Goal: Contribute content: Add original content to the website for others to see

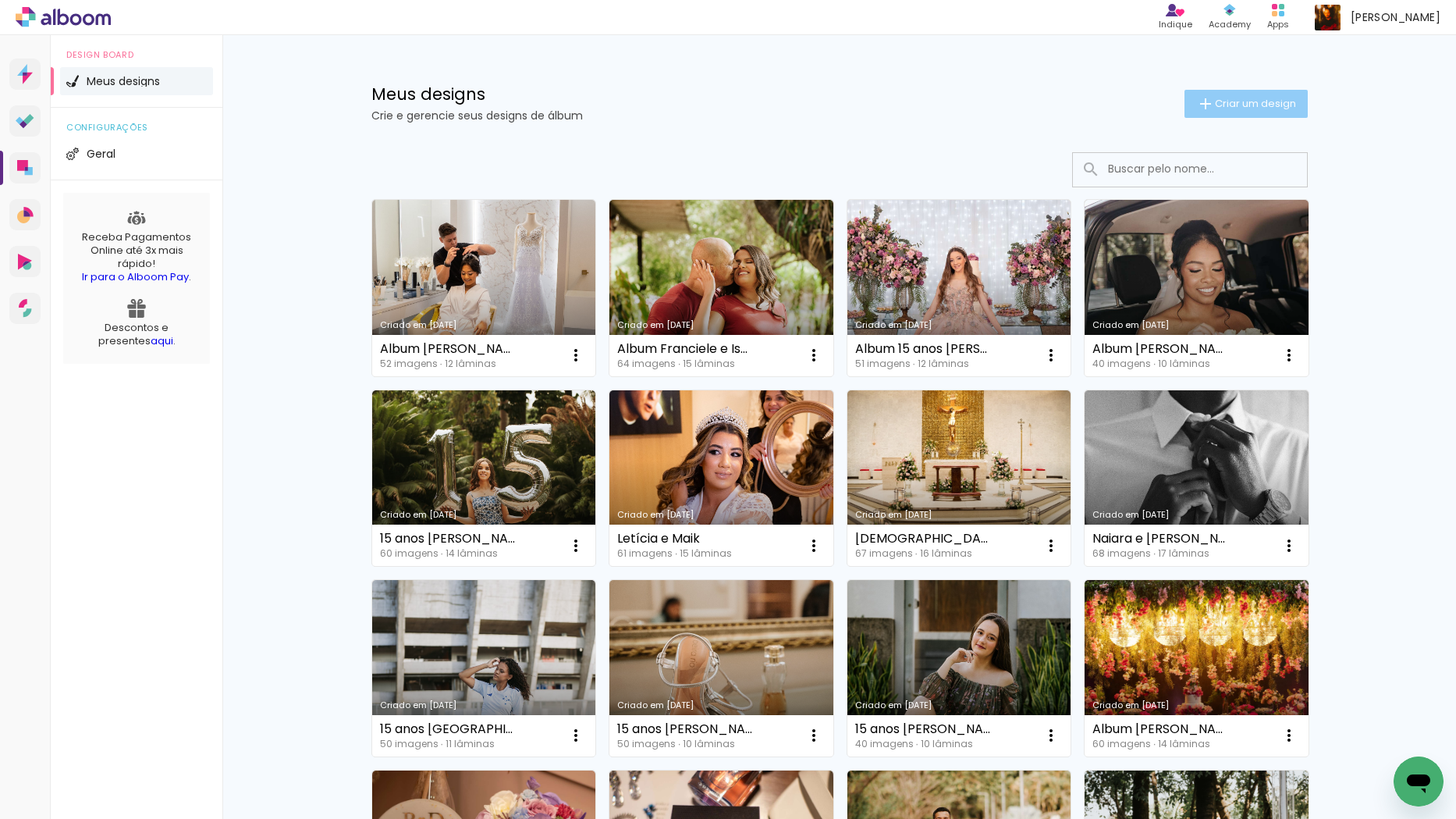
click at [1234, 102] on span "Criar um design" at bounding box center [1255, 104] width 81 height 10
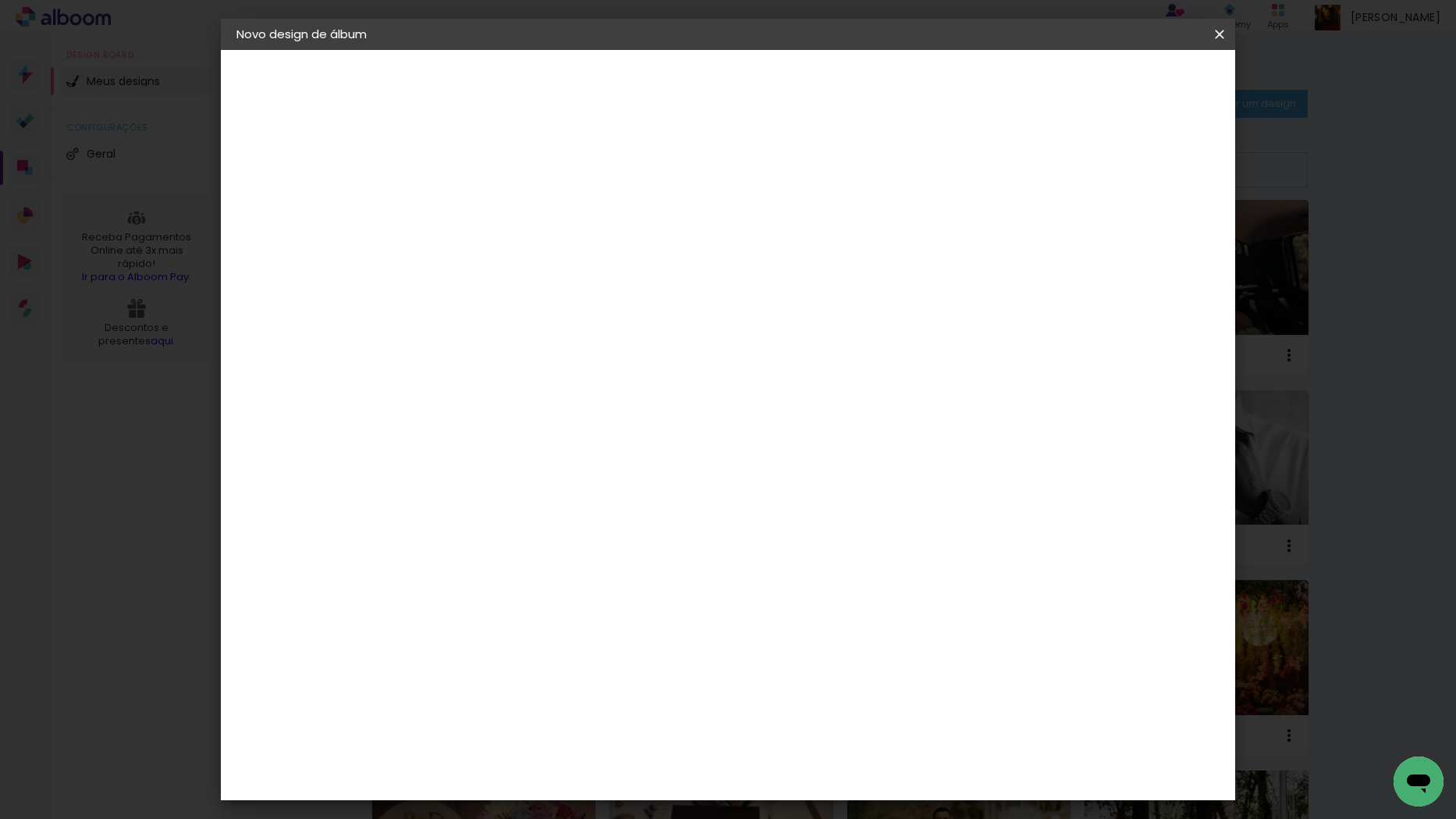
click at [492, 205] on input at bounding box center [492, 210] width 0 height 24
type input "Álbum Verônica e [PERSON_NAME]"
type paper-input "Álbum Verônica e [PERSON_NAME]"
click at [0, 0] on slot "Avançar" at bounding box center [0, 0] width 0 height 0
click at [0, 0] on slot "Tamanho Livre" at bounding box center [0, 0] width 0 height 0
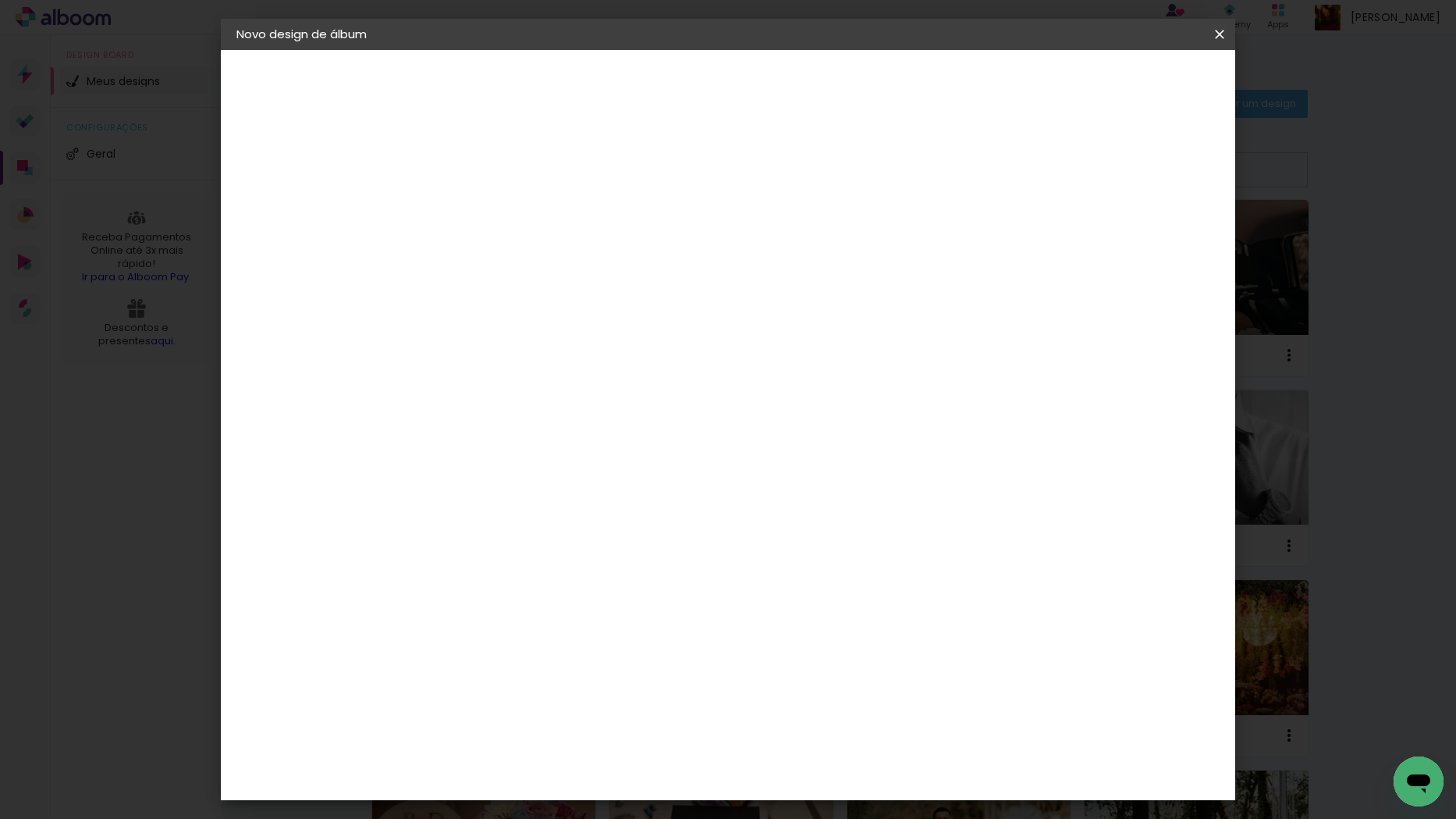
click at [0, 0] on slot "Avançar" at bounding box center [0, 0] width 0 height 0
click at [1027, 85] on paper-button "Voltar" at bounding box center [996, 82] width 63 height 27
click at [571, 298] on input at bounding box center [531, 297] width 157 height 20
type input "drea"
type paper-input "drea"
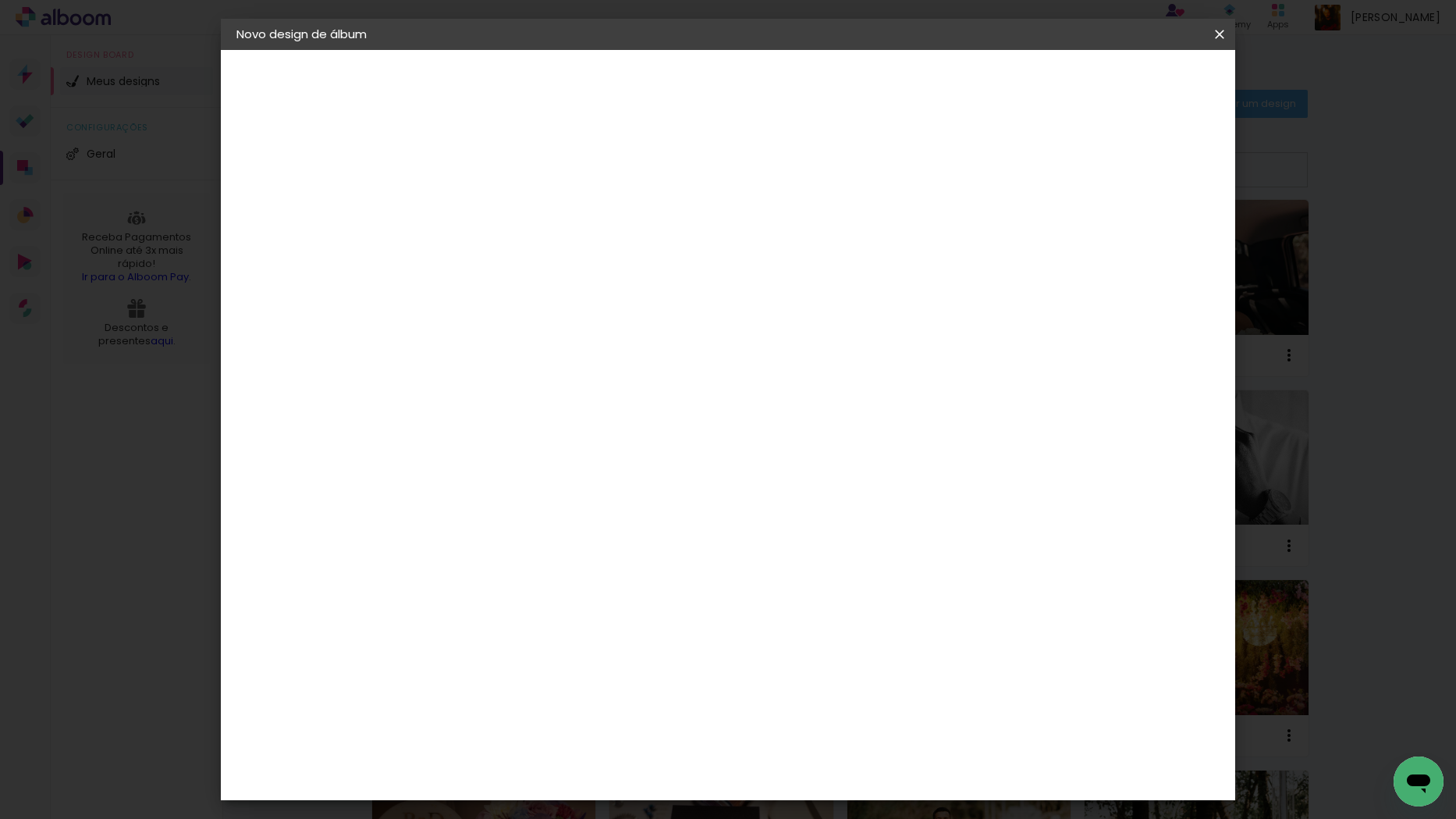
click at [565, 347] on div "DreambooksPro" at bounding box center [532, 353] width 102 height 13
click at [0, 0] on slot "Avançar" at bounding box center [0, 0] width 0 height 0
click at [553, 267] on input "text" at bounding box center [522, 272] width 61 height 24
click at [0, 0] on slot "Álbum" at bounding box center [0, 0] width 0 height 0
type input "Álbum"
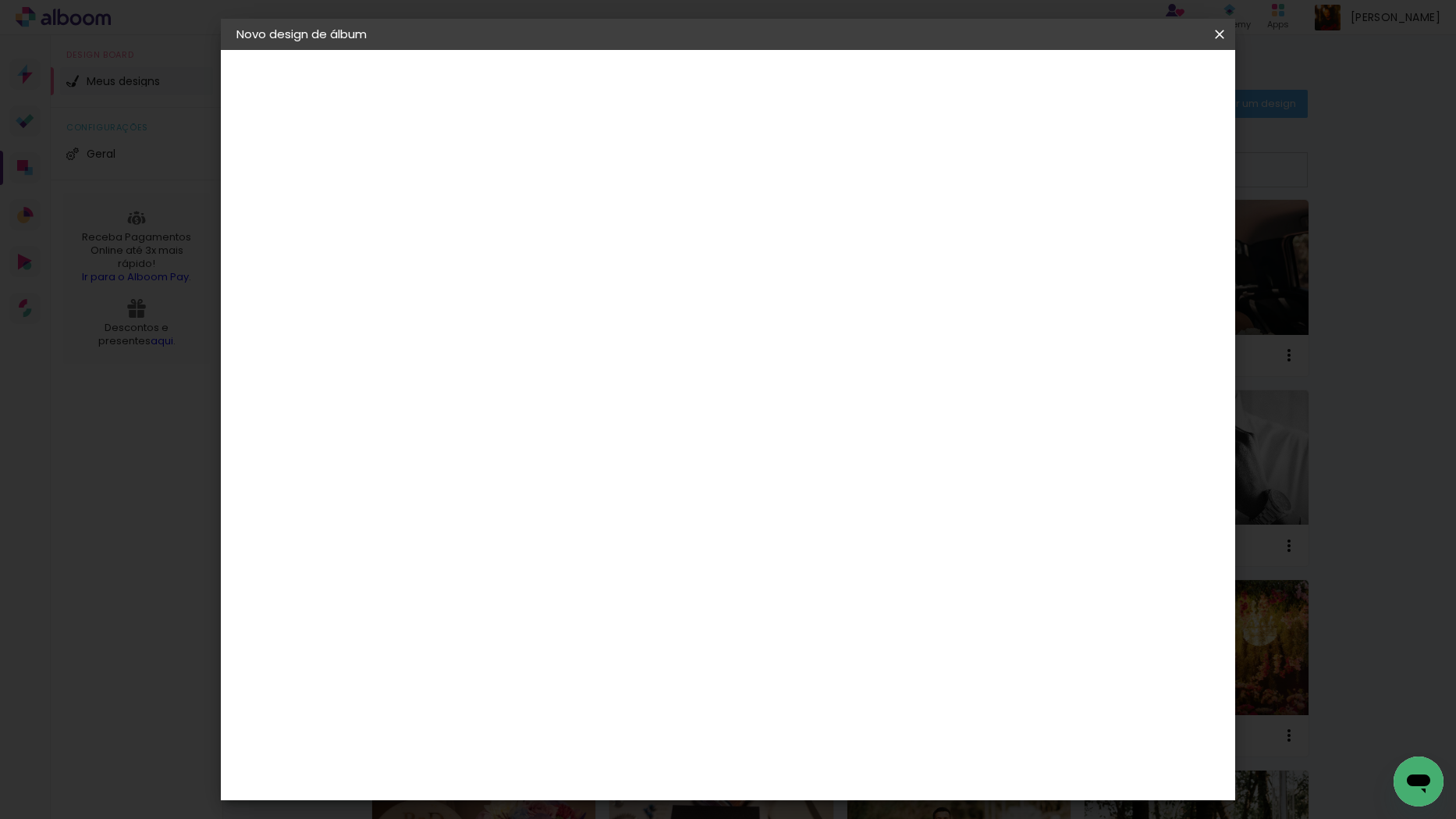
scroll to position [90, 0]
click at [597, 587] on span "20 × 20" at bounding box center [560, 602] width 73 height 32
click at [0, 0] on slot "Avançar" at bounding box center [0, 0] width 0 height 0
click at [1122, 80] on span "Iniciar design" at bounding box center [1086, 82] width 71 height 11
click at [1122, 82] on span "Iniciar design" at bounding box center [1086, 82] width 71 height 11
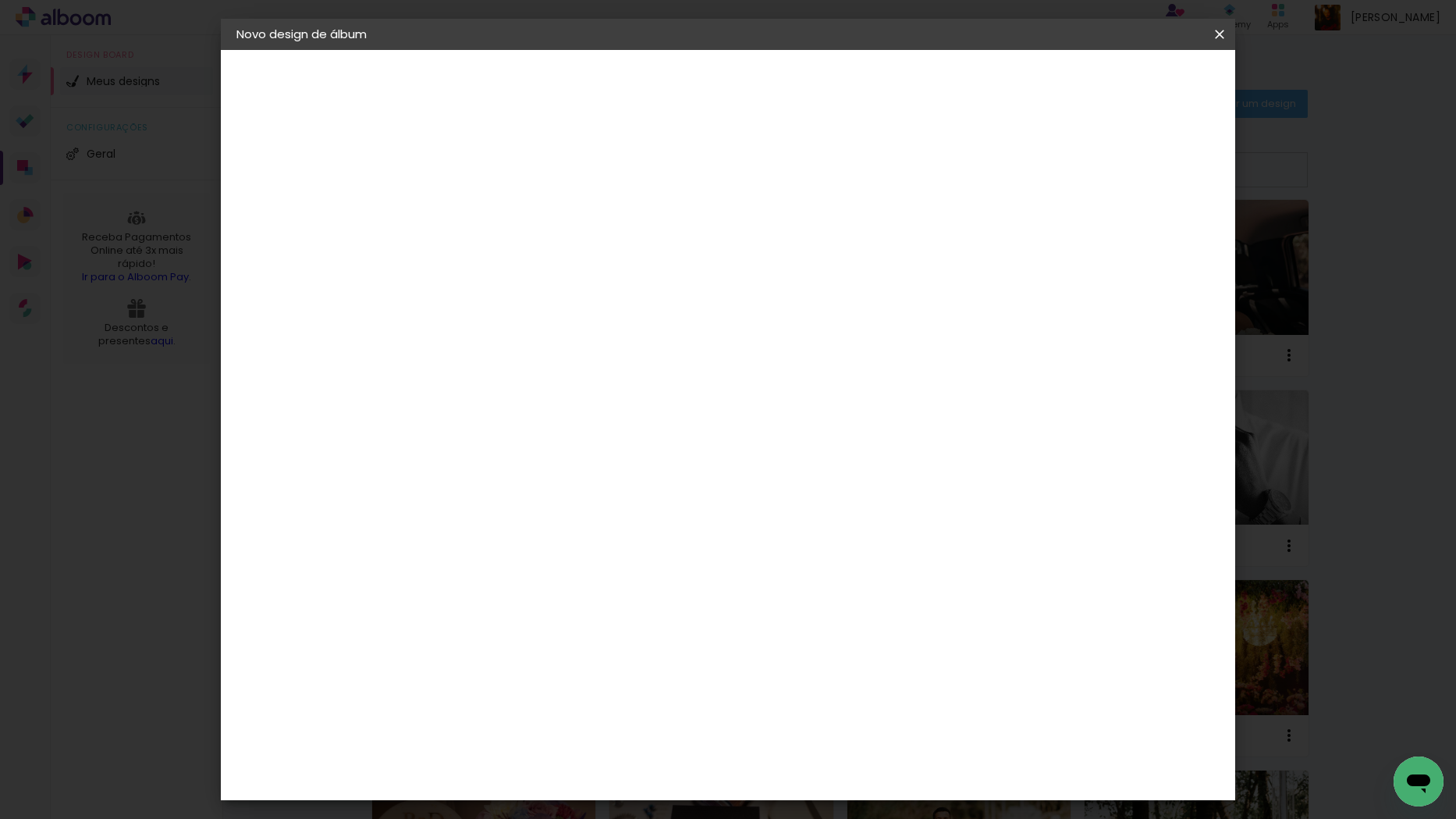
click at [1034, 172] on div at bounding box center [1027, 169] width 14 height 14
type paper-checkbox "on"
click at [1122, 82] on span "Iniciar design" at bounding box center [1086, 82] width 71 height 11
click at [326, 223] on small "20 × 40 cm" at bounding box center [310, 228] width 52 height 9
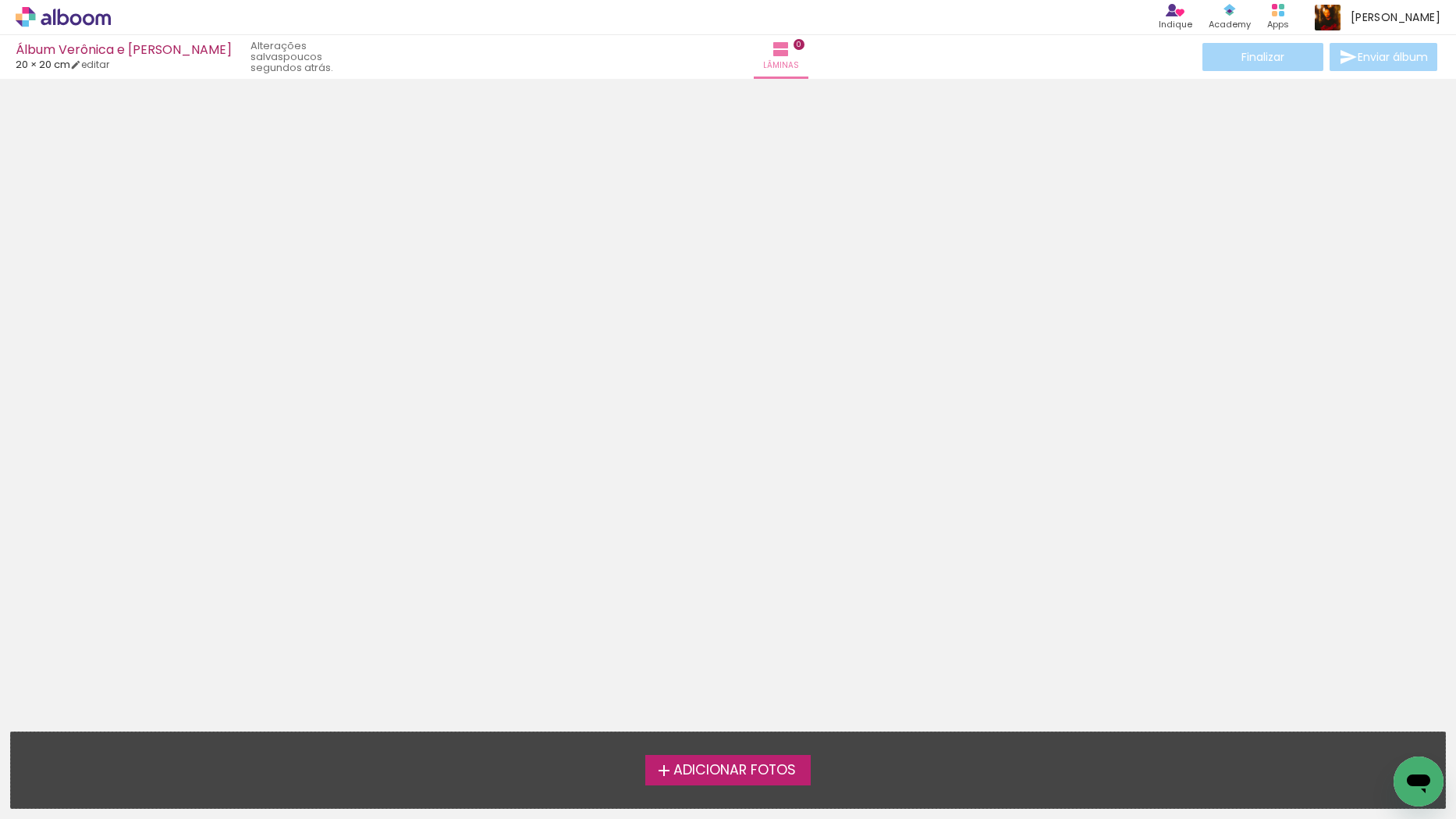
click at [714, 769] on span "Adicionar Fotos" at bounding box center [734, 770] width 122 height 14
click at [0, 0] on input "file" at bounding box center [0, 0] width 0 height 0
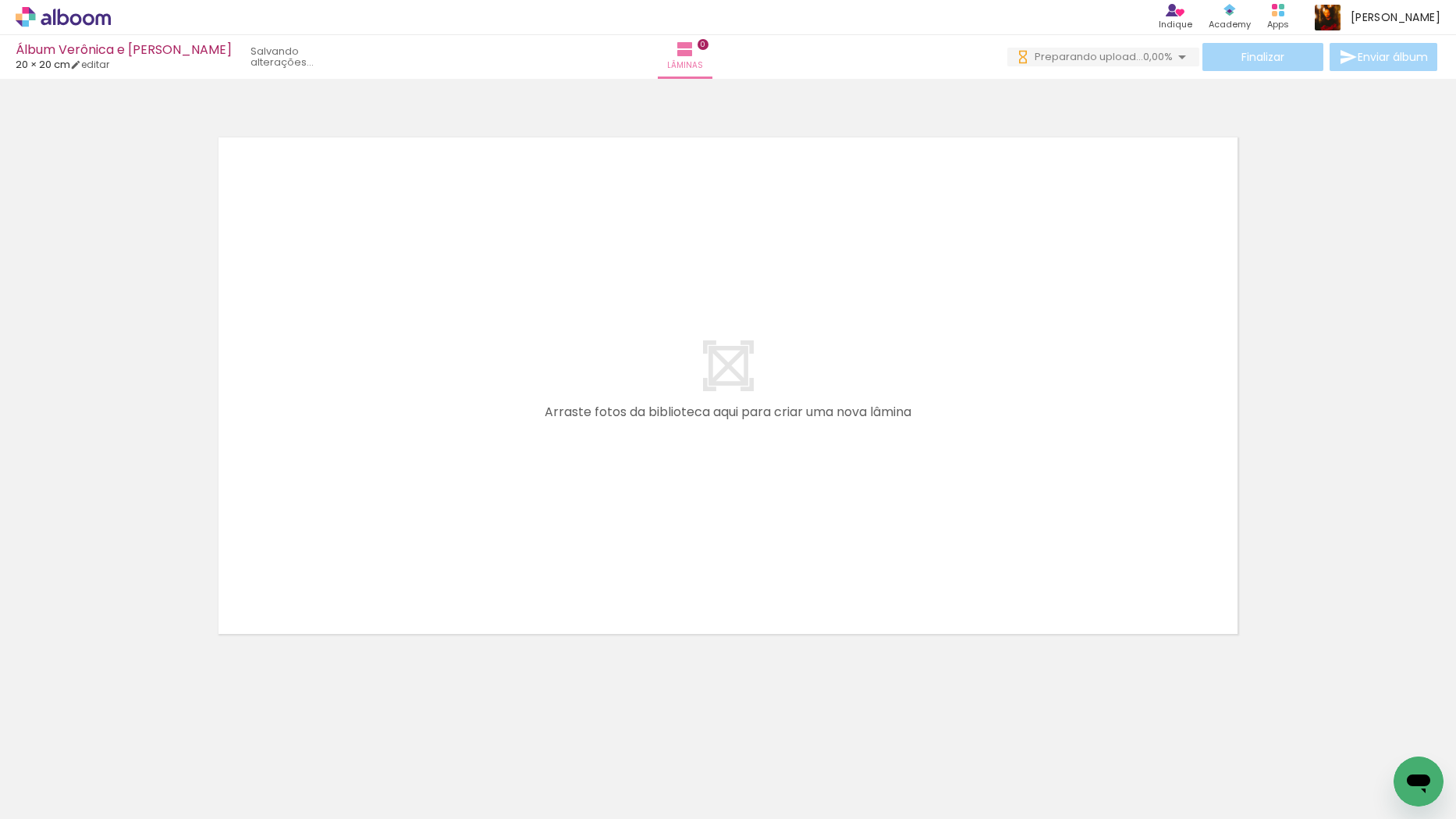
click at [1143, 57] on span "0,00%" at bounding box center [1157, 56] width 30 height 15
click at [1068, 259] on quentale-layouter at bounding box center [728, 385] width 1045 height 523
click at [1180, 61] on iron-icon at bounding box center [1182, 57] width 19 height 19
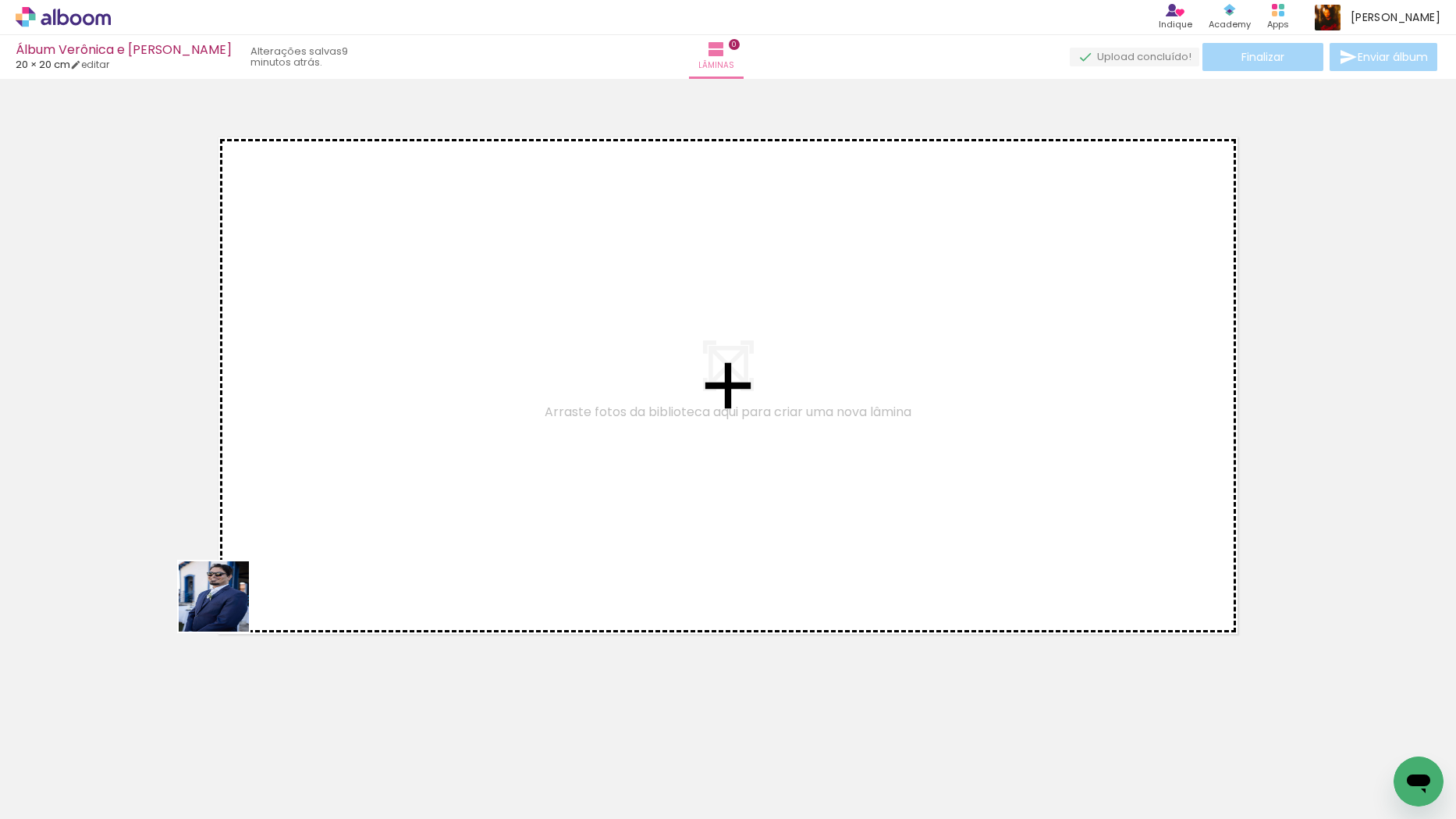
drag, startPoint x: 156, startPoint y: 755, endPoint x: 300, endPoint y: 511, distance: 283.3
click at [301, 427] on quentale-workspace at bounding box center [728, 409] width 1456 height 819
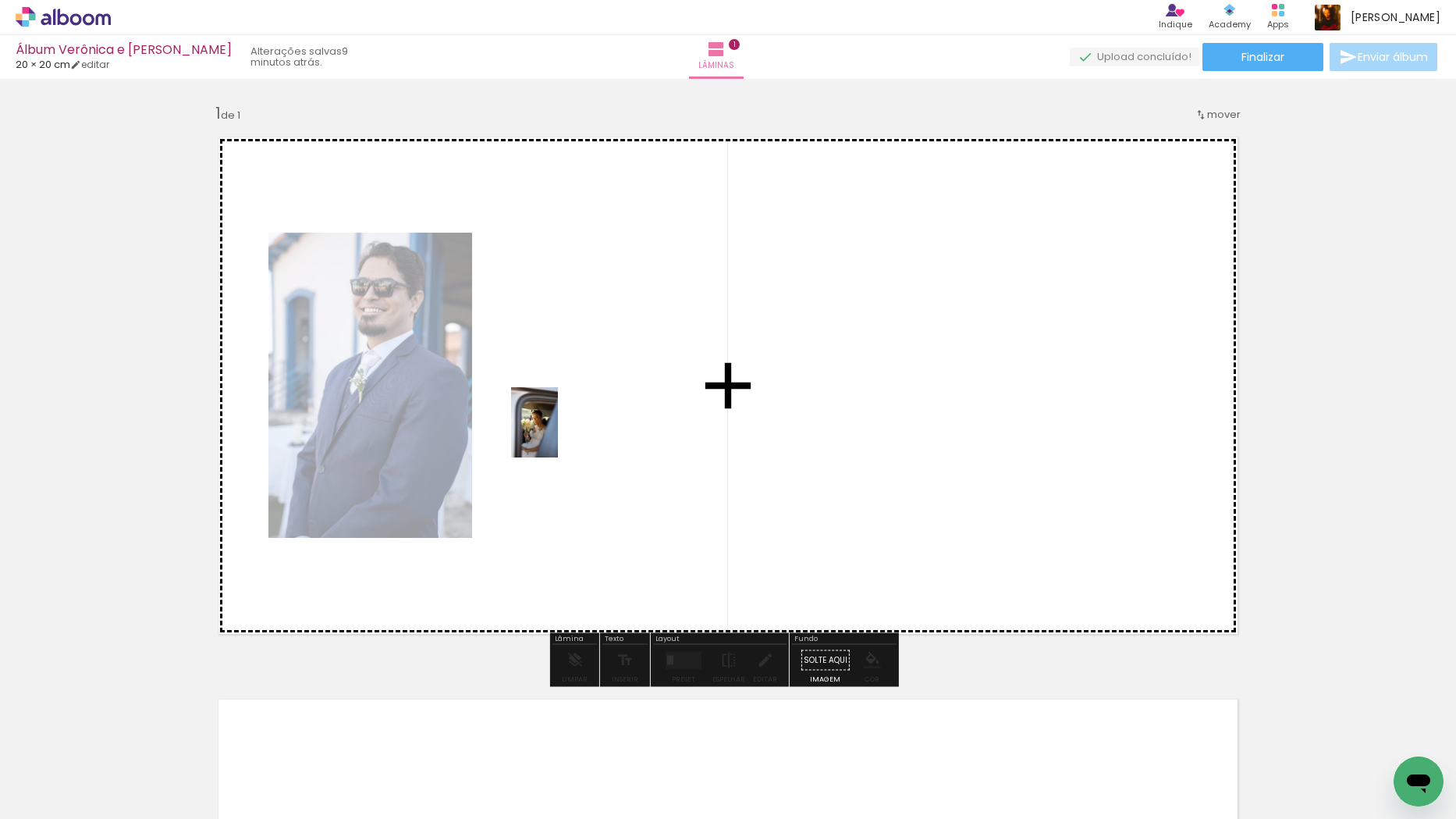
drag, startPoint x: 263, startPoint y: 759, endPoint x: 559, endPoint y: 430, distance: 442.6
click at [559, 430] on quentale-workspace at bounding box center [728, 409] width 1456 height 819
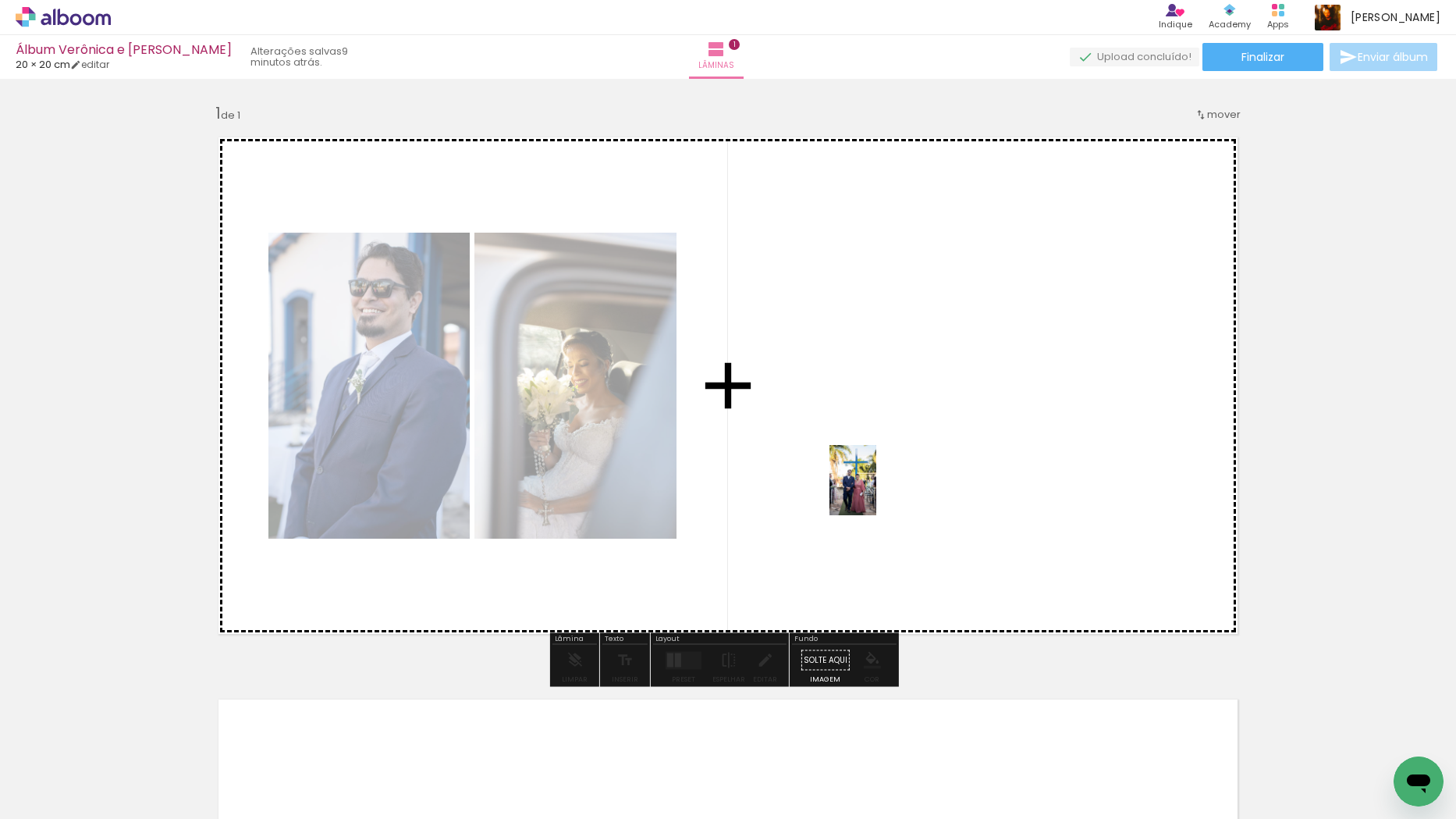
drag, startPoint x: 375, startPoint y: 739, endPoint x: 876, endPoint y: 484, distance: 562.2
click at [876, 484] on quentale-workspace at bounding box center [728, 409] width 1456 height 819
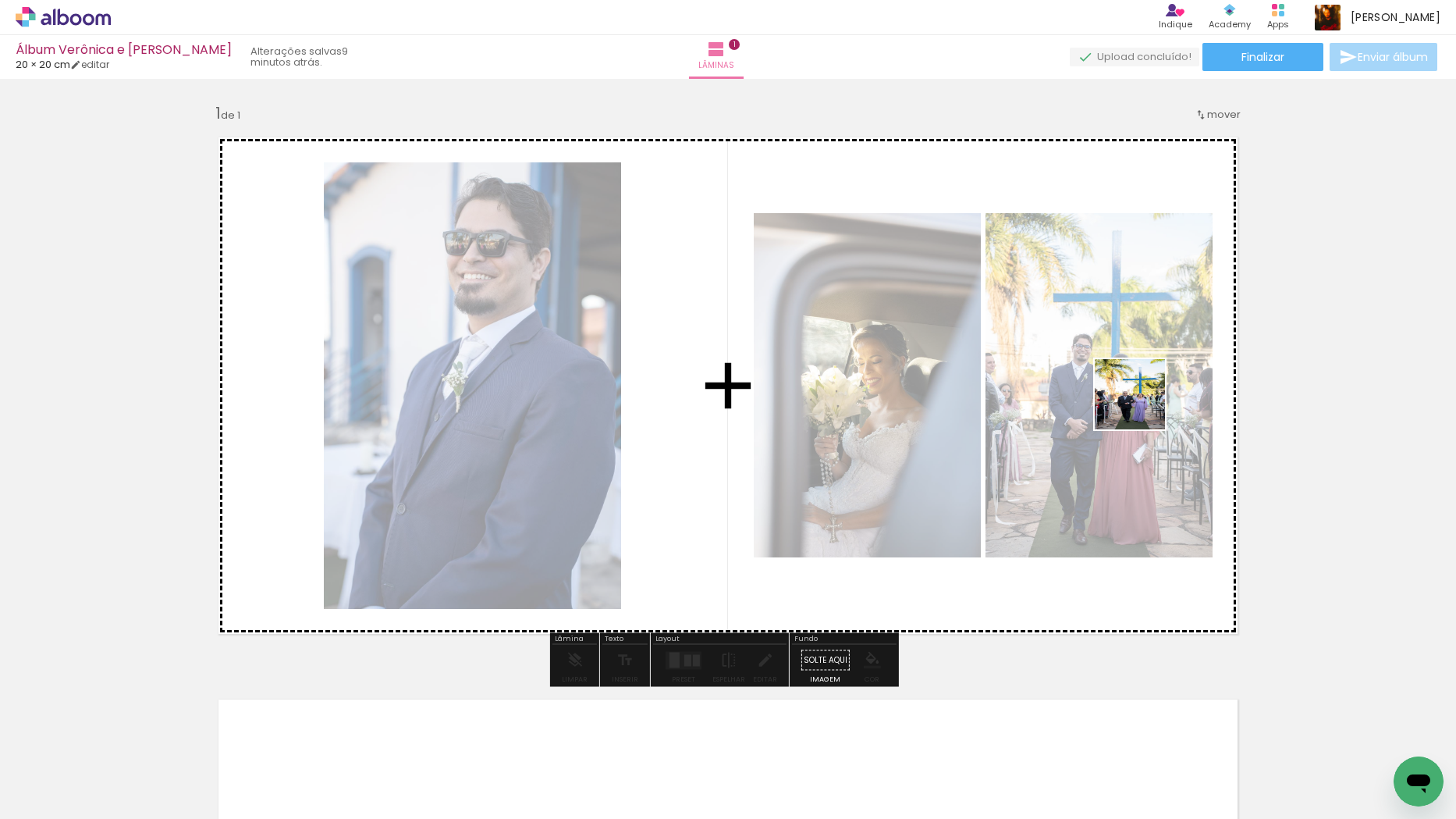
drag, startPoint x: 530, startPoint y: 690, endPoint x: 1142, endPoint y: 406, distance: 674.7
click at [1142, 406] on quentale-workspace at bounding box center [728, 409] width 1456 height 819
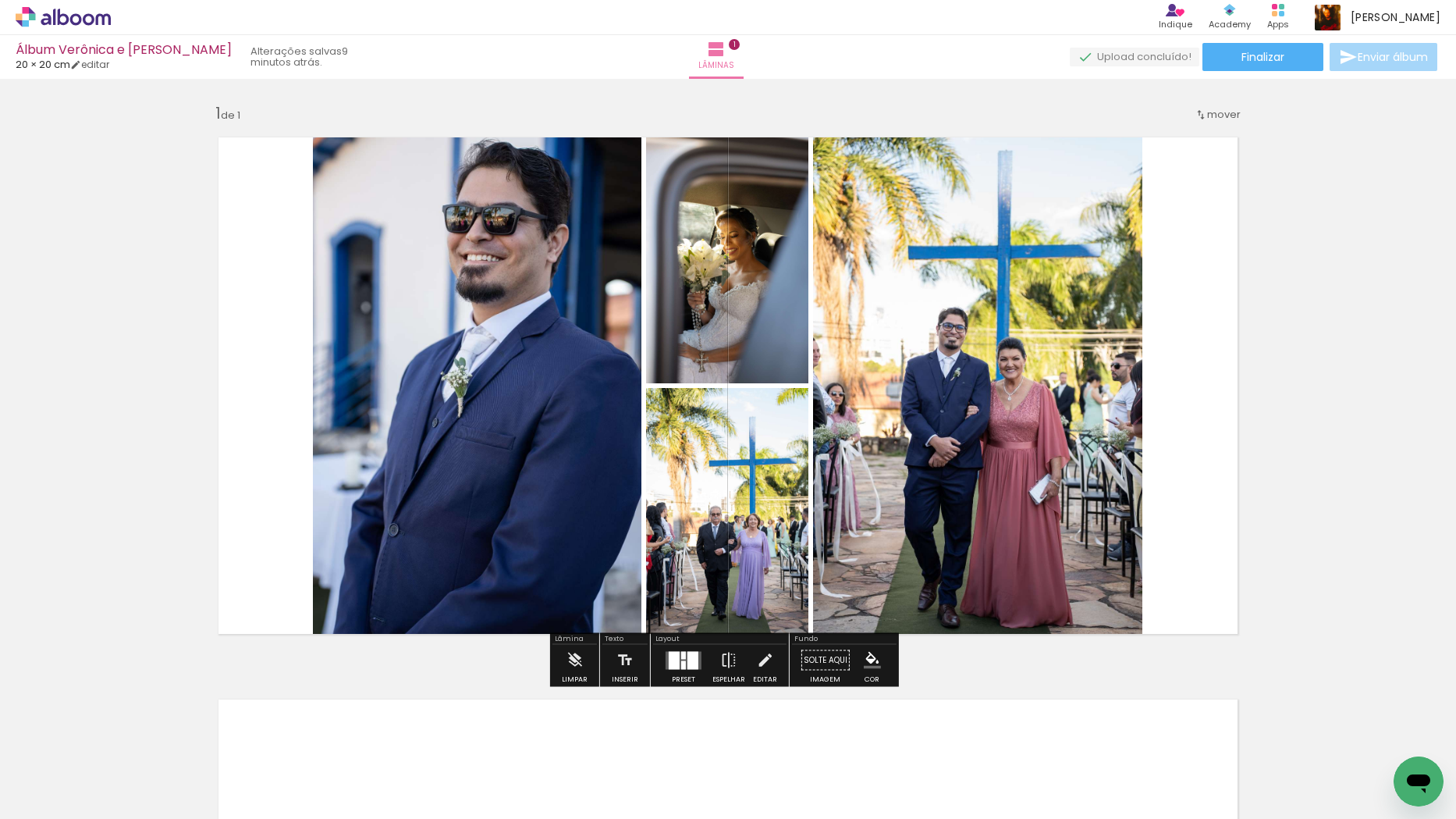
click at [688, 653] on div at bounding box center [693, 660] width 11 height 18
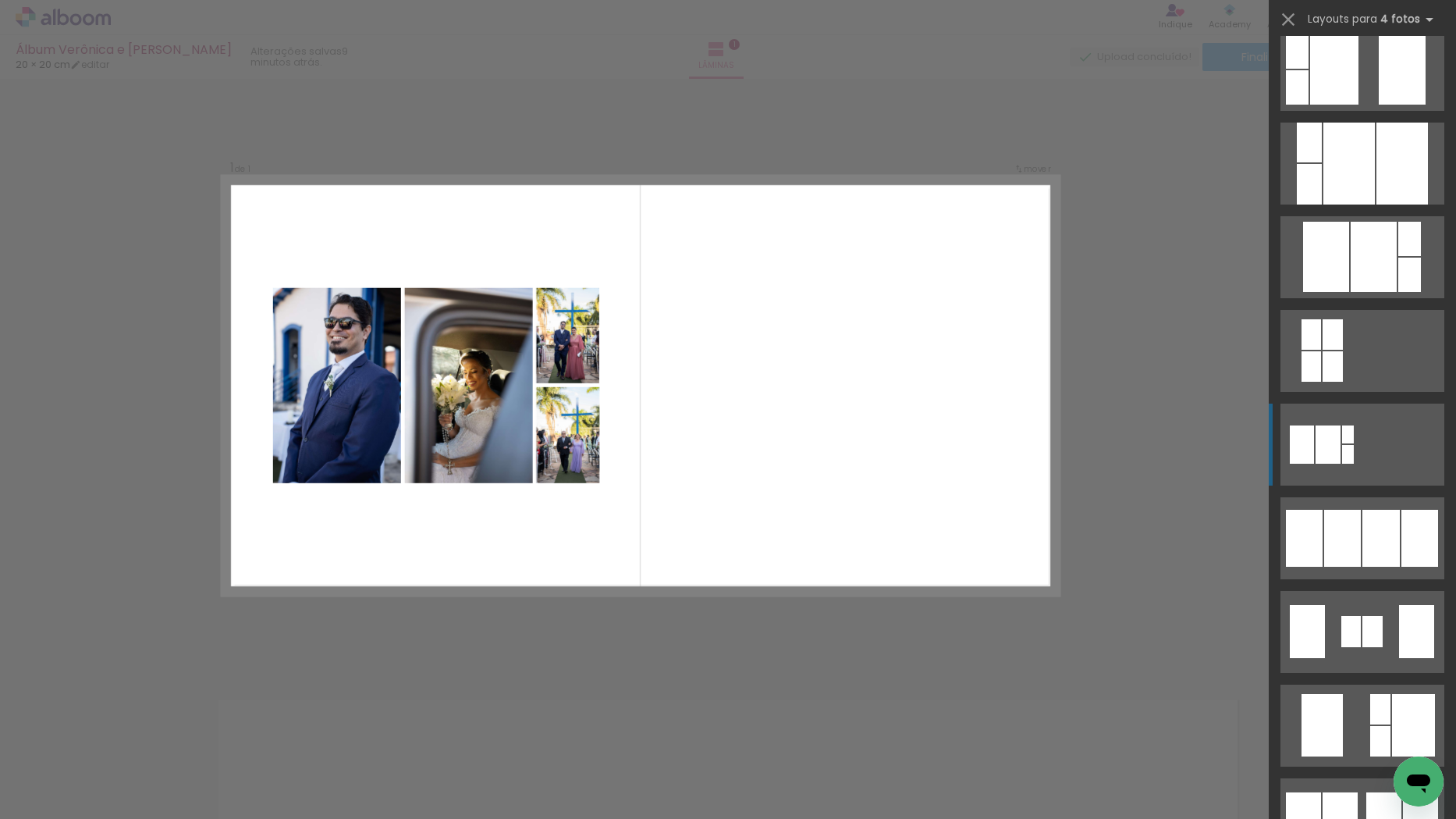
scroll to position [675, 0]
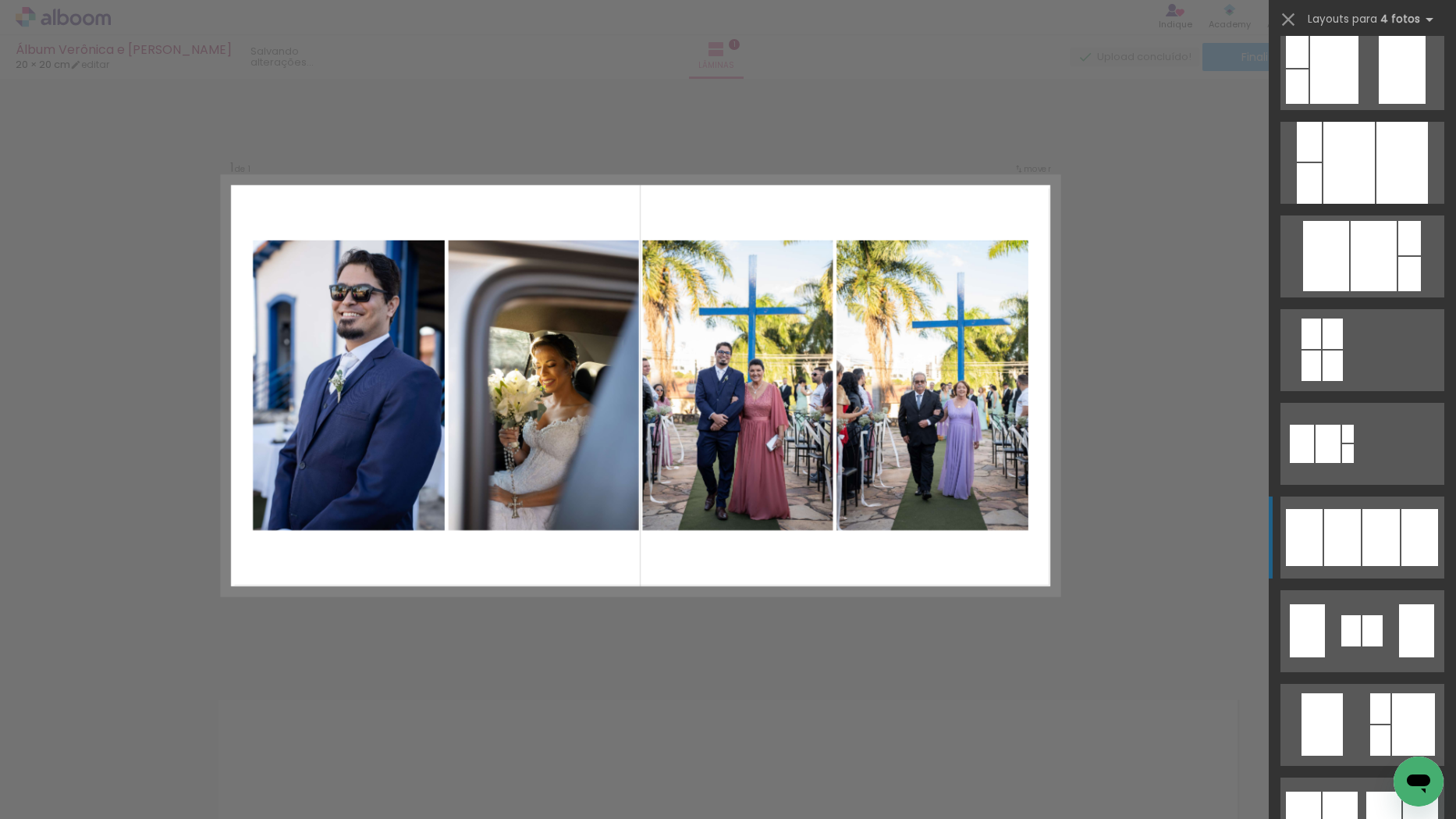
click at [1378, 518] on div at bounding box center [1382, 537] width 38 height 57
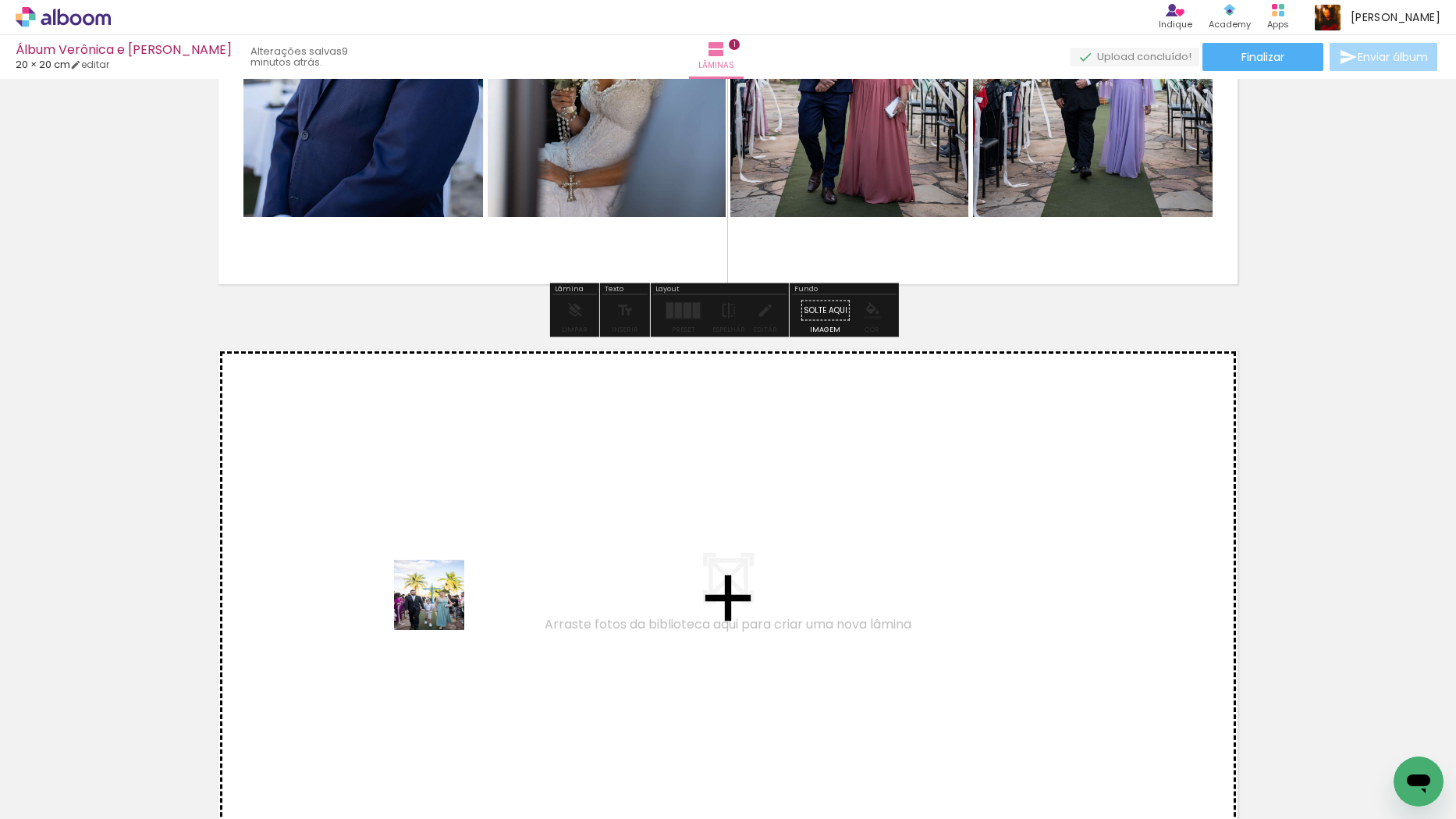
drag, startPoint x: 534, startPoint y: 774, endPoint x: 441, endPoint y: 607, distance: 191.1
click at [441, 607] on quentale-workspace at bounding box center [728, 409] width 1456 height 819
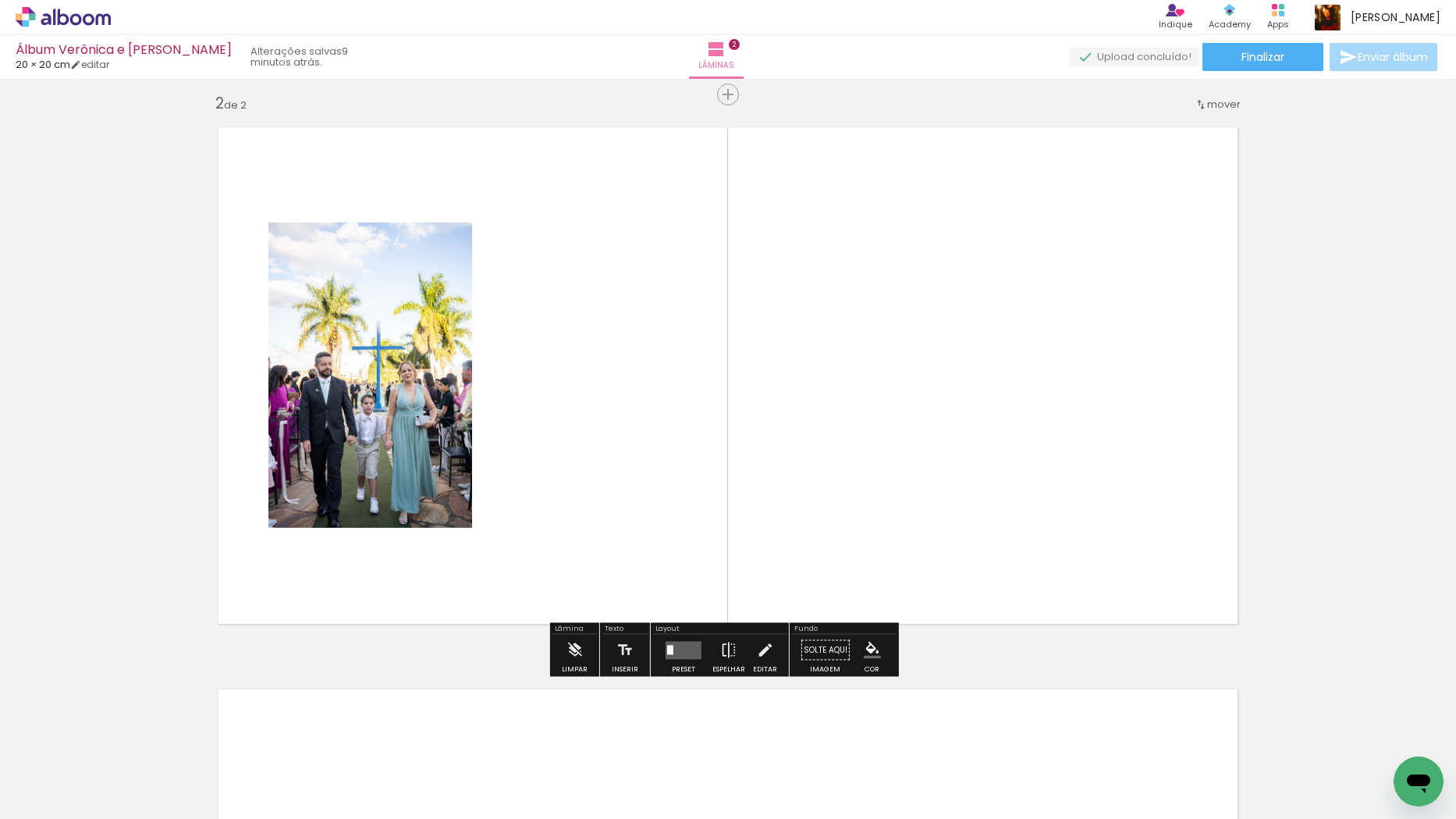
scroll to position [572, 0]
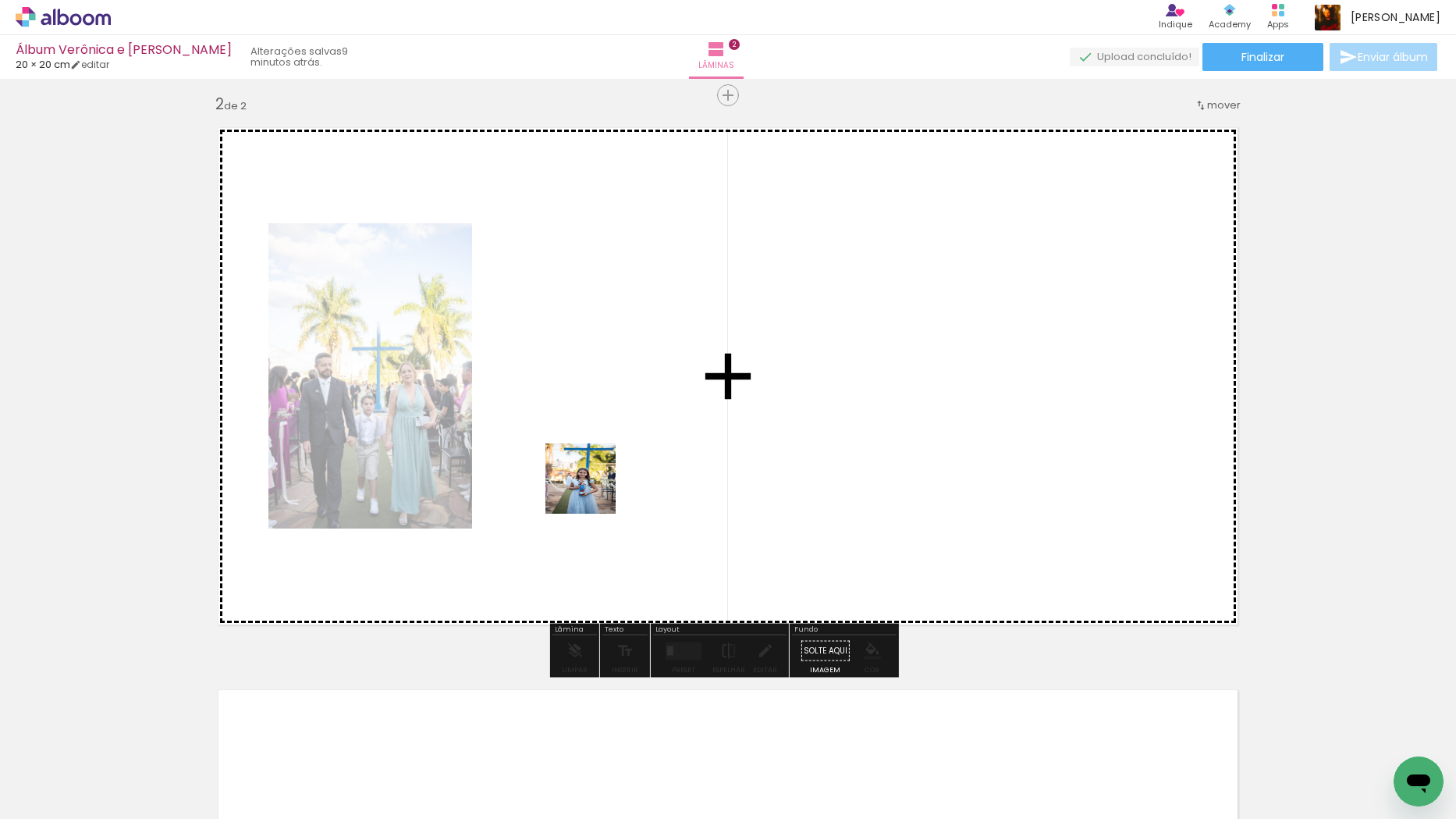
drag, startPoint x: 603, startPoint y: 758, endPoint x: 594, endPoint y: 473, distance: 285.1
click at [594, 473] on quentale-workspace at bounding box center [728, 409] width 1456 height 819
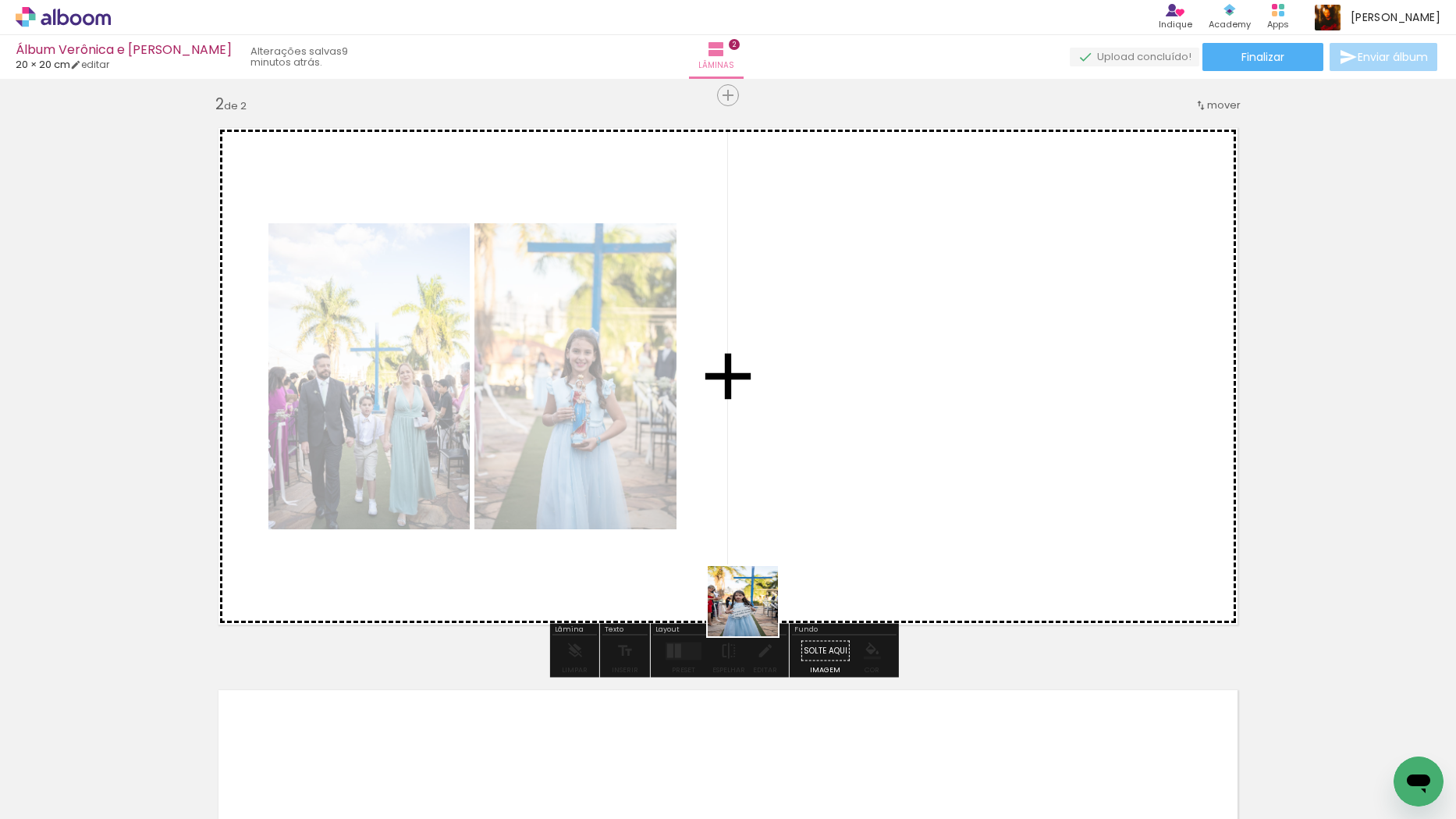
drag, startPoint x: 687, startPoint y: 762, endPoint x: 819, endPoint y: 482, distance: 309.6
click at [825, 465] on quentale-workspace at bounding box center [728, 409] width 1456 height 819
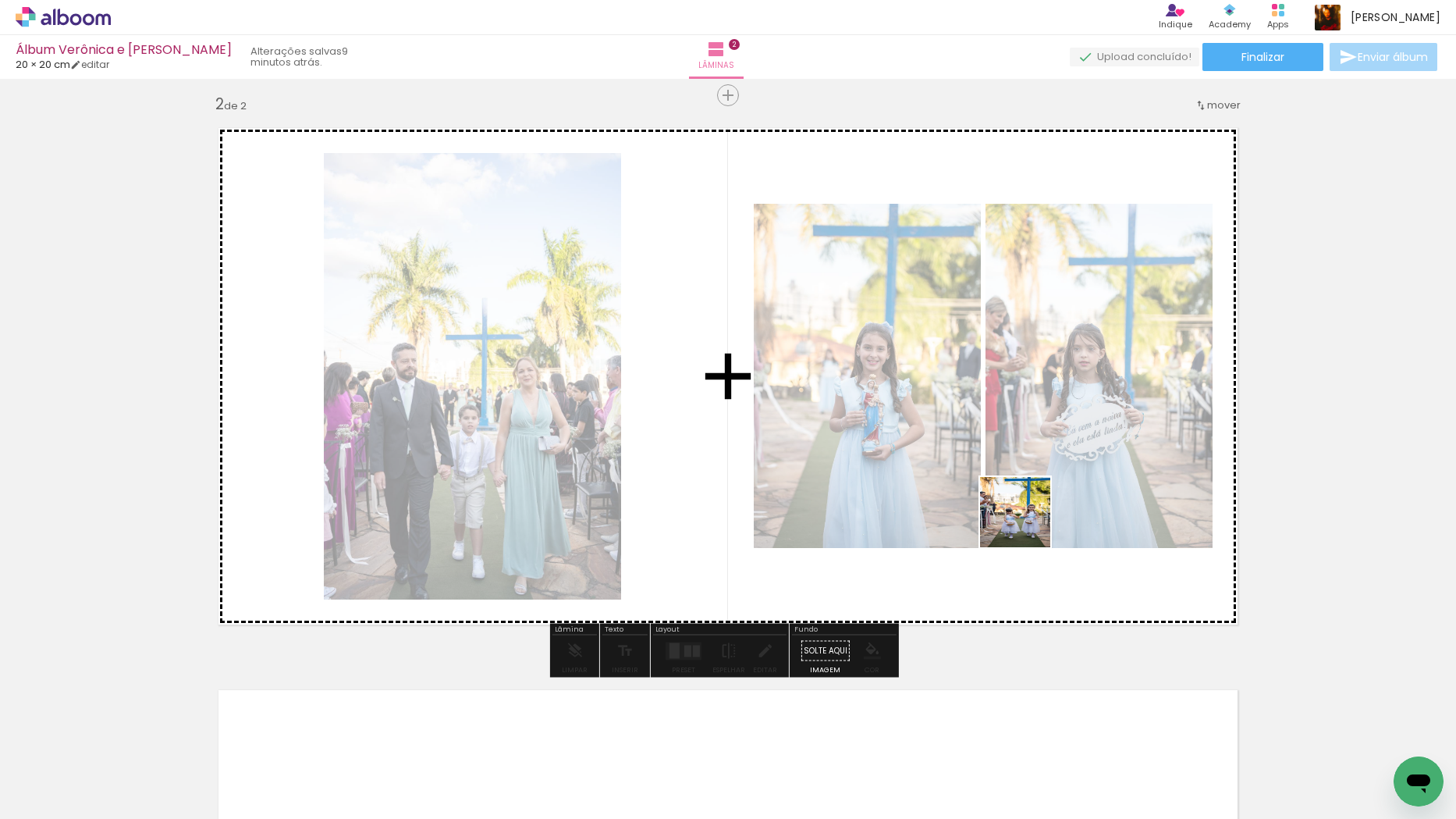
drag, startPoint x: 794, startPoint y: 742, endPoint x: 1056, endPoint y: 508, distance: 351.3
click at [1056, 508] on quentale-workspace at bounding box center [728, 409] width 1456 height 819
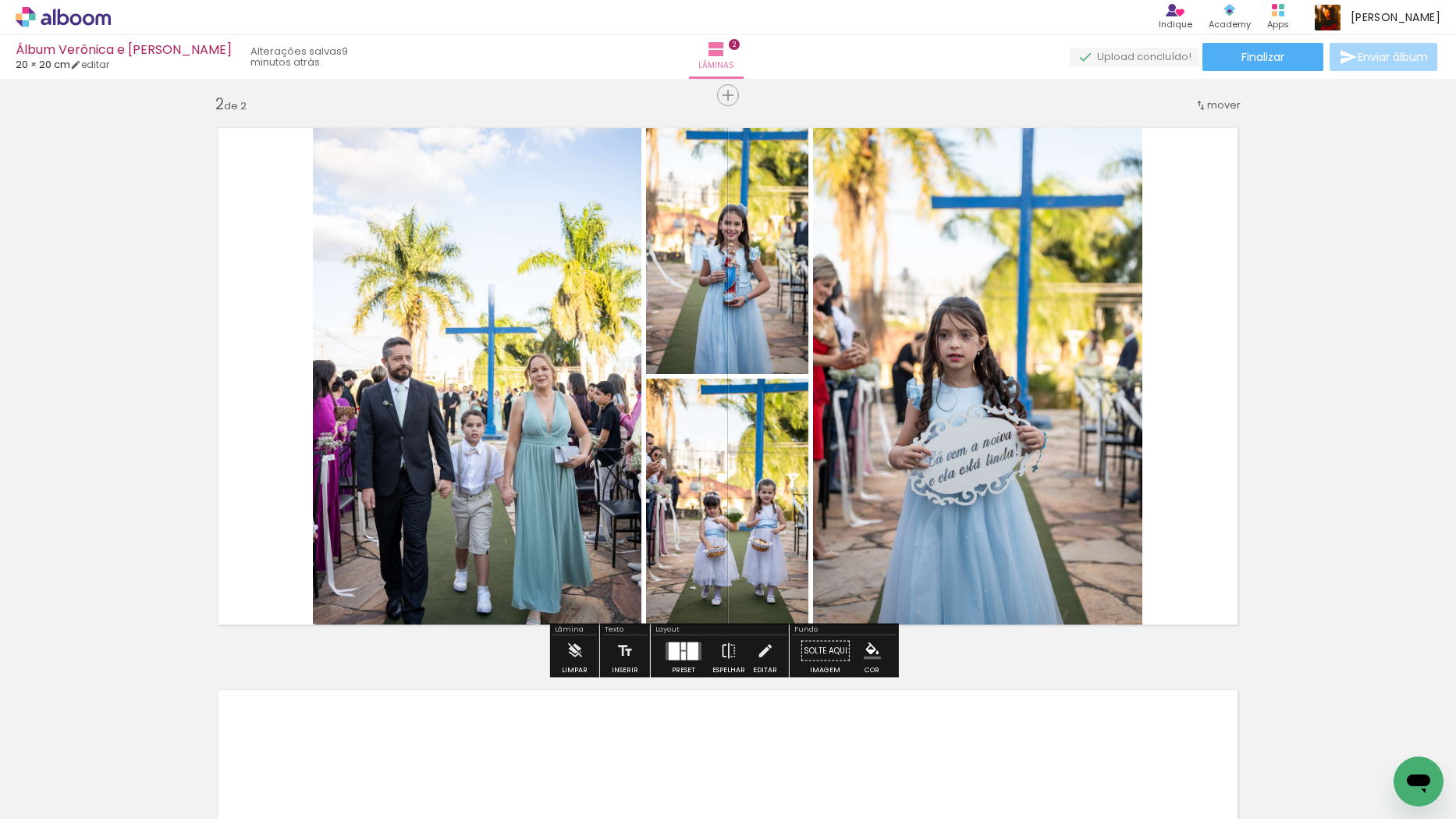
click at [690, 655] on div at bounding box center [693, 650] width 11 height 18
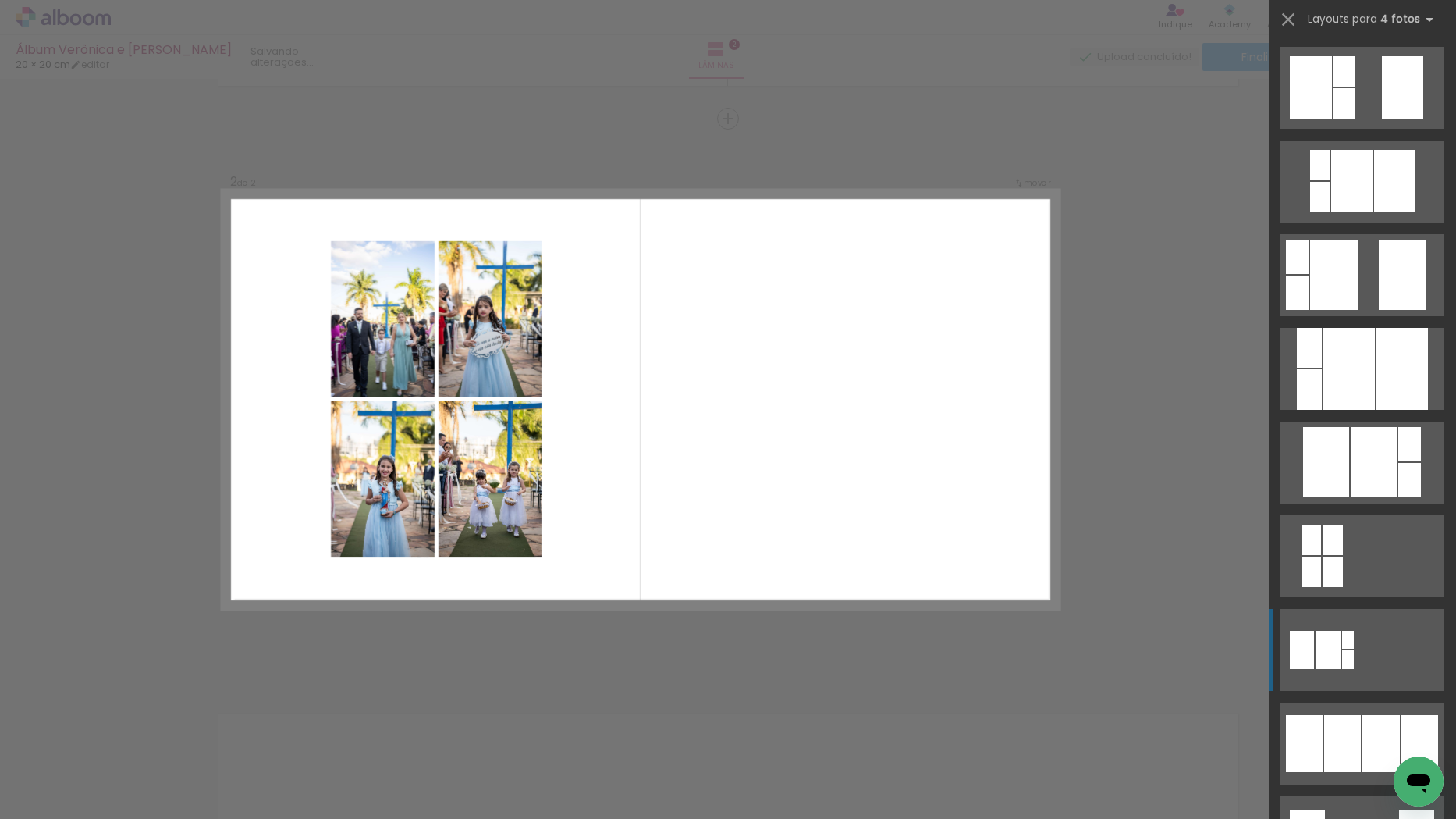
scroll to position [468, 0]
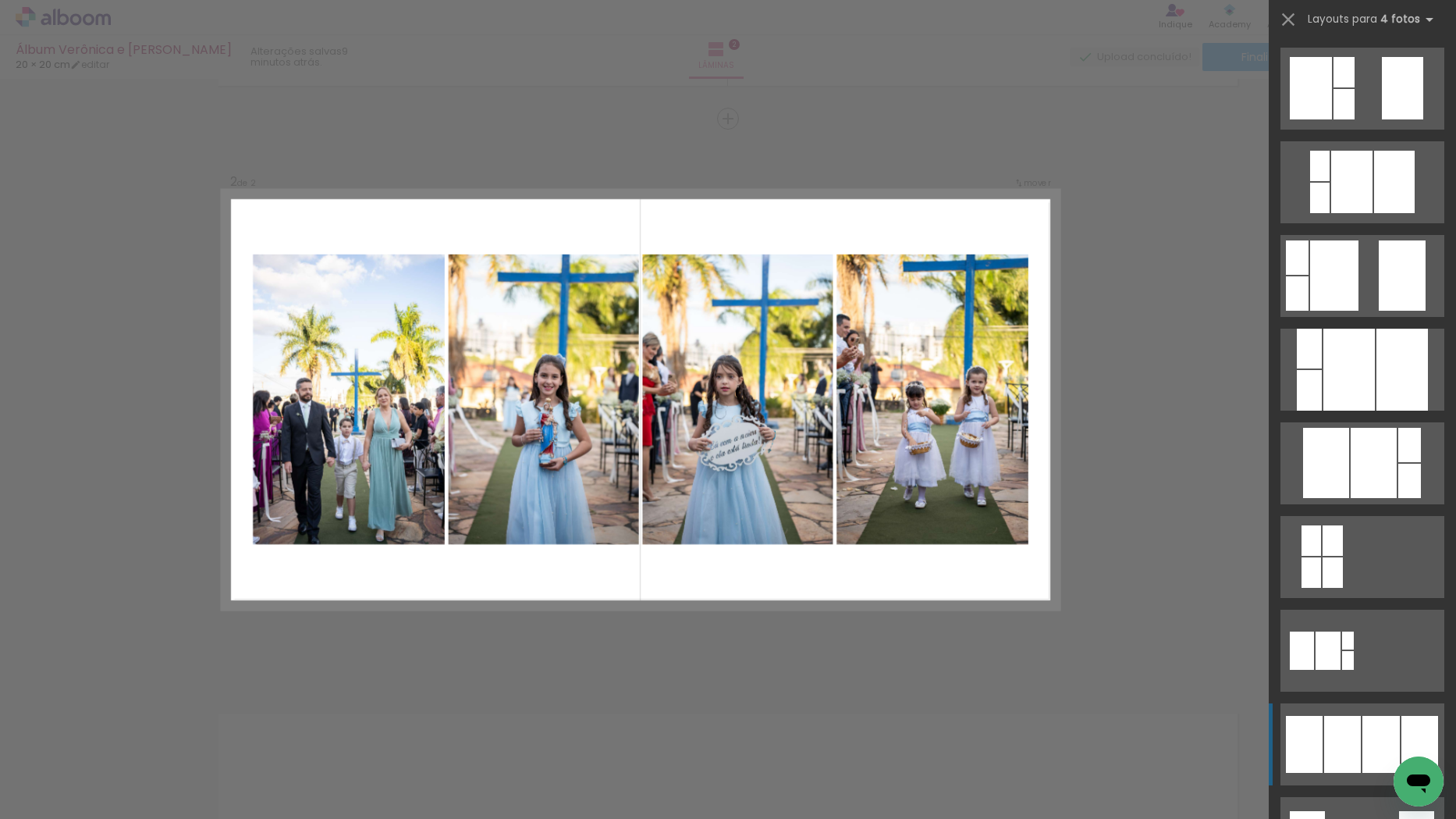
click at [1330, 752] on div at bounding box center [1342, 744] width 37 height 57
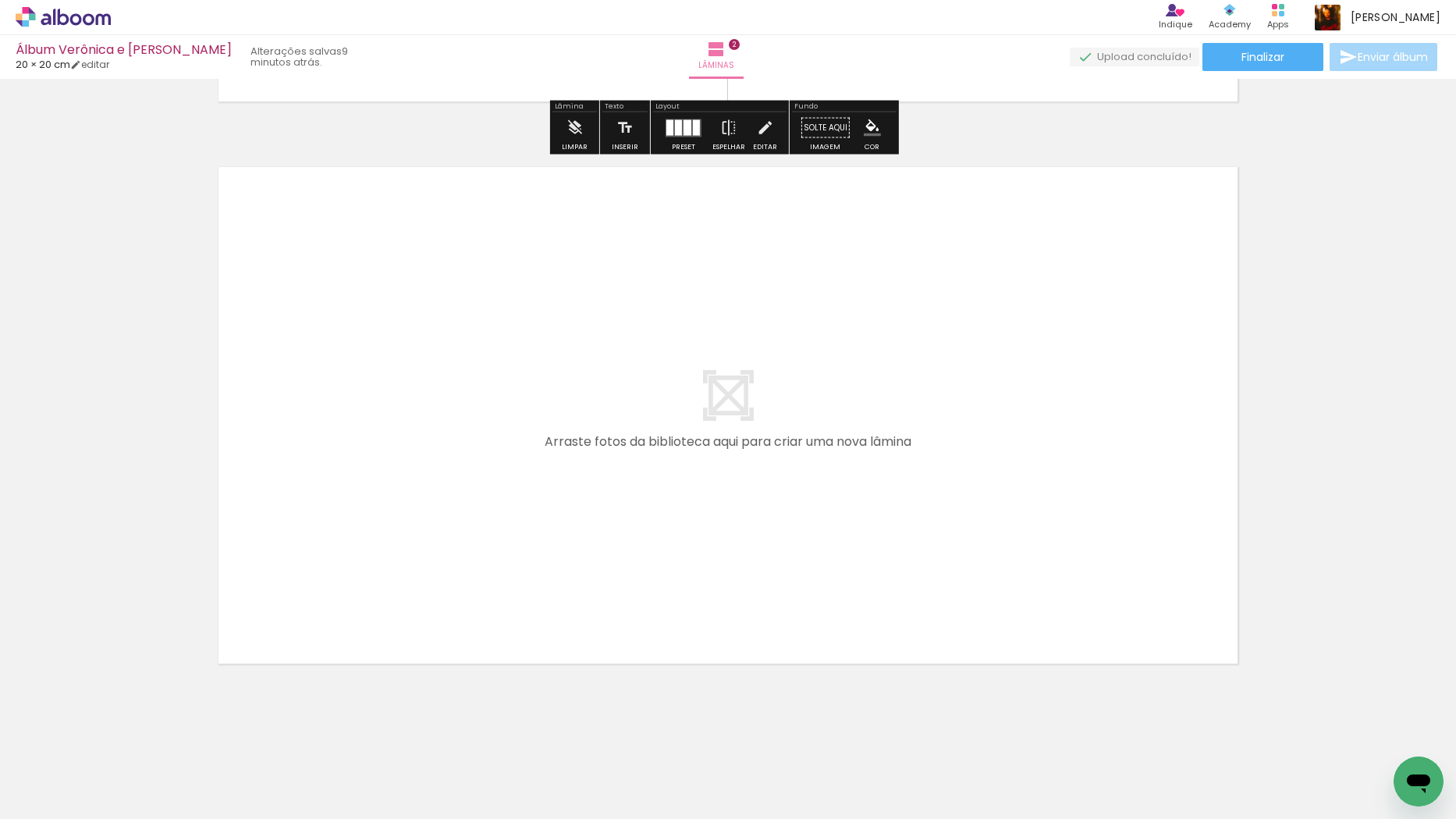
scroll to position [1099, 0]
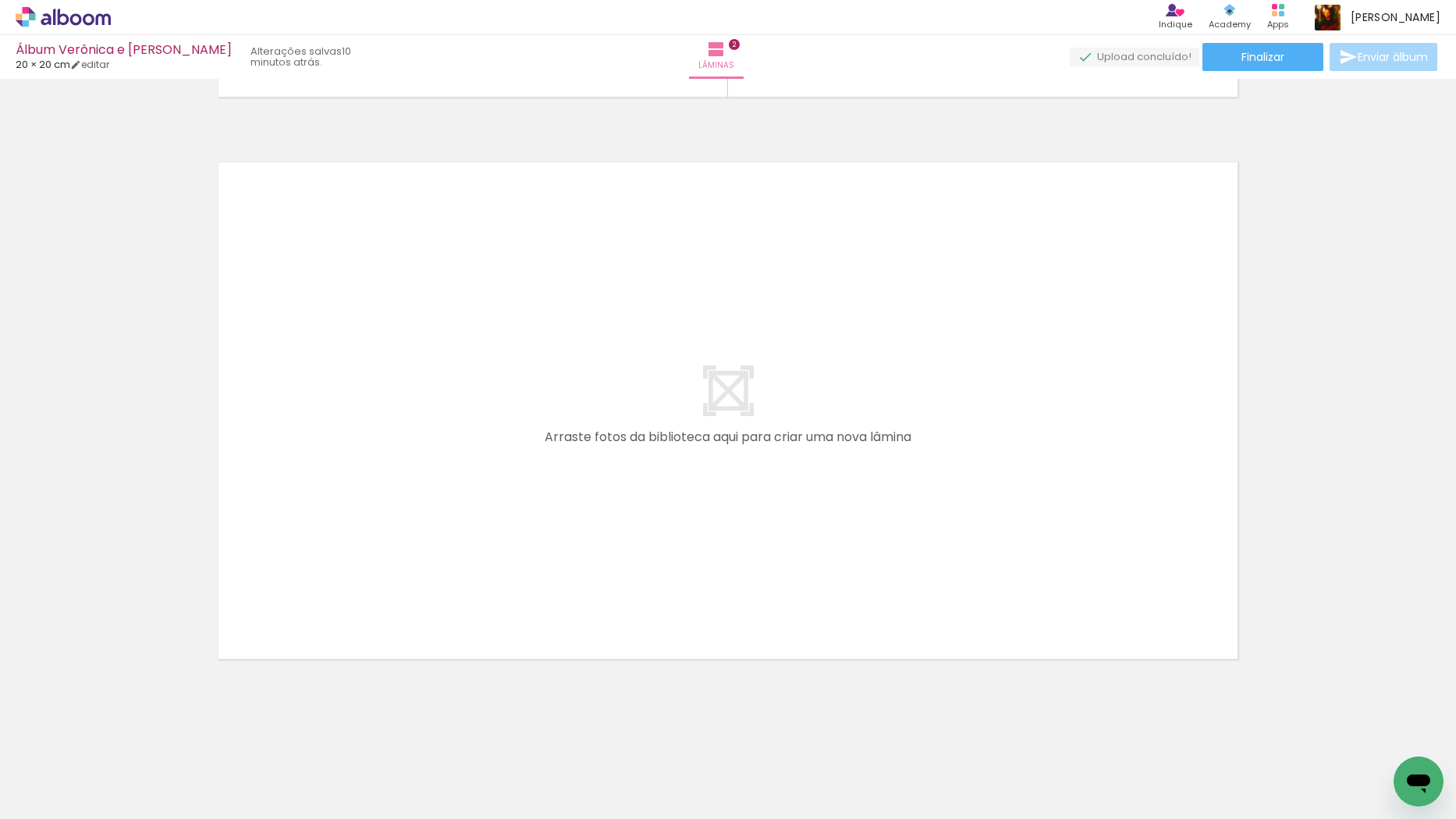
drag, startPoint x: 856, startPoint y: 771, endPoint x: 551, endPoint y: 535, distance: 385.6
click at [551, 535] on quentale-workspace at bounding box center [728, 409] width 1456 height 819
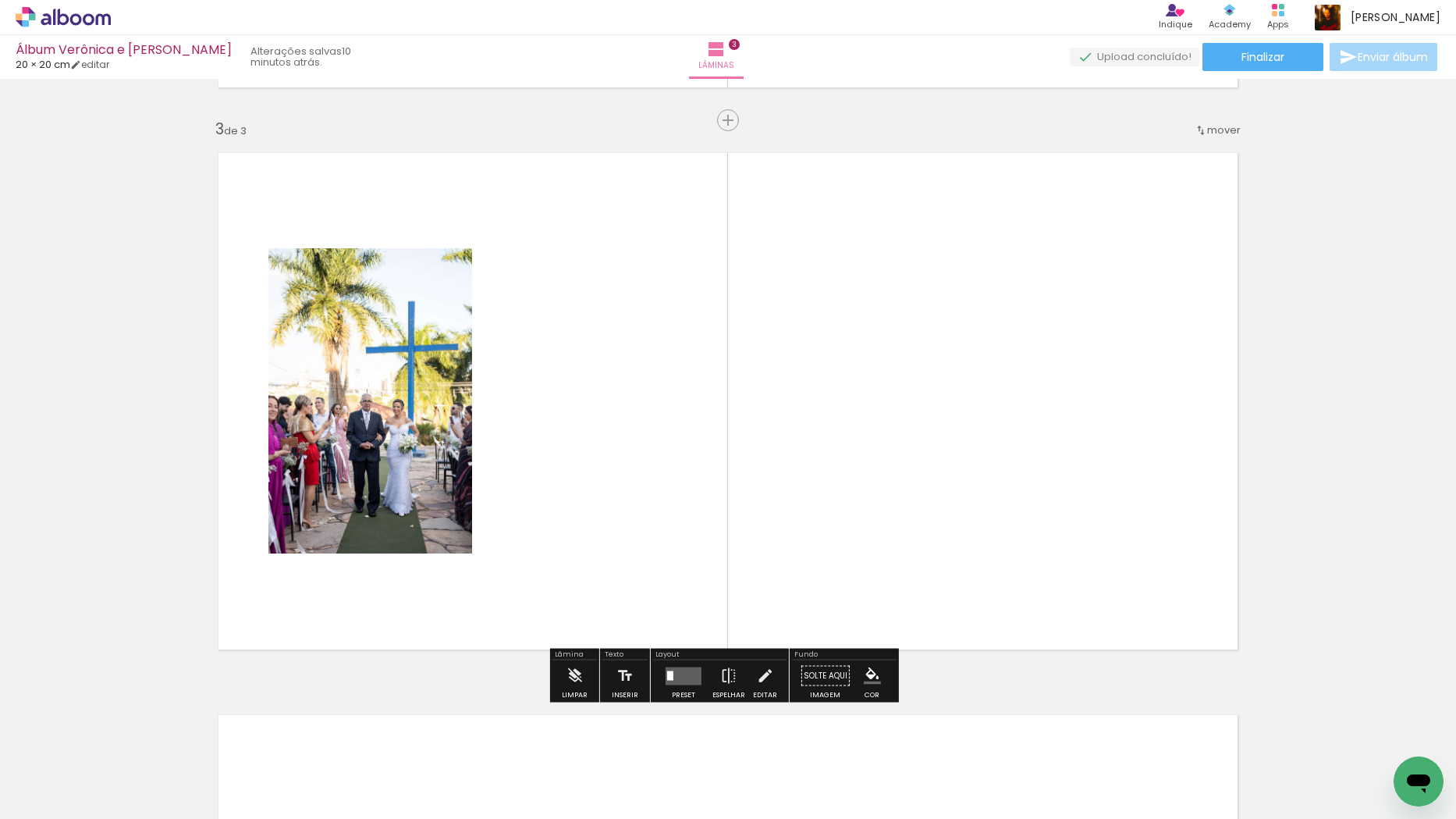
scroll to position [1110, 0]
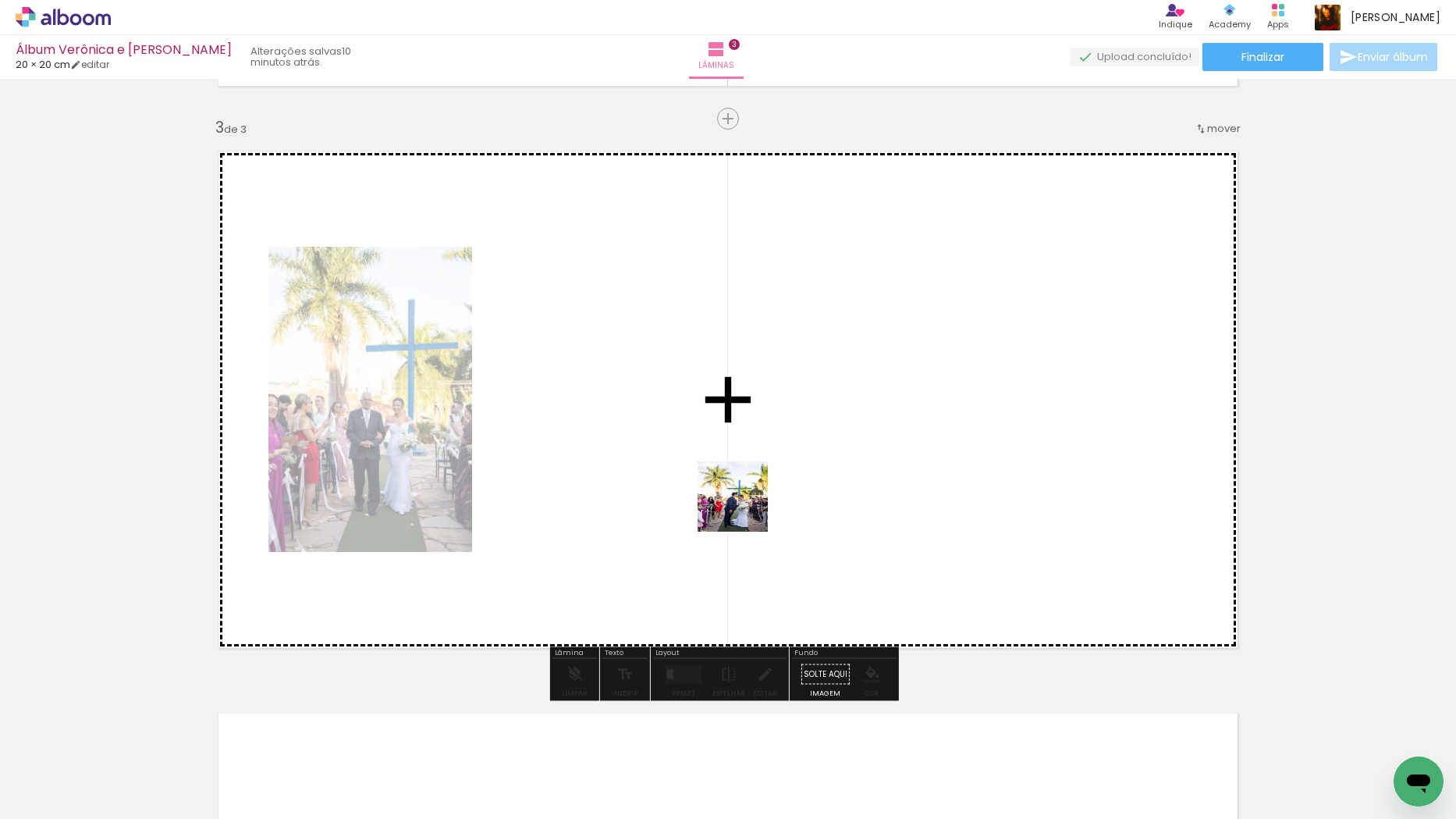
drag, startPoint x: 950, startPoint y: 766, endPoint x: 680, endPoint y: 457, distance: 410.3
click at [680, 457] on quentale-workspace at bounding box center [728, 409] width 1456 height 819
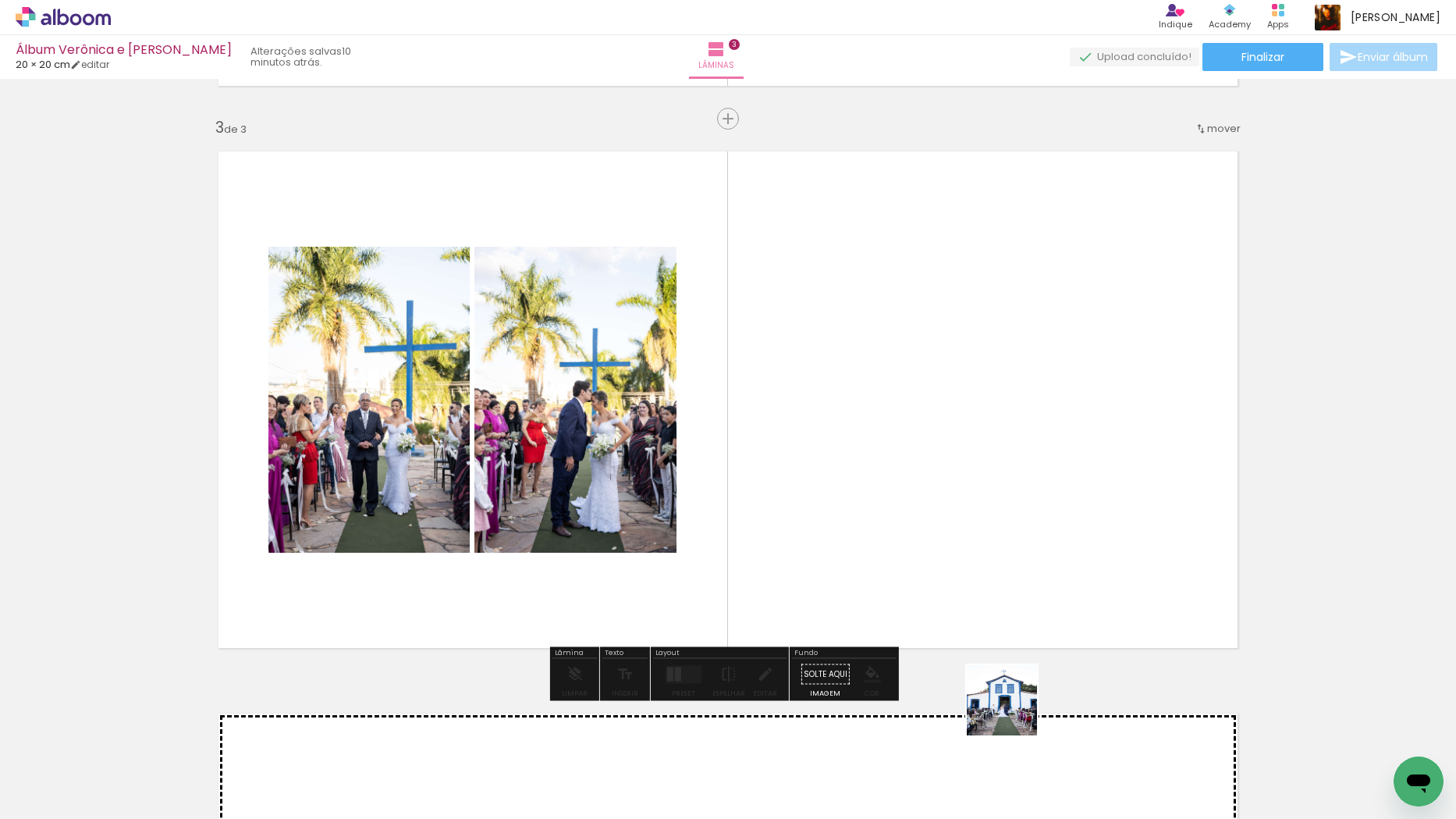
drag, startPoint x: 1040, startPoint y: 757, endPoint x: 827, endPoint y: 413, distance: 404.6
click at [827, 413] on quentale-workspace at bounding box center [728, 409] width 1456 height 819
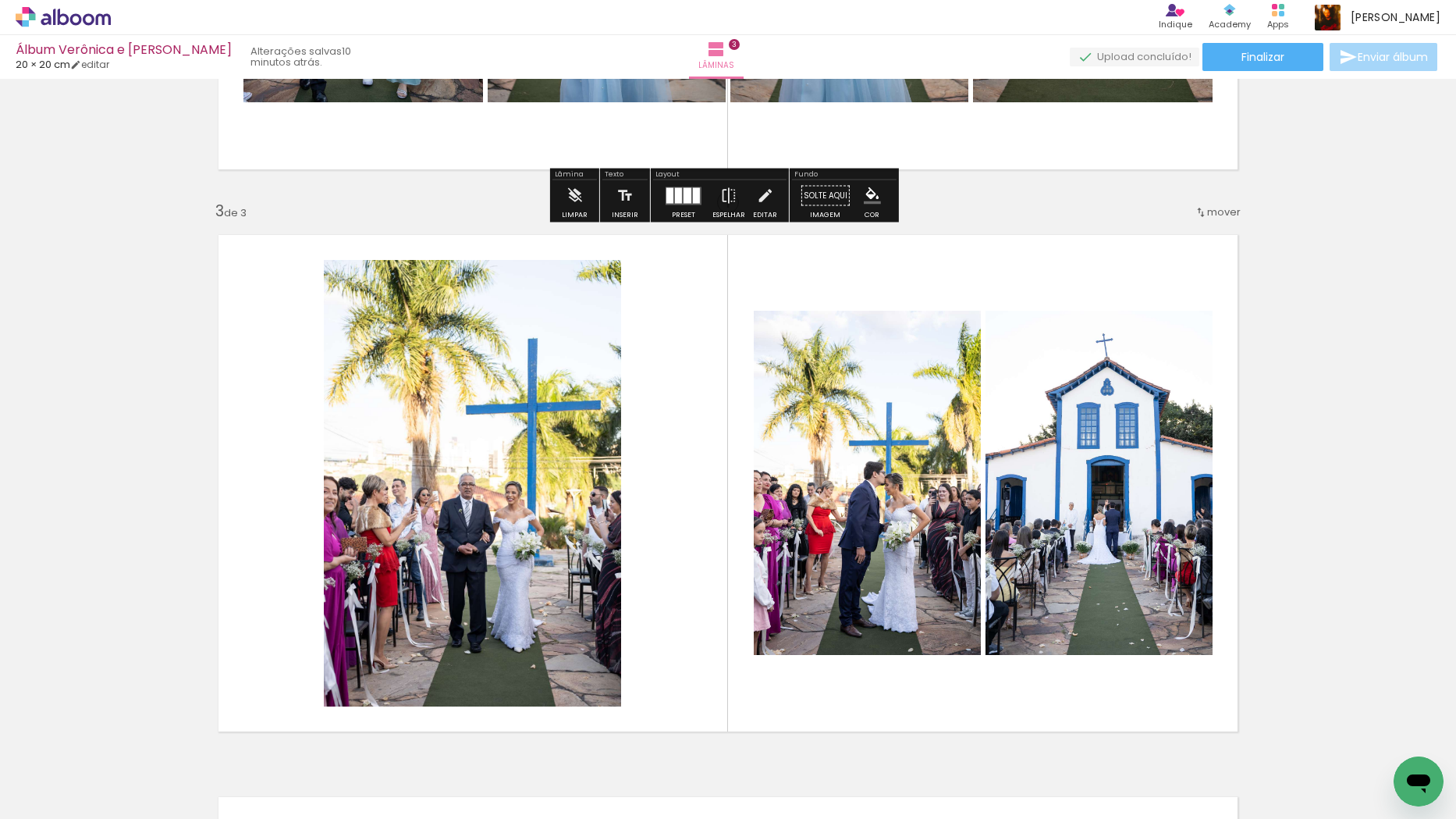
scroll to position [1155, 0]
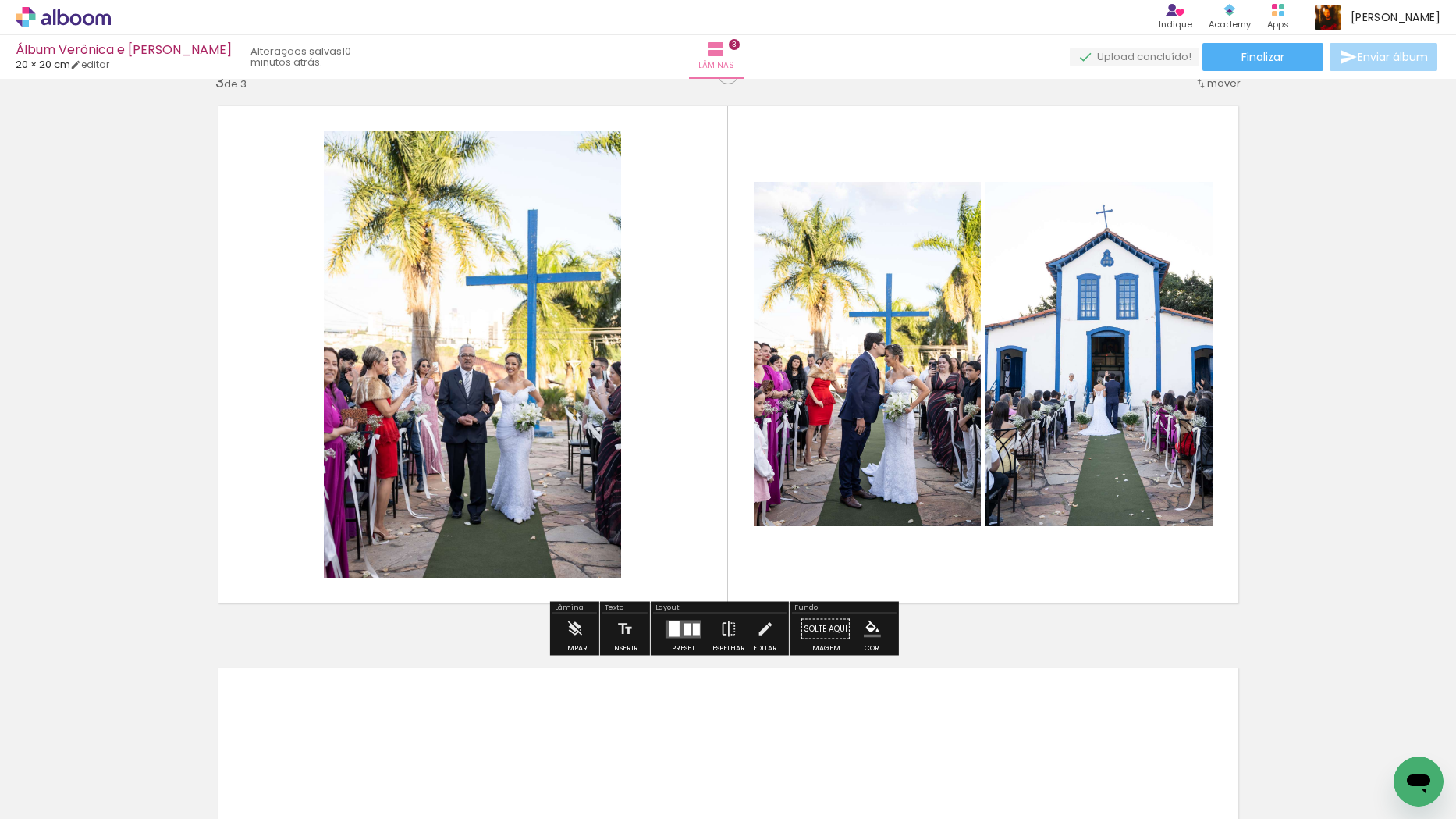
click at [685, 630] on div at bounding box center [688, 629] width 7 height 12
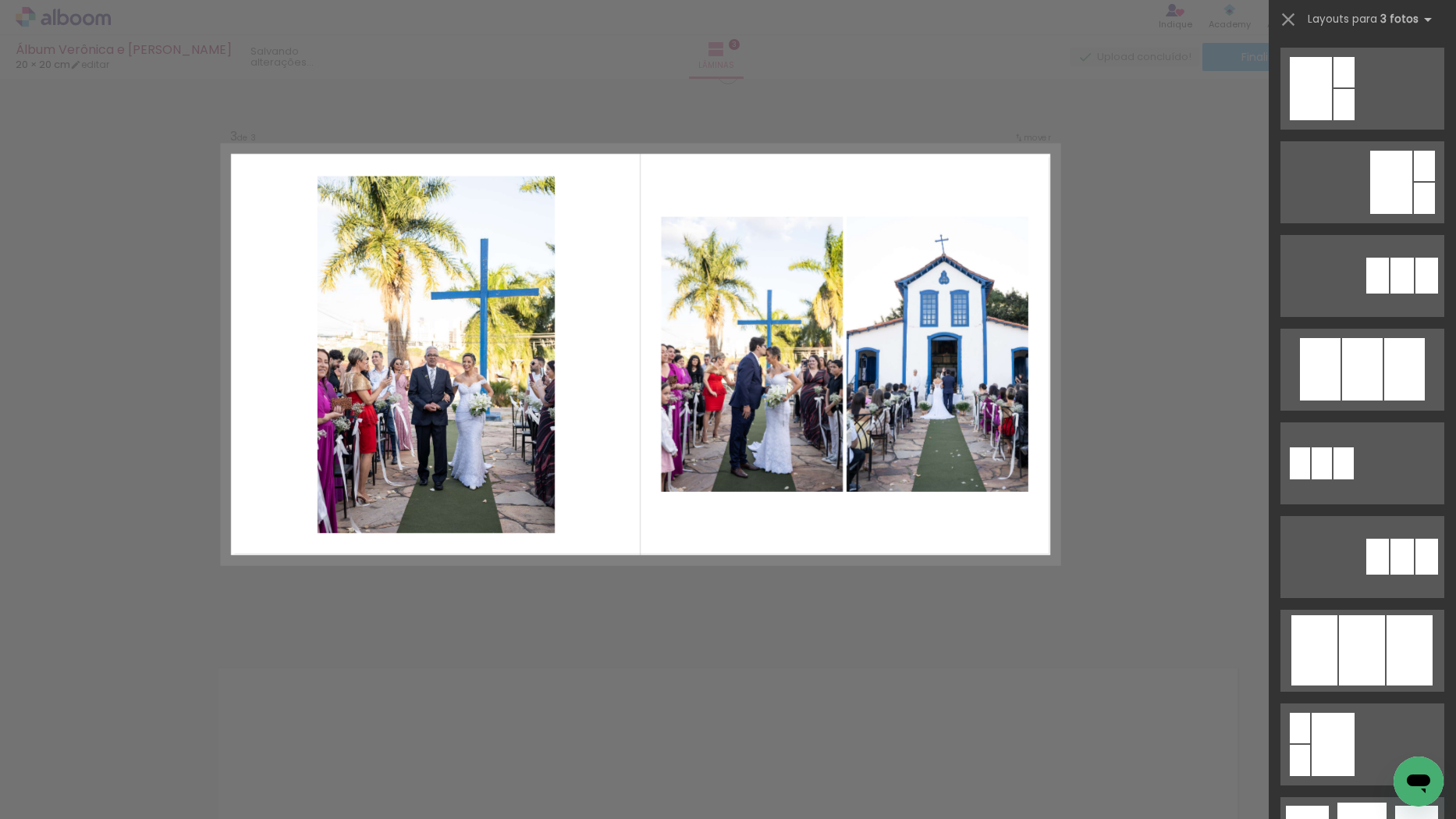
scroll to position [0, 0]
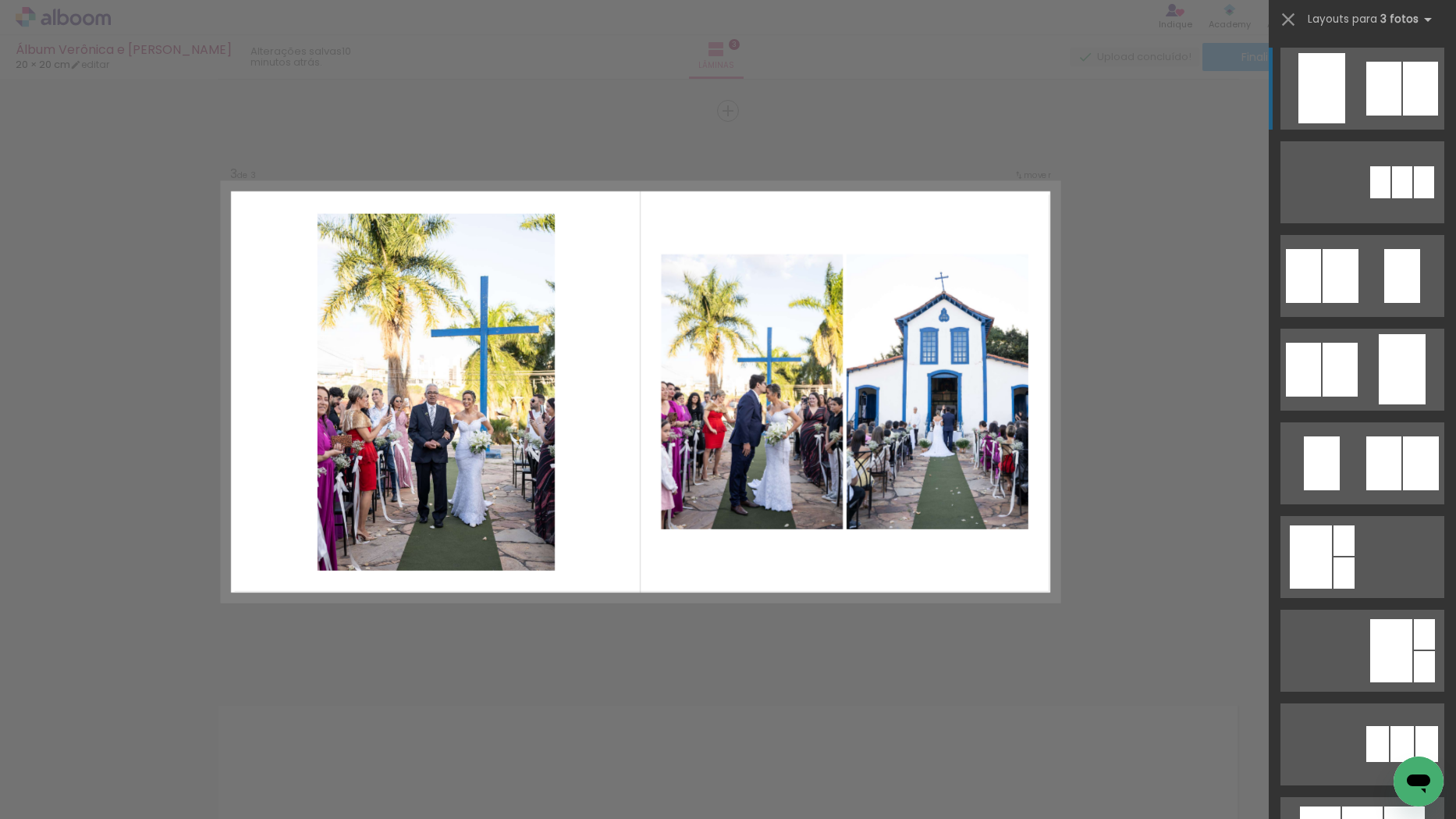
click at [686, 630] on div "Confirmar Cancelar" at bounding box center [728, 104] width 1456 height 2286
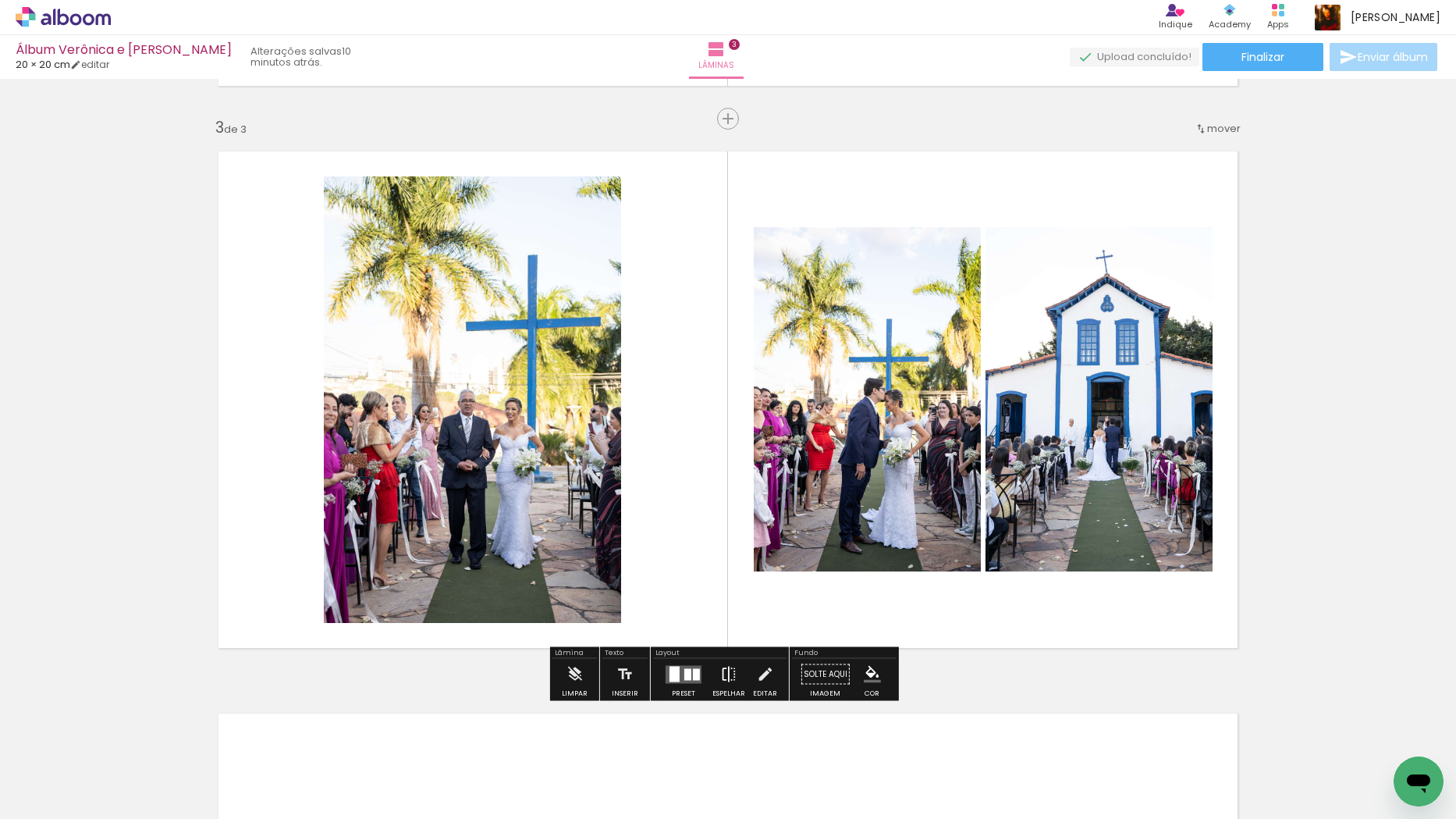
click at [729, 669] on iron-icon at bounding box center [729, 674] width 17 height 31
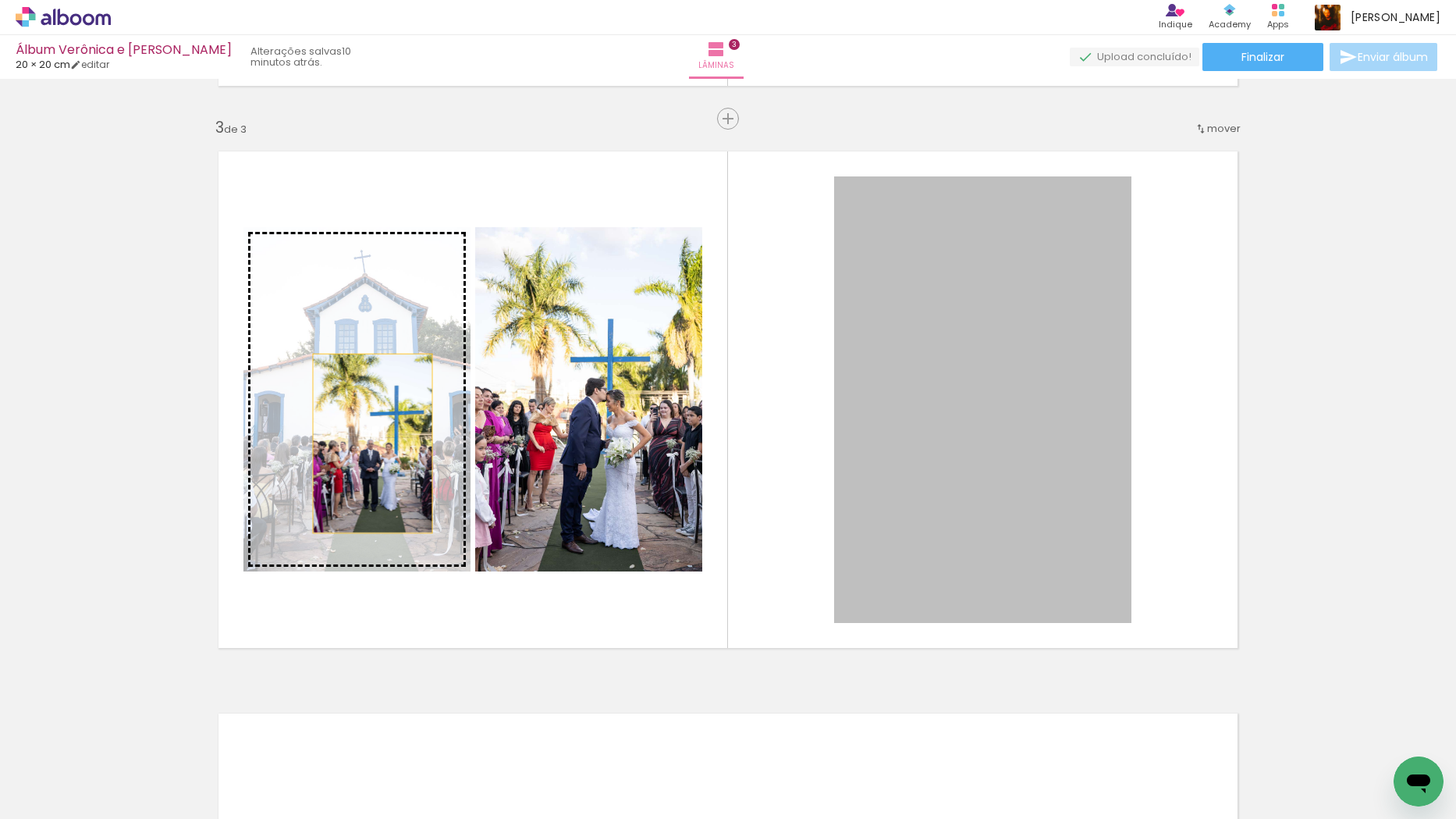
drag, startPoint x: 980, startPoint y: 439, endPoint x: 367, endPoint y: 443, distance: 613.0
click at [0, 0] on slot at bounding box center [0, 0] width 0 height 0
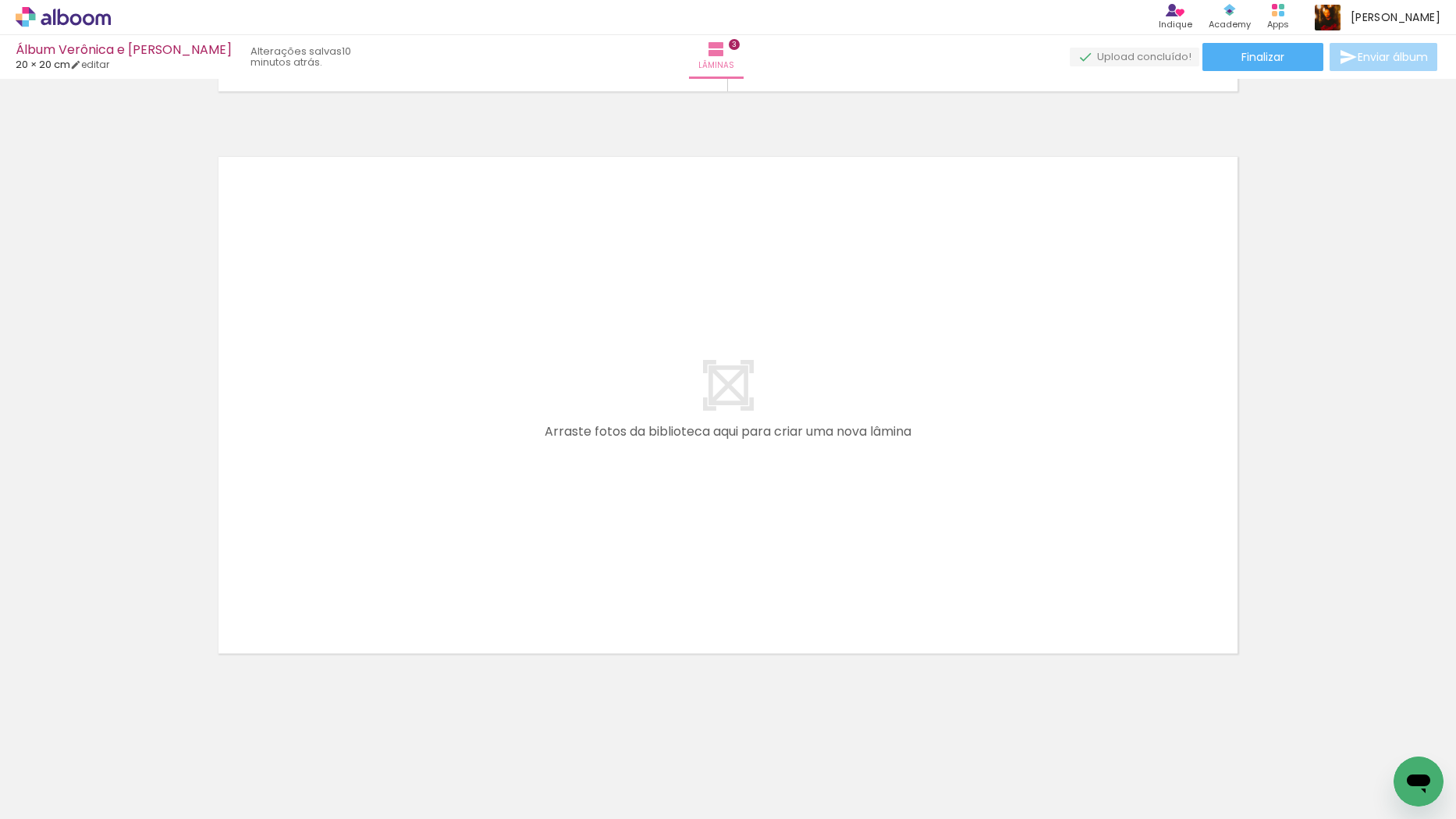
scroll to position [0, 792]
drag, startPoint x: 338, startPoint y: 774, endPoint x: 372, endPoint y: 460, distance: 315.8
click at [372, 460] on quentale-workspace at bounding box center [728, 409] width 1456 height 819
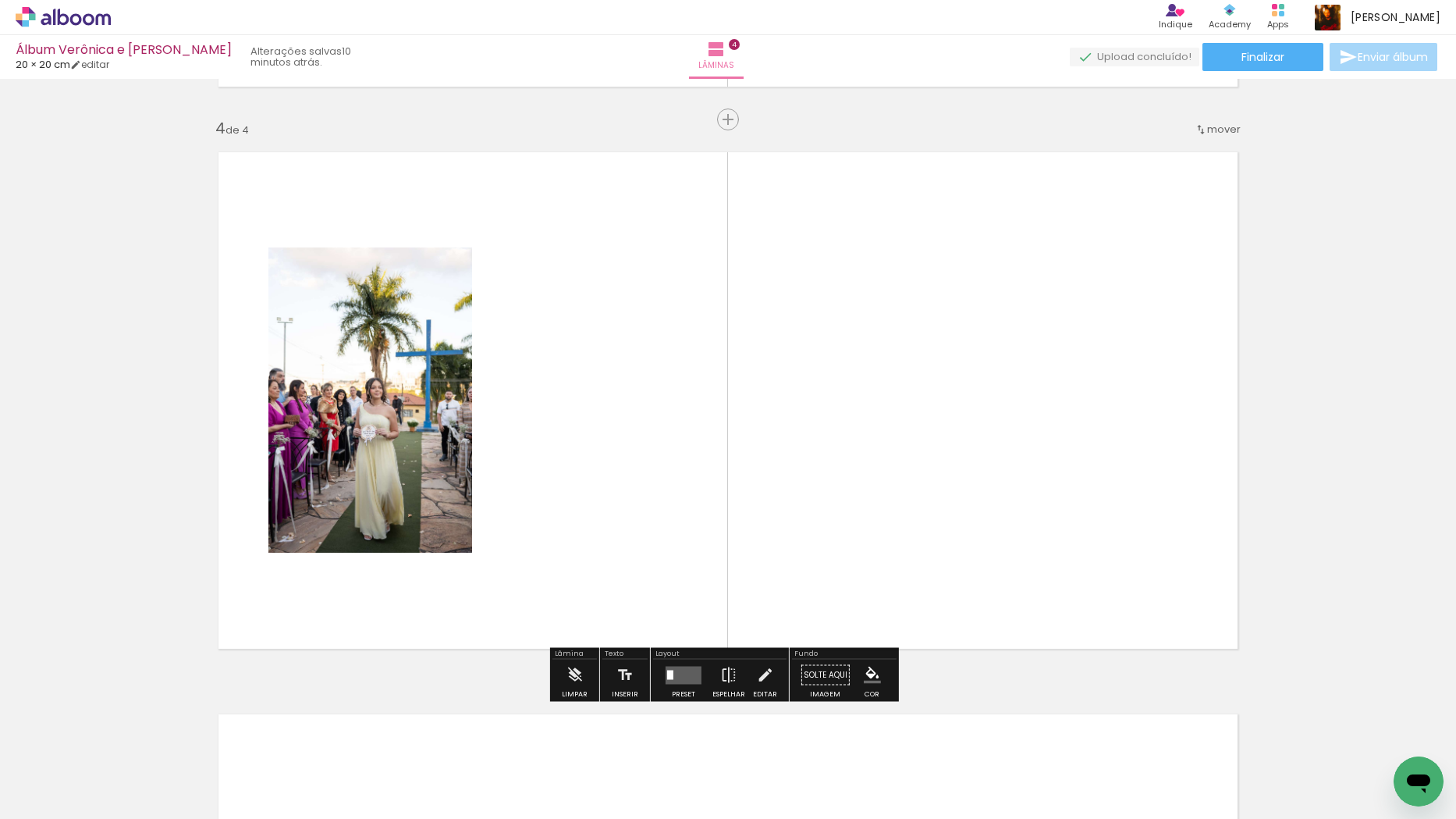
scroll to position [1672, 0]
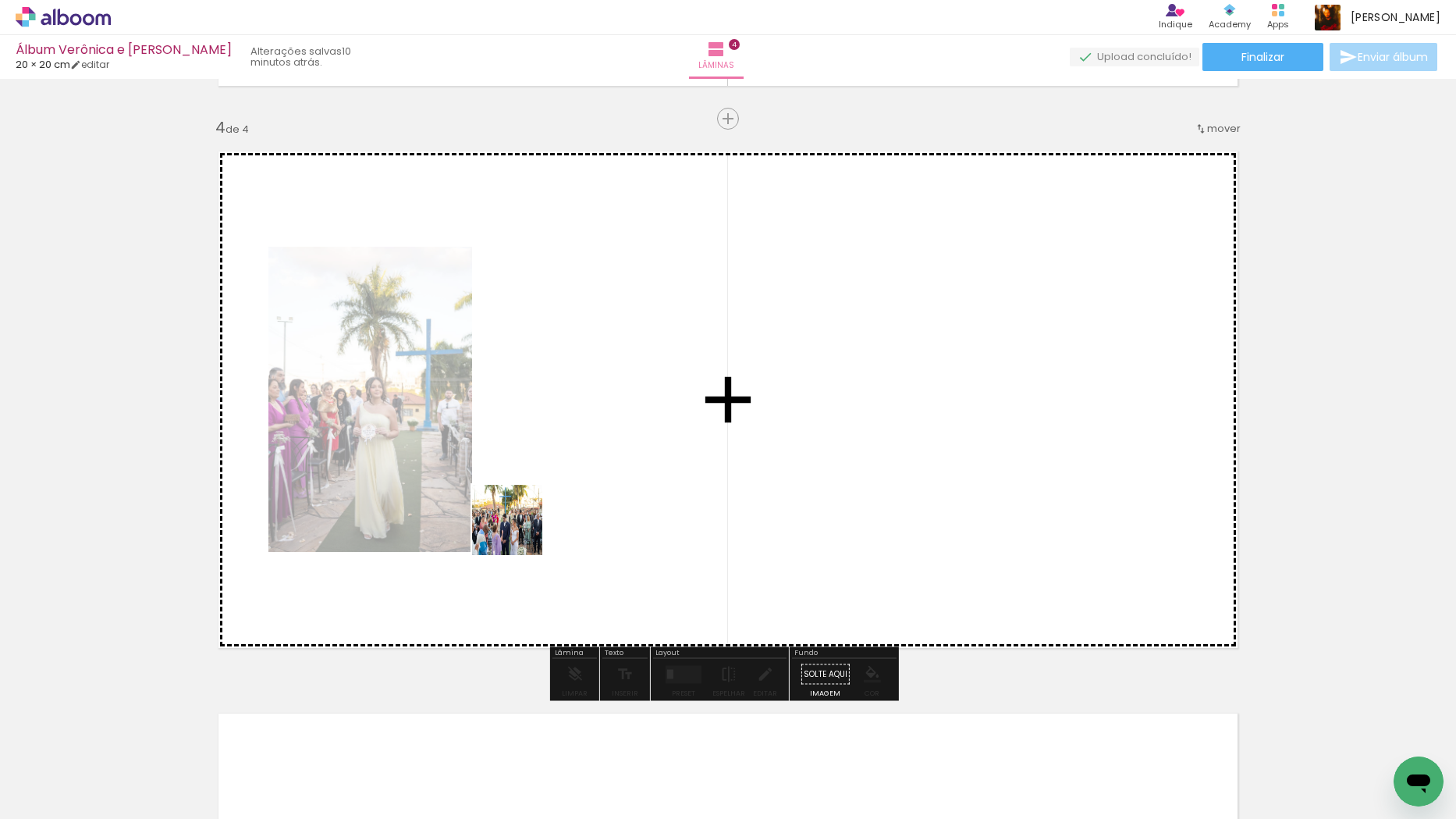
drag, startPoint x: 446, startPoint y: 716, endPoint x: 577, endPoint y: 377, distance: 363.4
click at [577, 377] on quentale-workspace at bounding box center [728, 409] width 1456 height 819
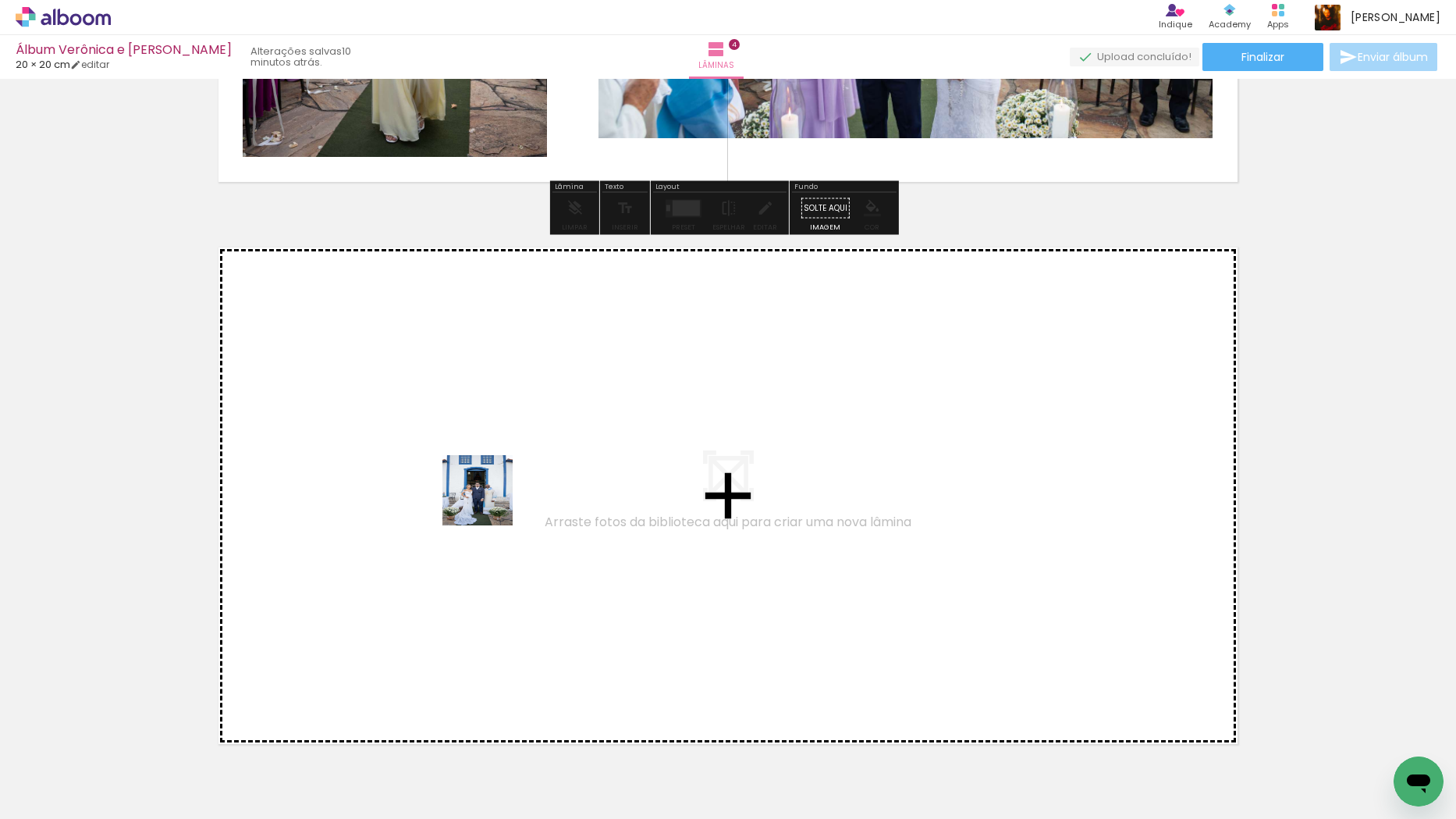
drag, startPoint x: 527, startPoint y: 688, endPoint x: 489, endPoint y: 501, distance: 190.8
click at [489, 501] on quentale-workspace at bounding box center [728, 409] width 1456 height 819
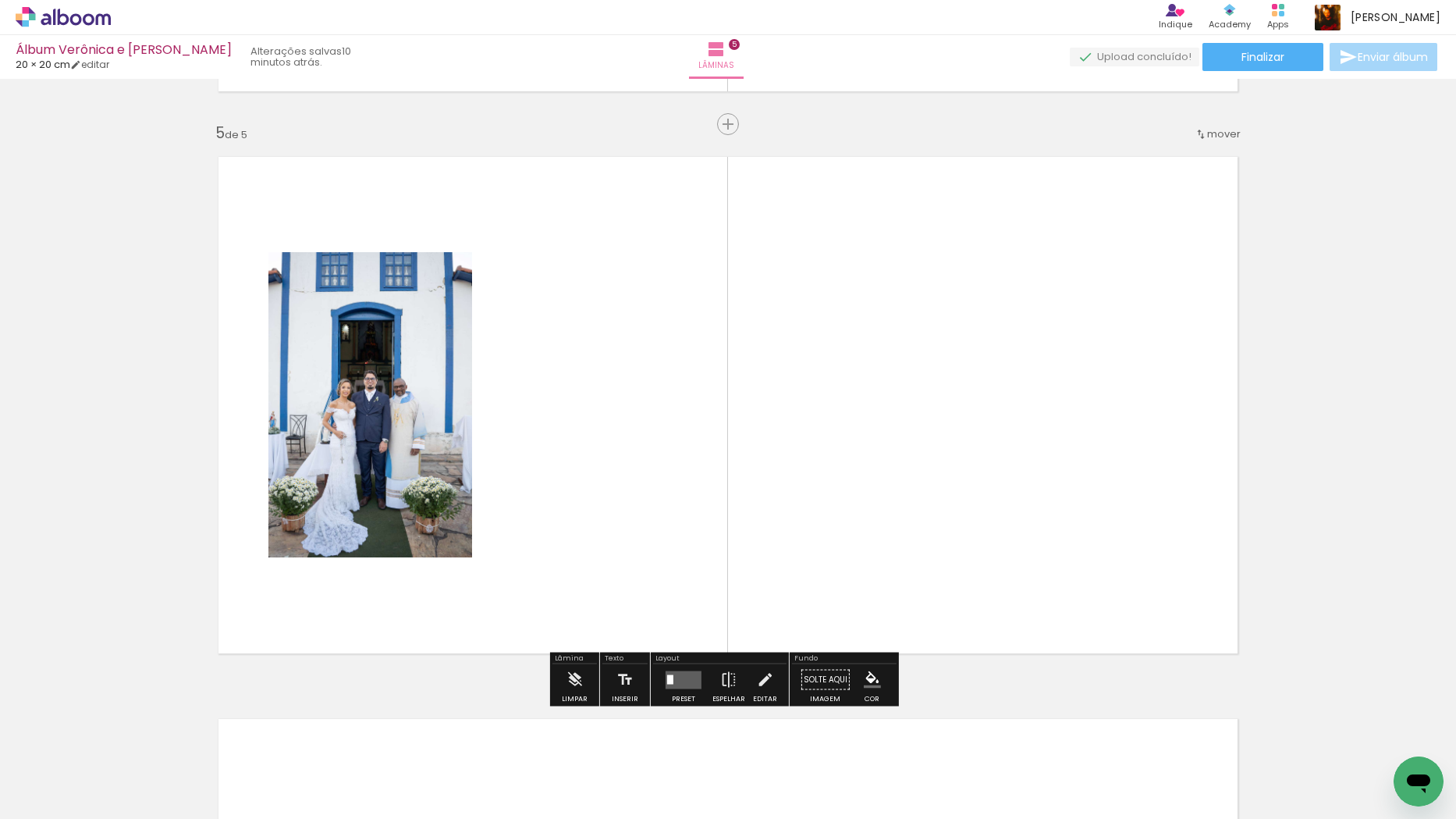
scroll to position [2234, 0]
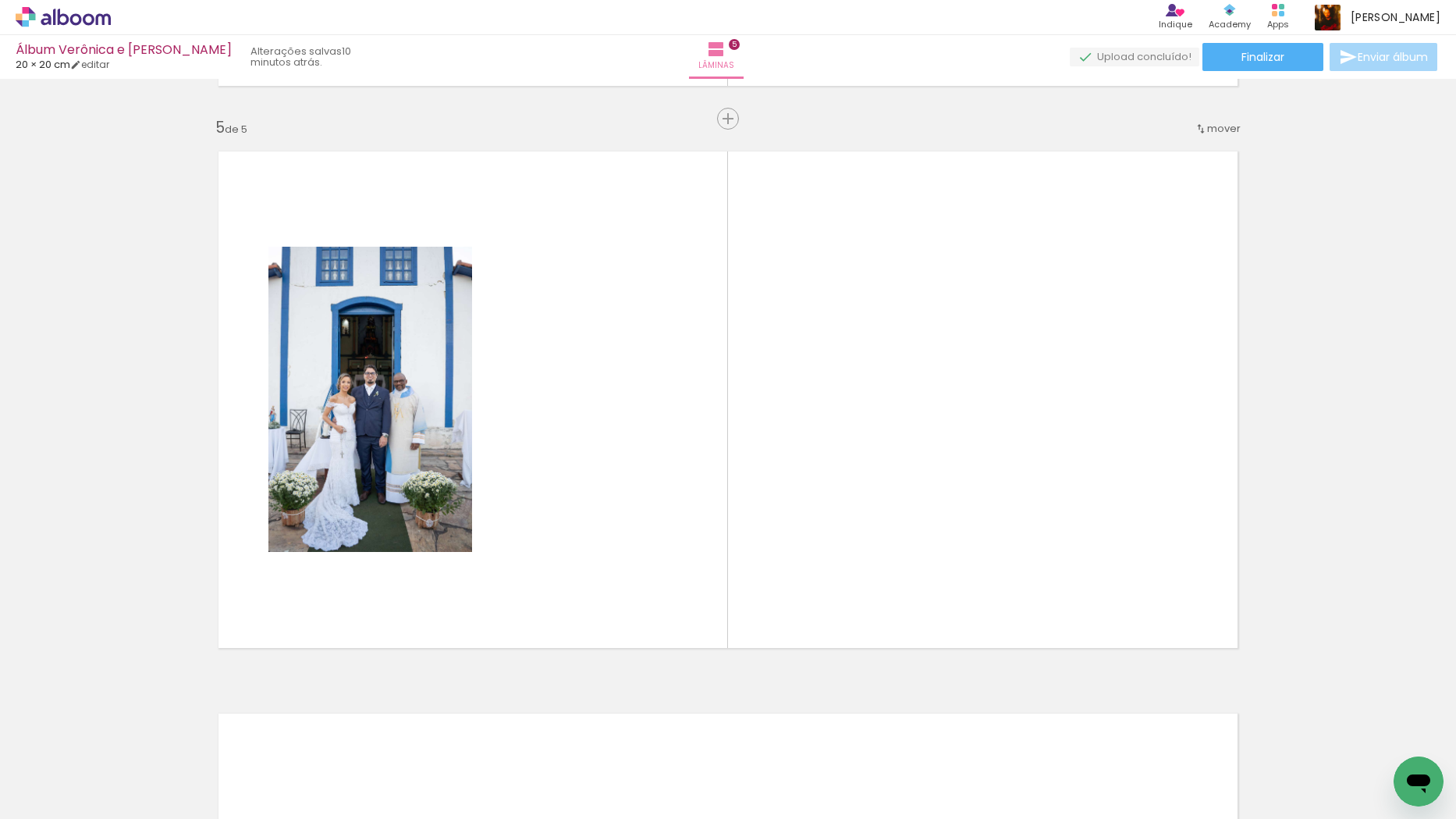
drag, startPoint x: 603, startPoint y: 767, endPoint x: 631, endPoint y: 493, distance: 275.4
click at [631, 493] on quentale-workspace at bounding box center [728, 409] width 1456 height 819
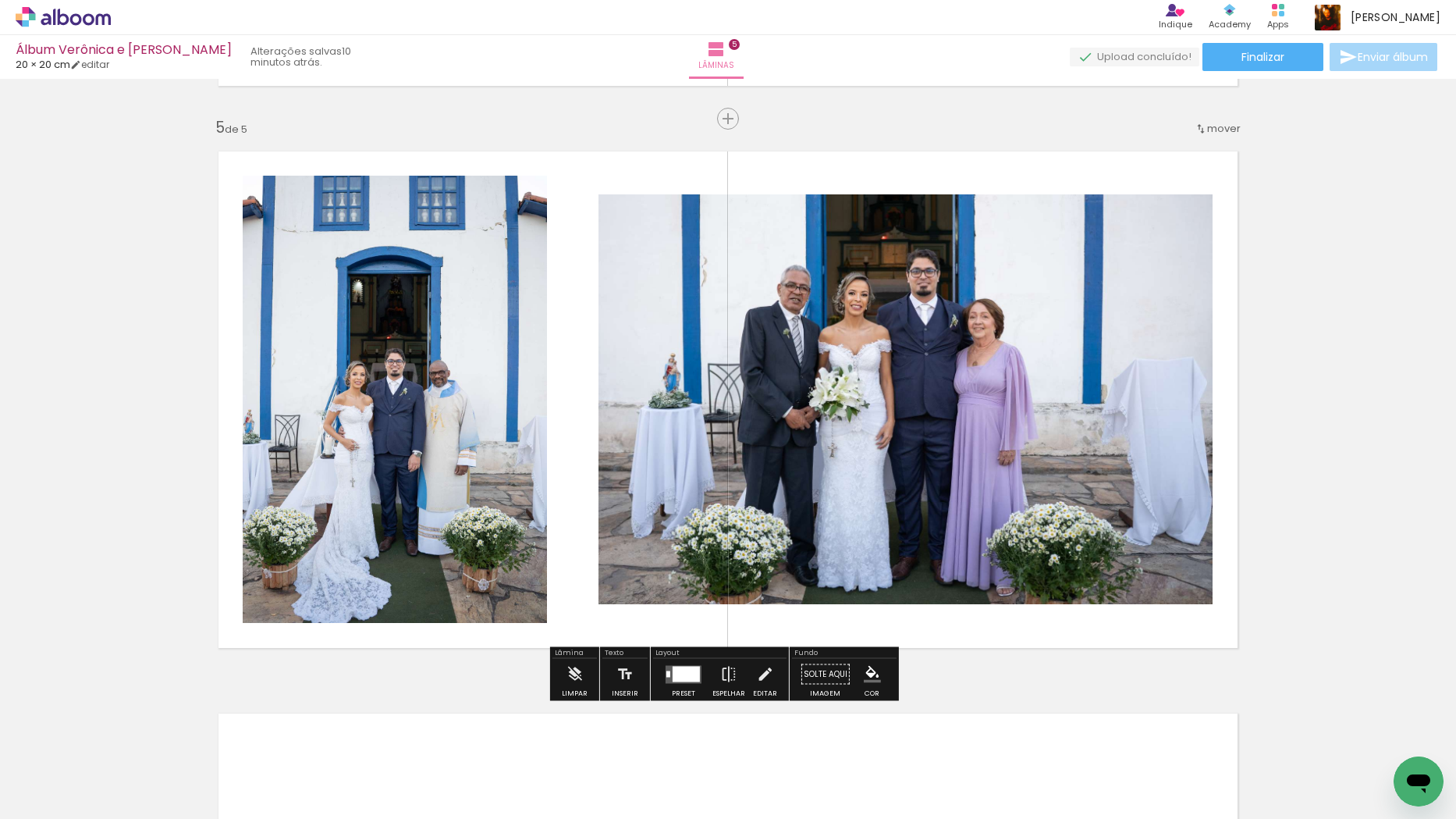
drag, startPoint x: 672, startPoint y: 769, endPoint x: 1002, endPoint y: 478, distance: 440.0
click at [1003, 472] on quentale-workspace at bounding box center [728, 409] width 1456 height 819
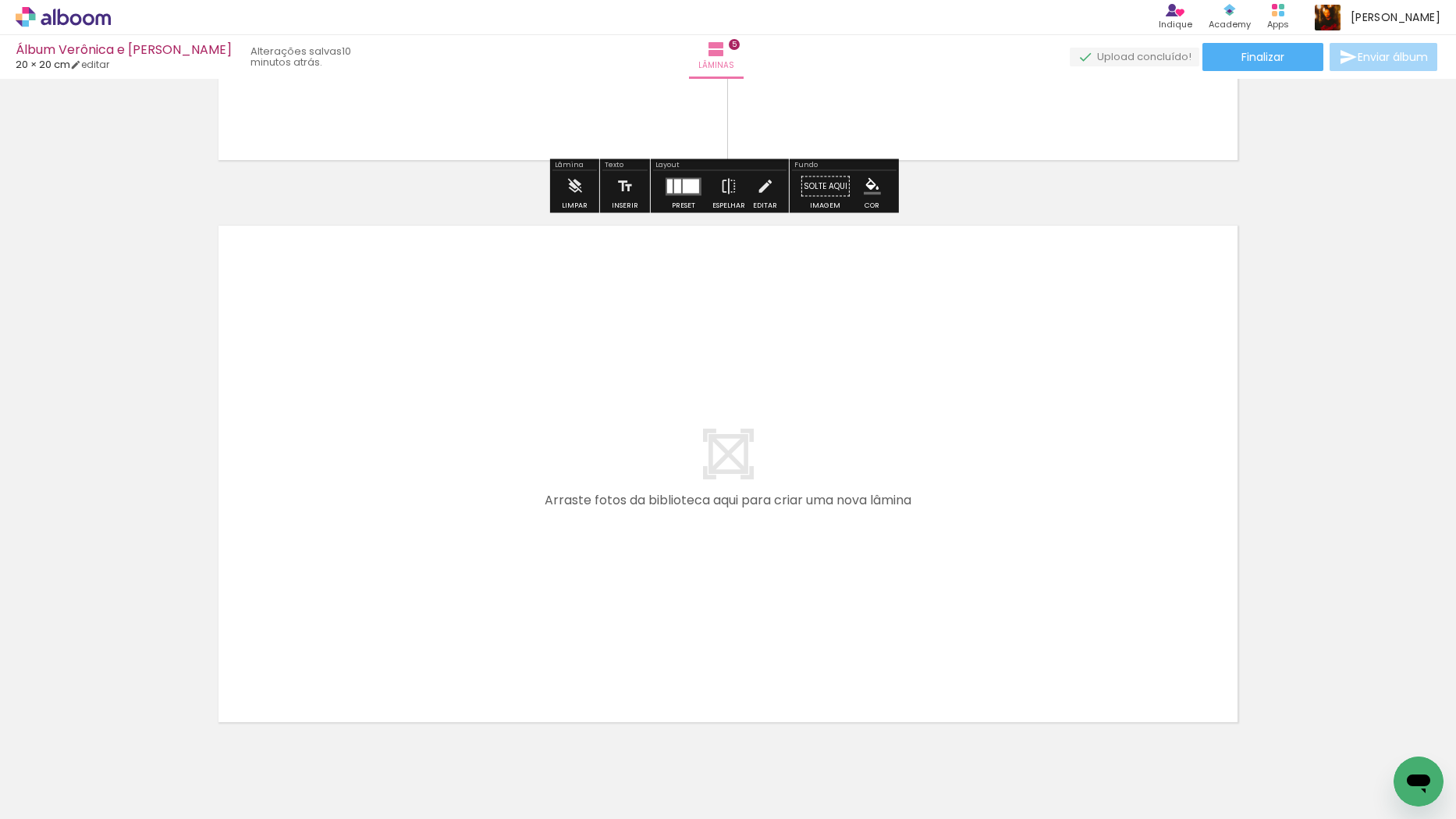
scroll to position [2720, 0]
drag, startPoint x: 773, startPoint y: 767, endPoint x: 826, endPoint y: 739, distance: 59.9
click at [569, 579] on quentale-workspace at bounding box center [728, 409] width 1456 height 819
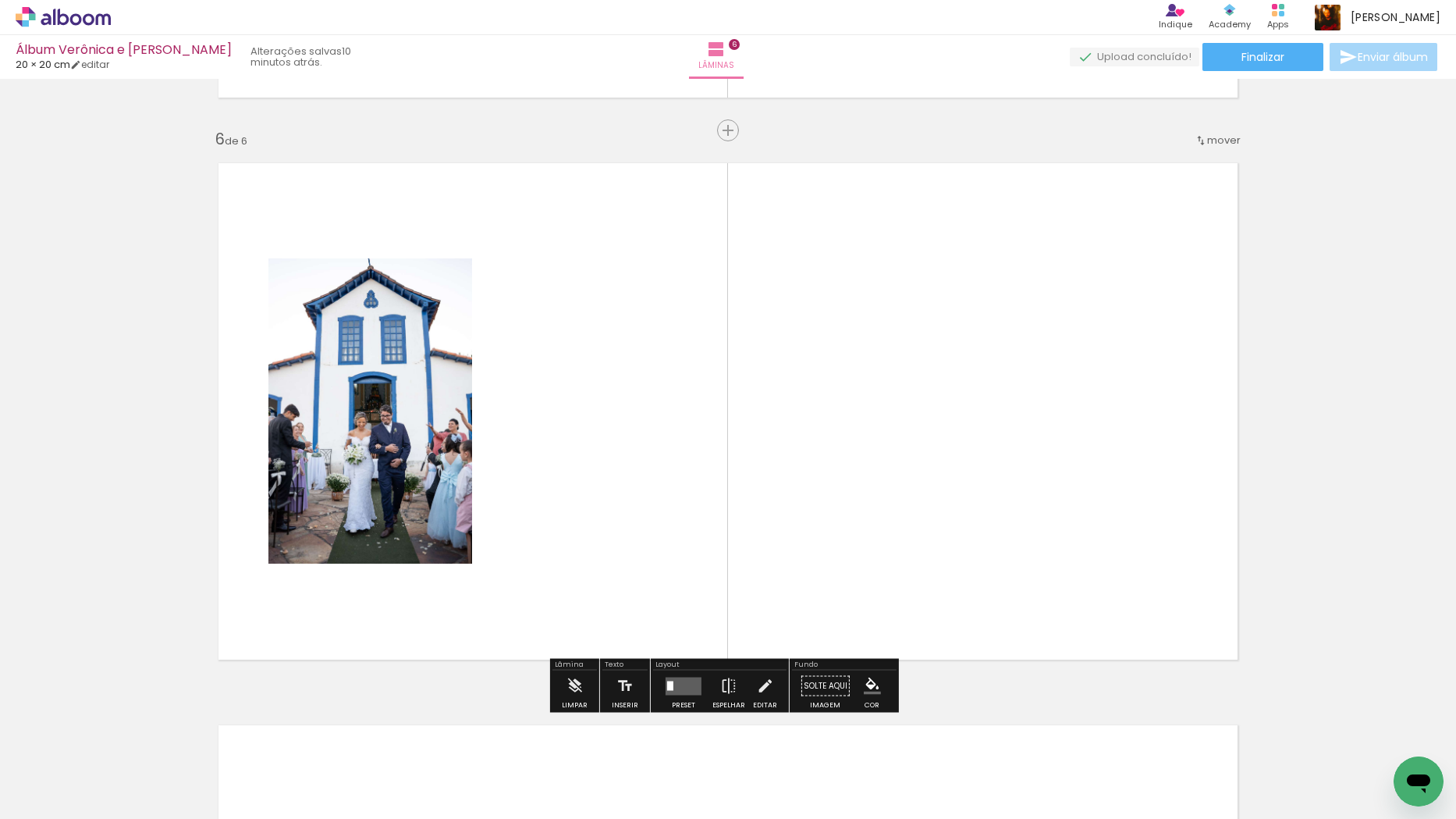
scroll to position [2796, 0]
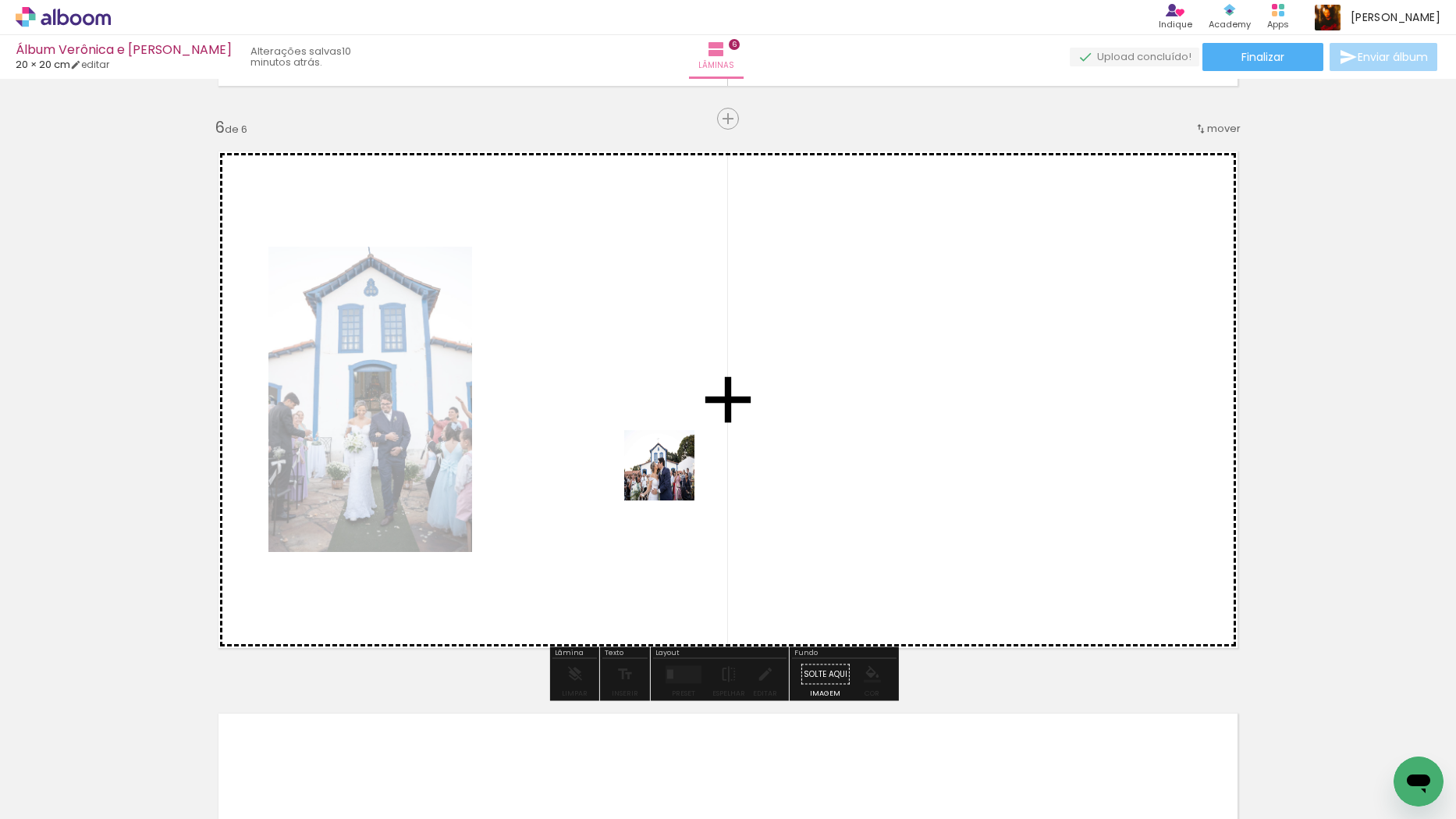
drag, startPoint x: 864, startPoint y: 769, endPoint x: 654, endPoint y: 448, distance: 383.6
click at [654, 448] on quentale-workspace at bounding box center [728, 409] width 1456 height 819
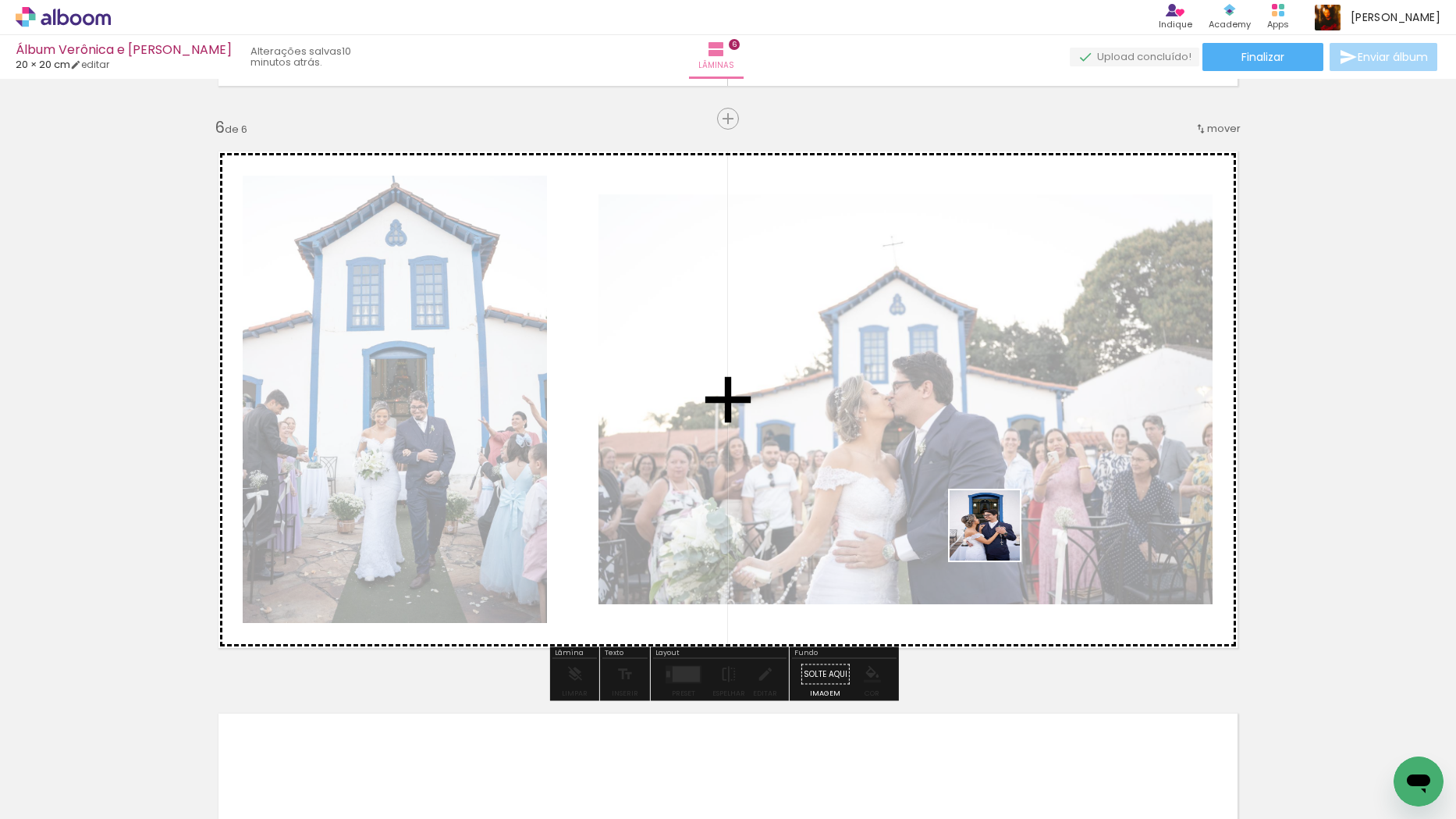
drag, startPoint x: 997, startPoint y: 537, endPoint x: 1022, endPoint y: 440, distance: 100.2
click at [1020, 434] on quentale-workspace at bounding box center [728, 409] width 1456 height 819
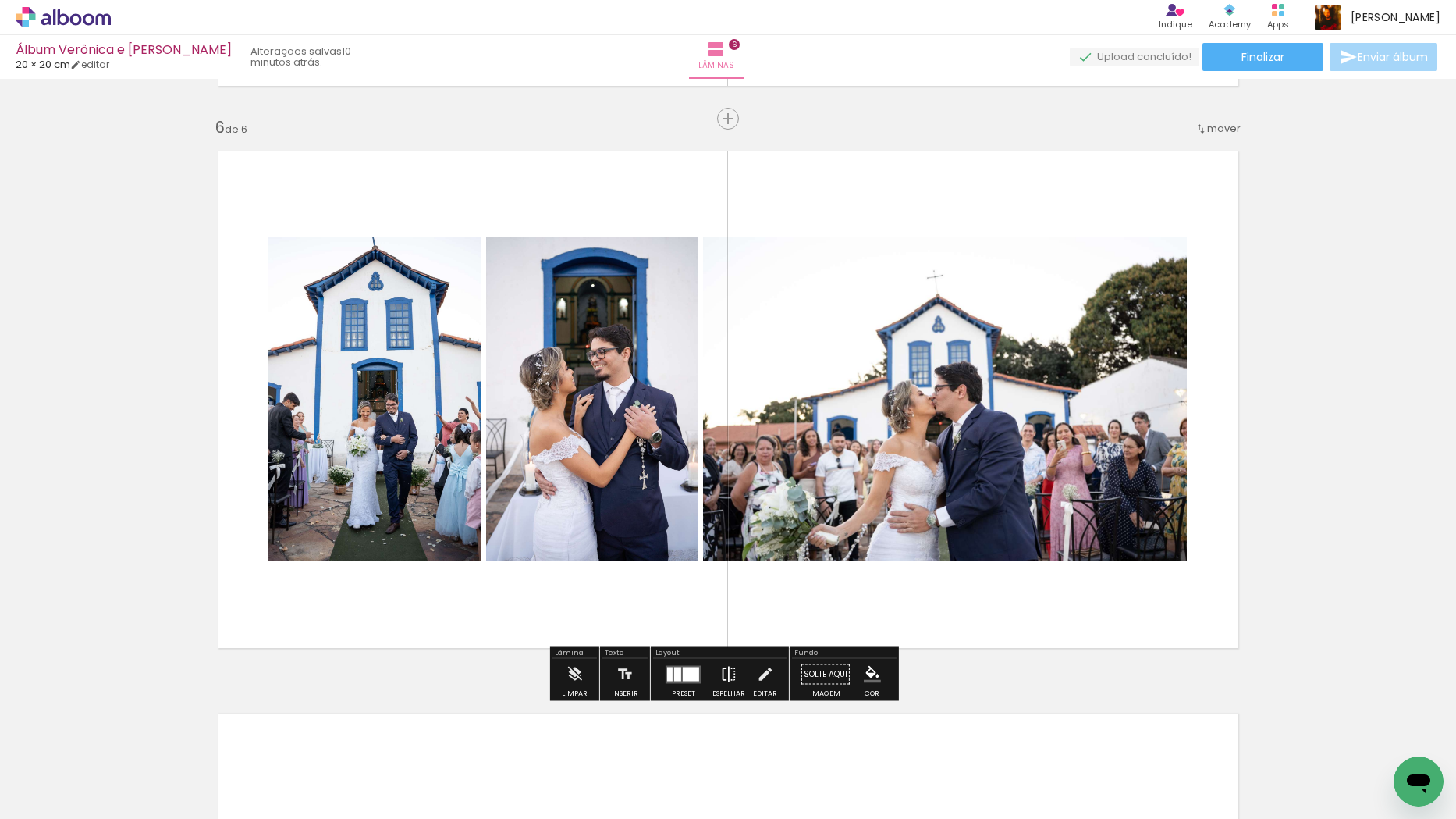
click at [720, 681] on iron-icon at bounding box center [729, 674] width 17 height 31
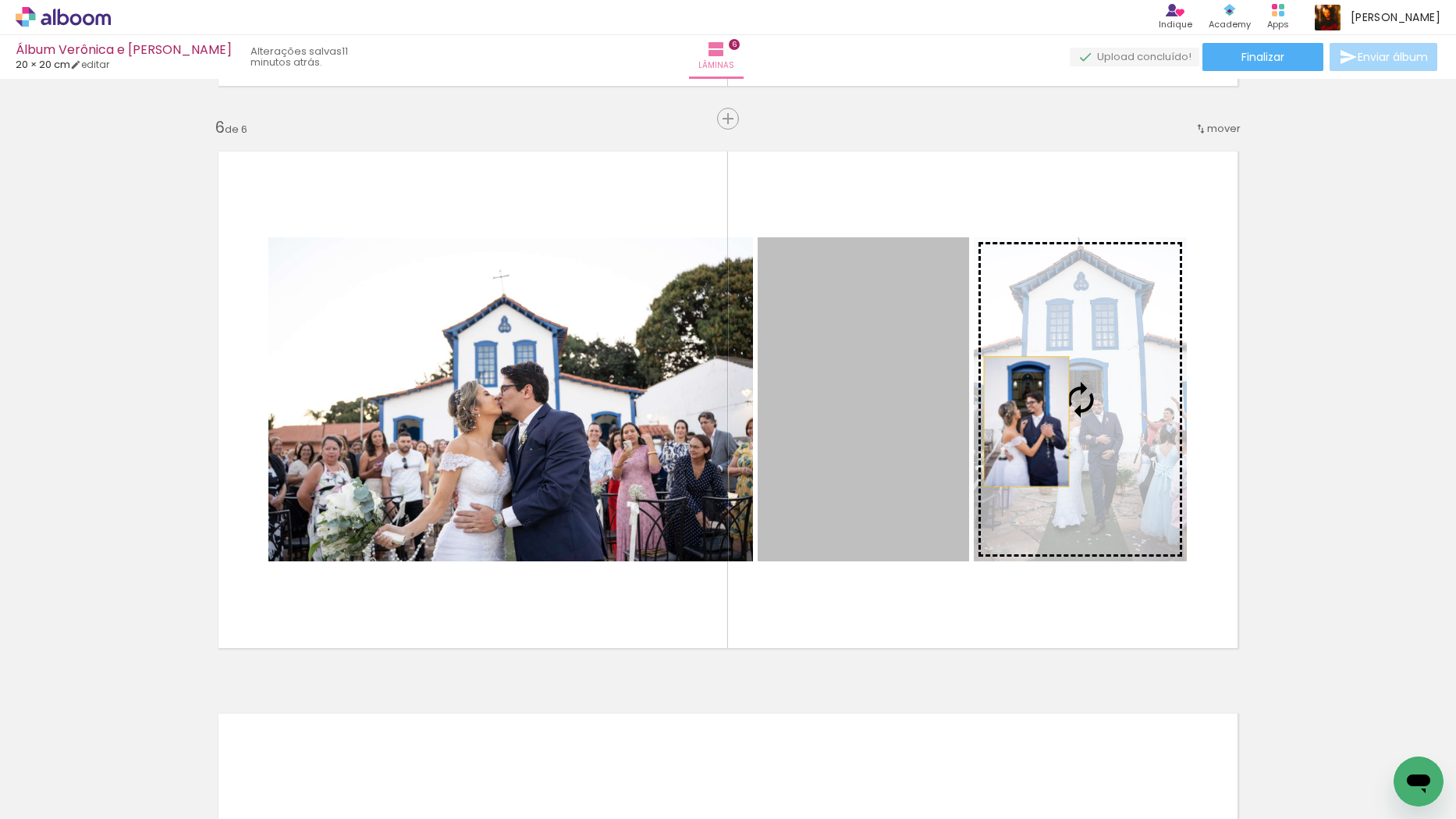
drag, startPoint x: 967, startPoint y: 422, endPoint x: 1034, endPoint y: 422, distance: 67.0
click at [0, 0] on slot at bounding box center [0, 0] width 0 height 0
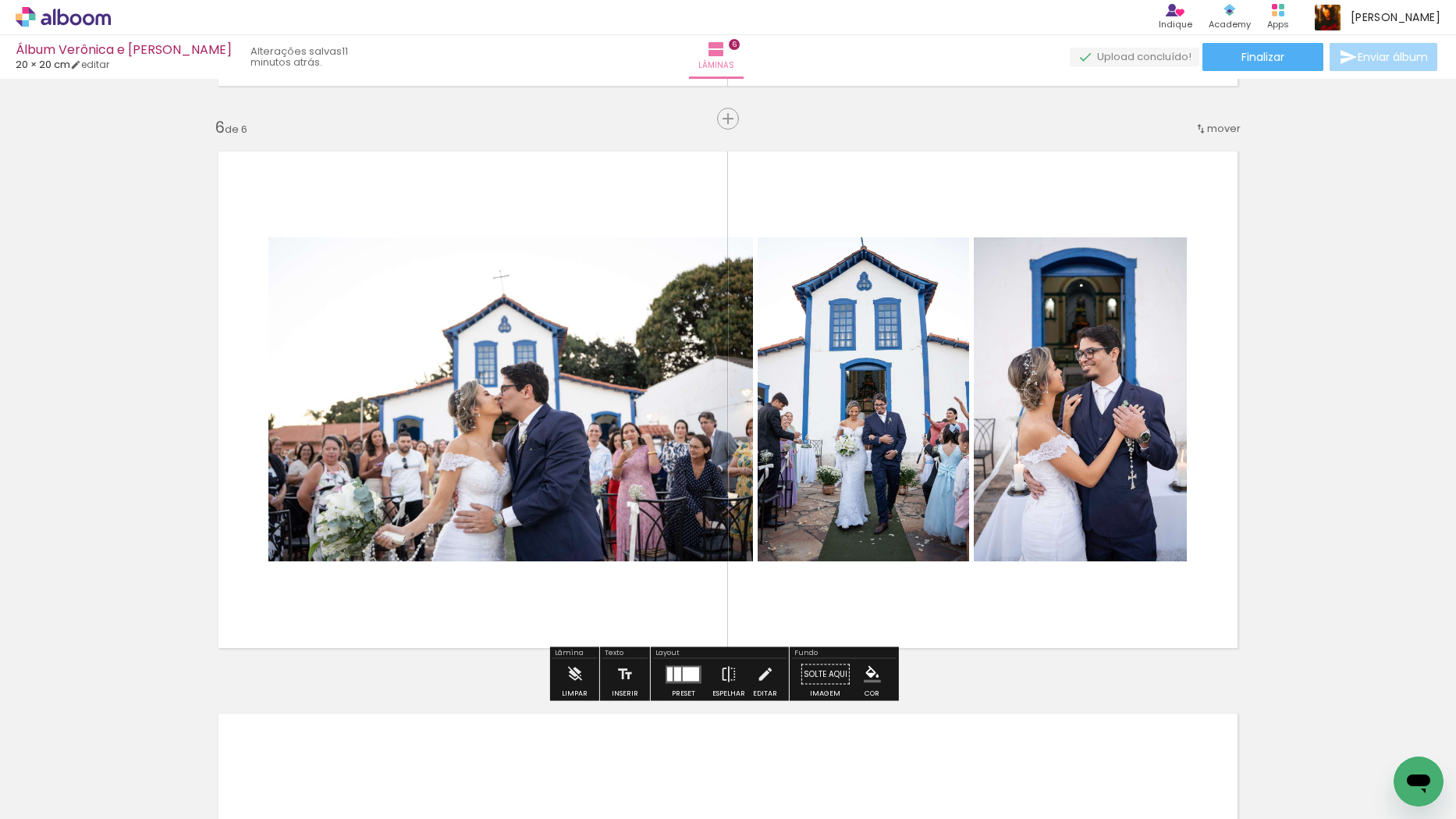
click at [667, 679] on div at bounding box center [670, 674] width 5 height 14
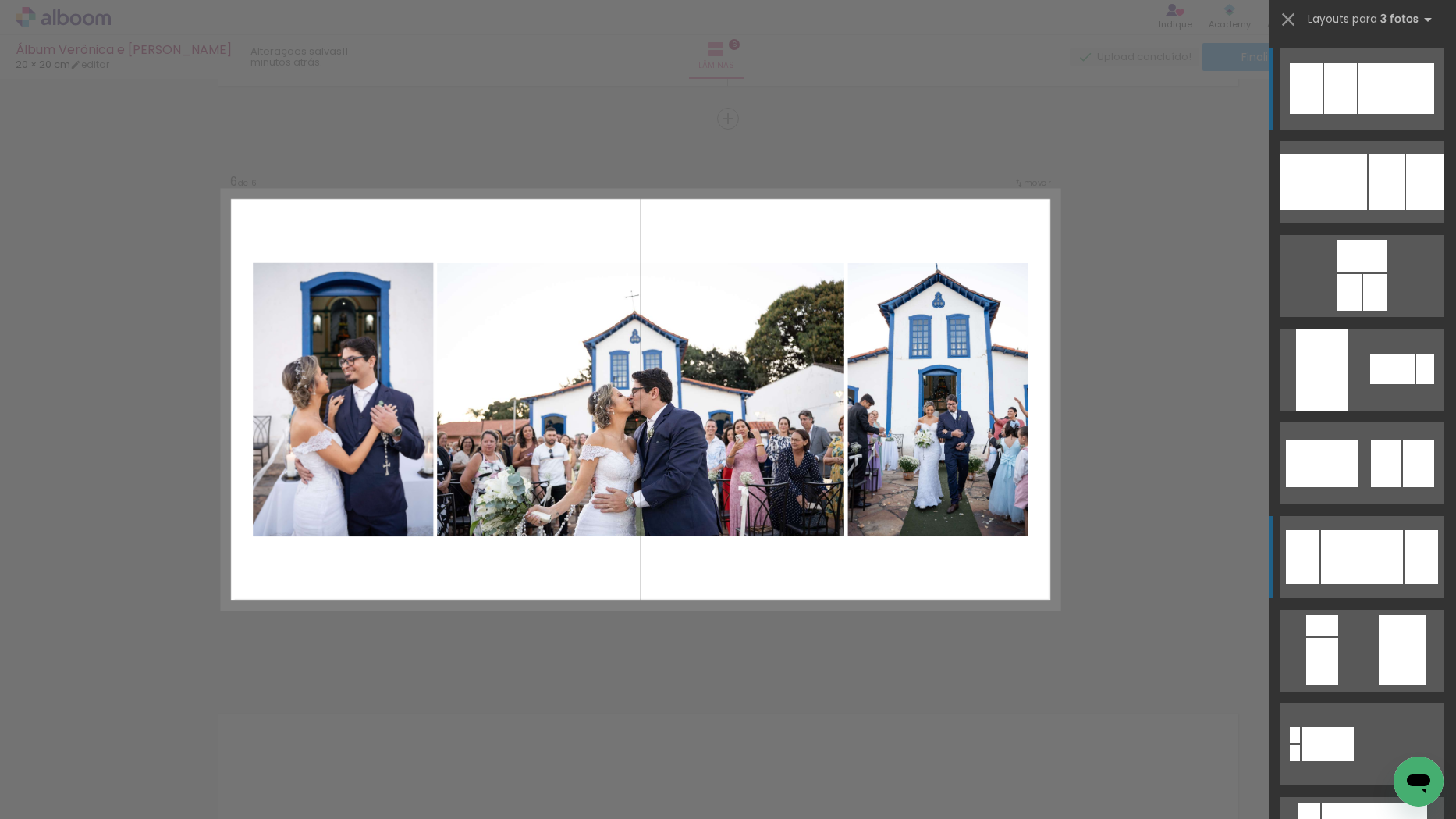
click at [1371, 533] on div at bounding box center [1362, 556] width 82 height 54
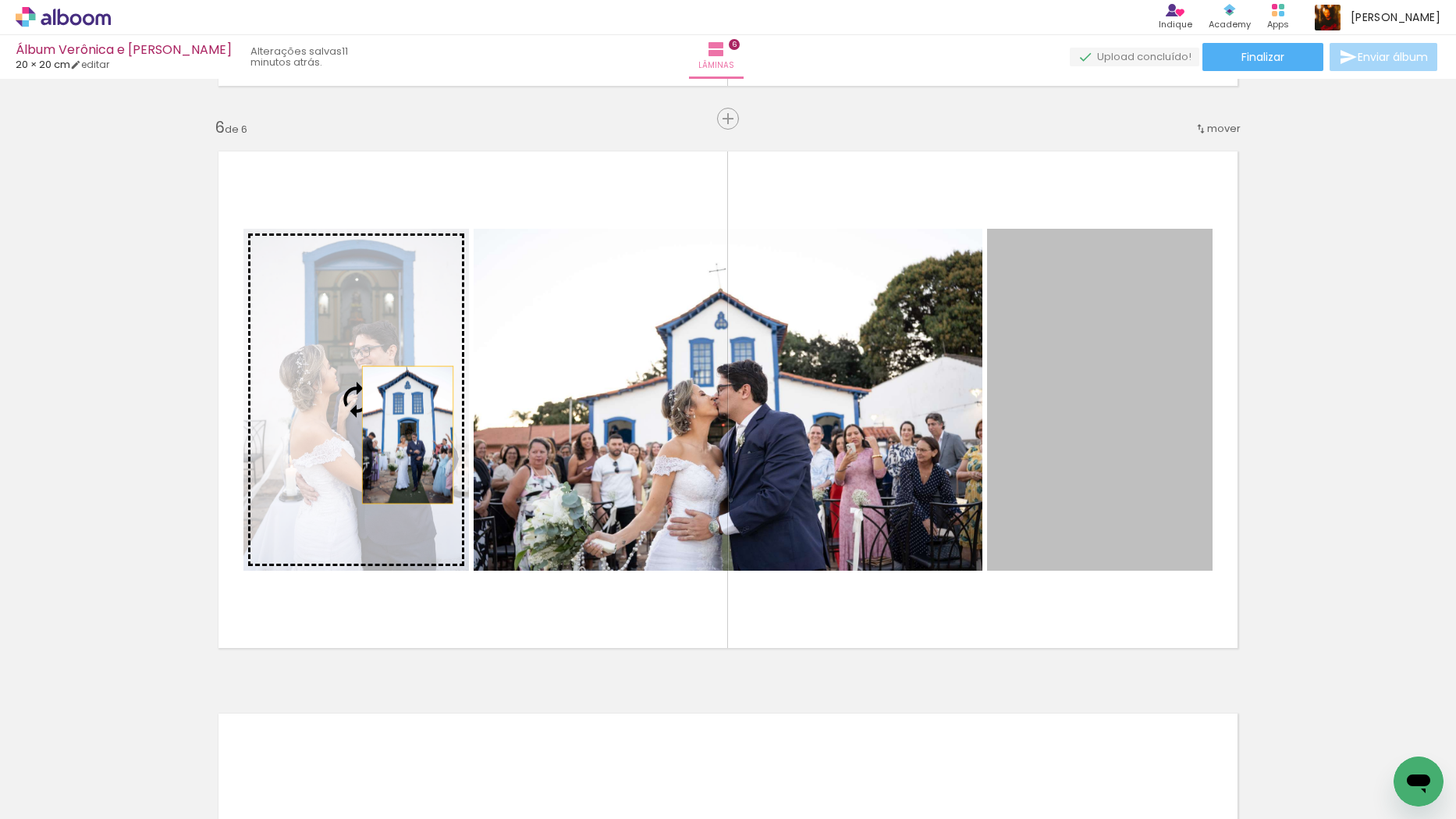
drag, startPoint x: 1107, startPoint y: 445, endPoint x: 402, endPoint y: 435, distance: 705.1
click at [0, 0] on slot at bounding box center [0, 0] width 0 height 0
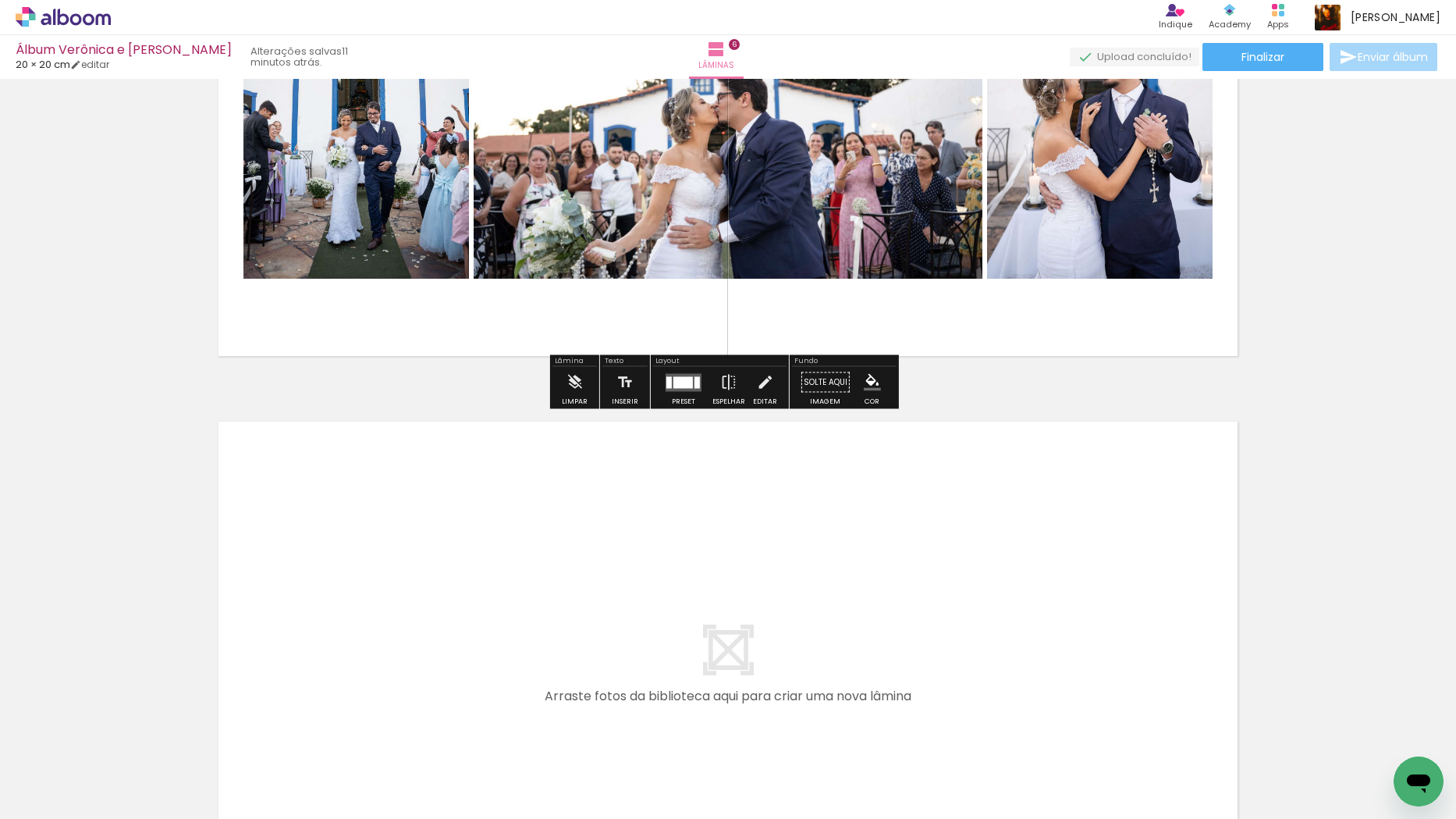
scroll to position [3352, 0]
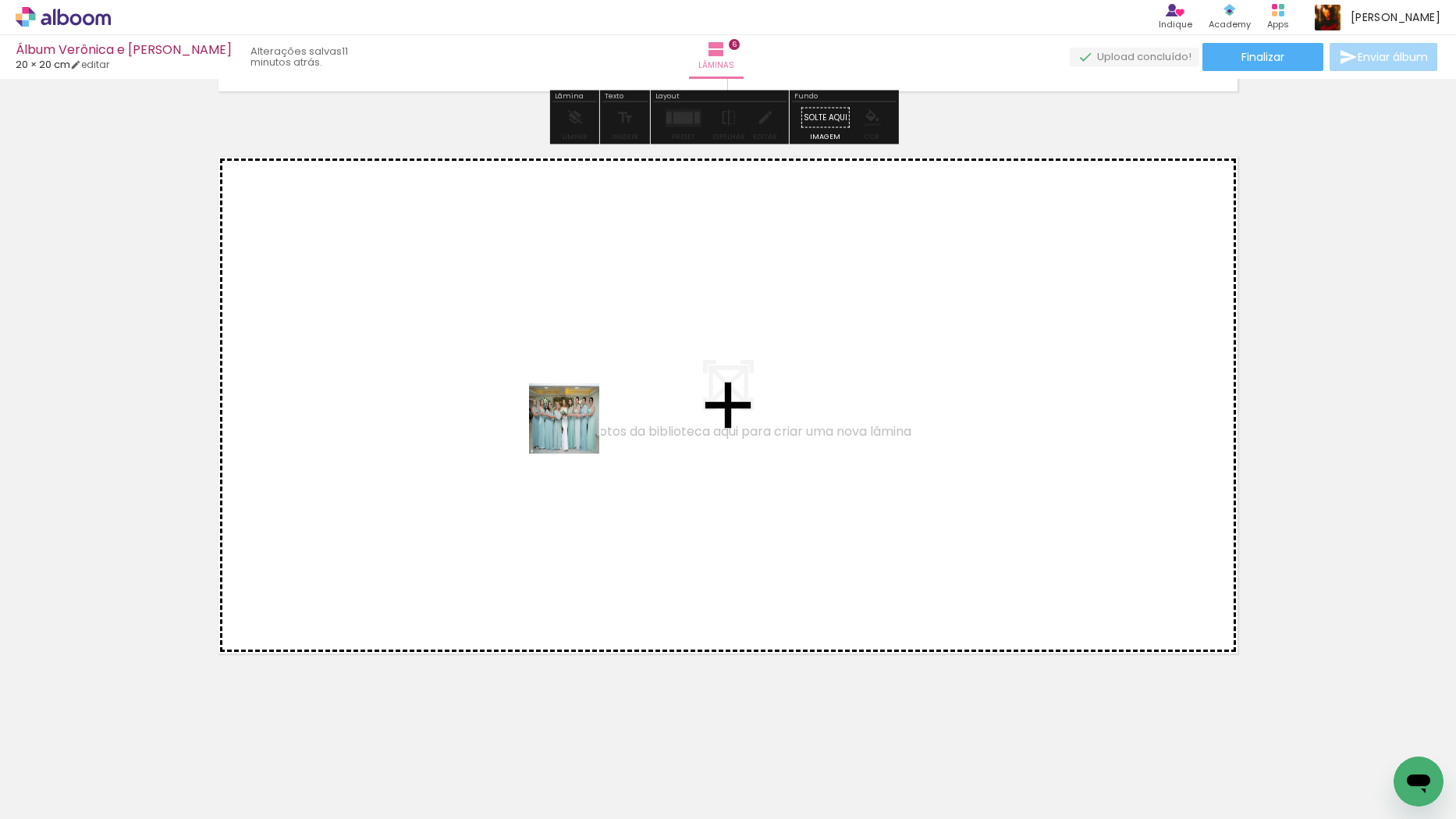
drag, startPoint x: 1020, startPoint y: 780, endPoint x: 573, endPoint y: 430, distance: 567.7
click at [573, 430] on quentale-workspace at bounding box center [728, 409] width 1456 height 819
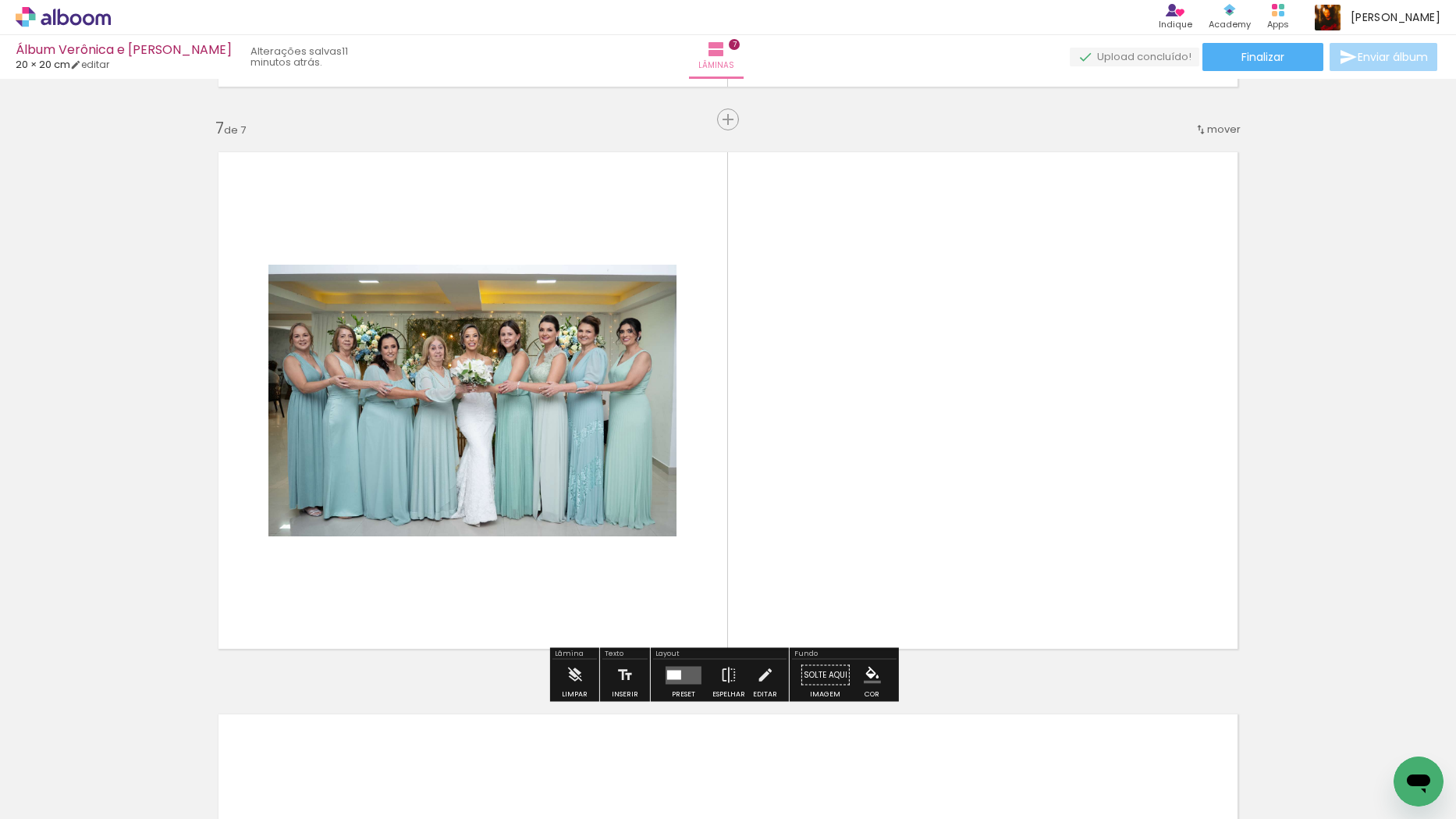
scroll to position [3358, 0]
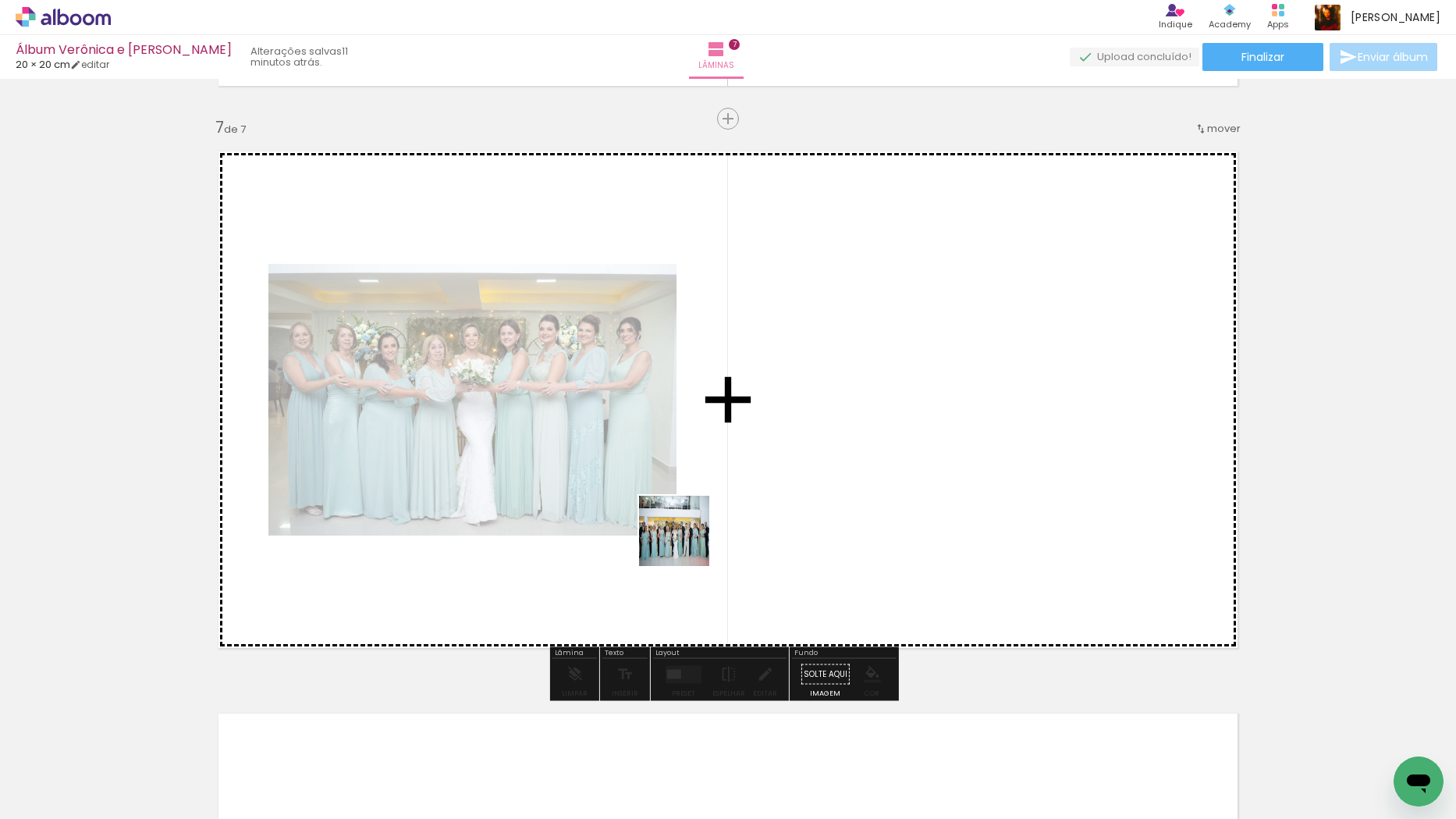
drag, startPoint x: 686, startPoint y: 543, endPoint x: 502, endPoint y: 463, distance: 200.6
click at [502, 463] on quentale-workspace at bounding box center [728, 409] width 1456 height 819
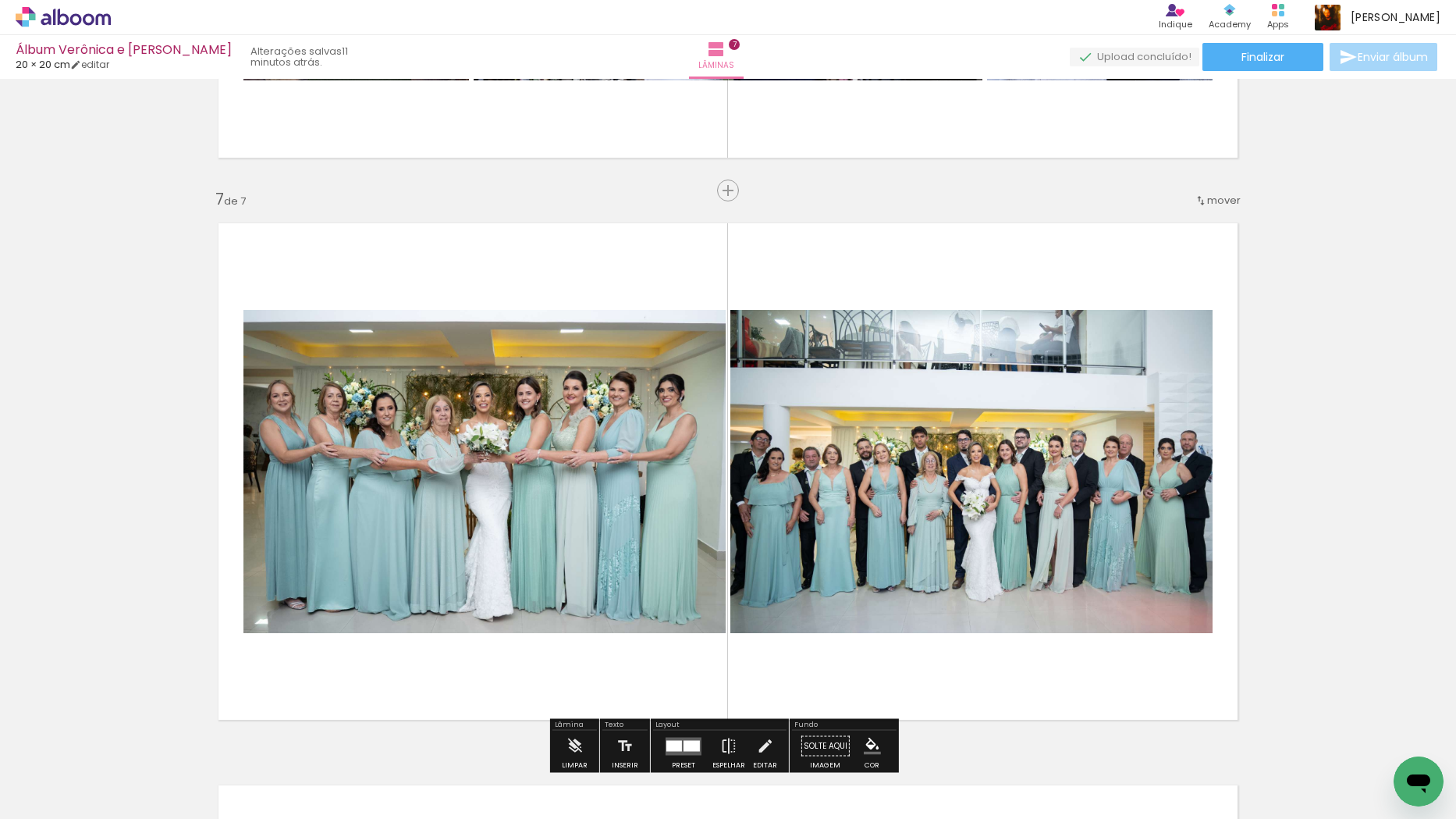
scroll to position [3914, 0]
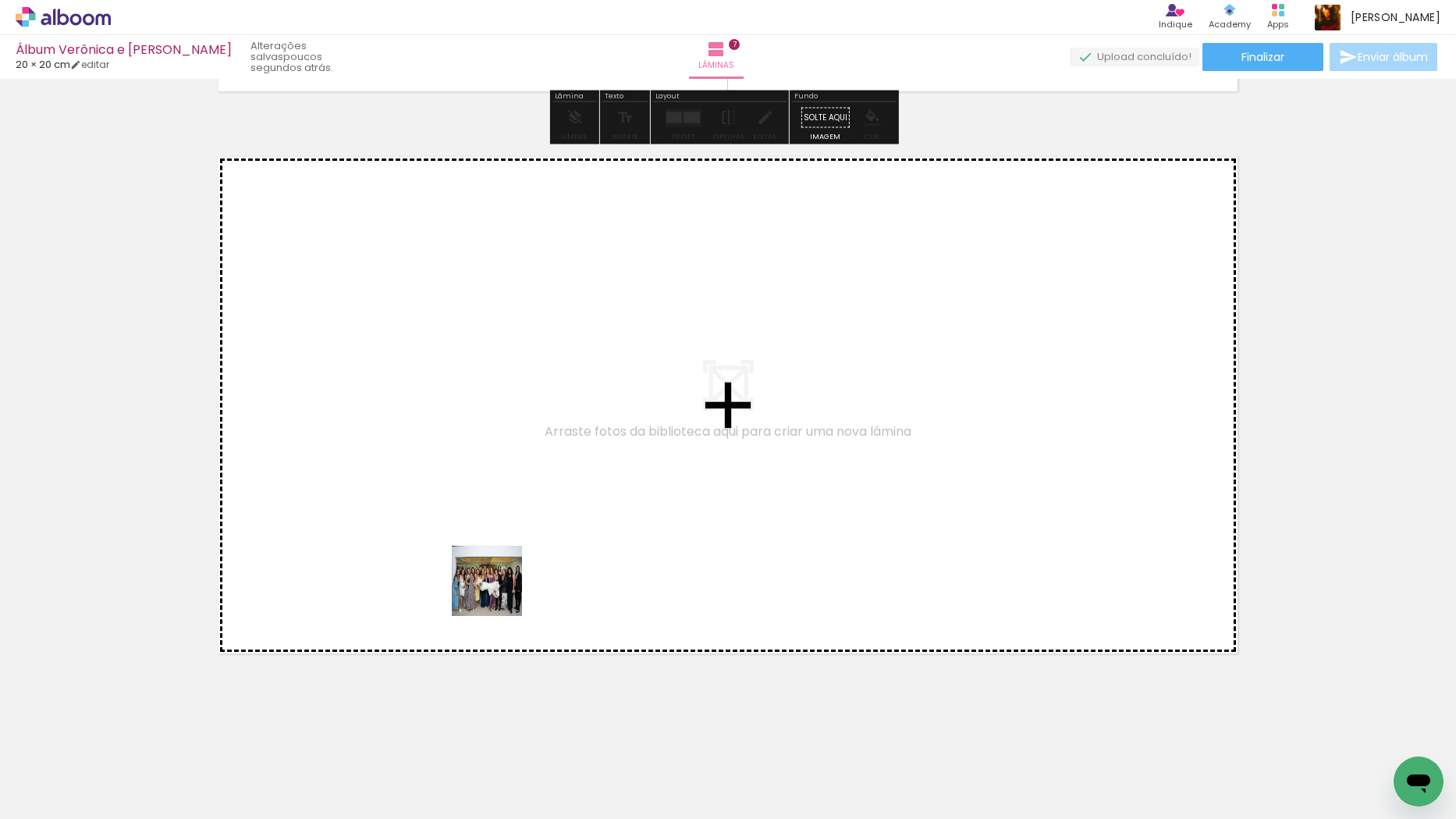
drag, startPoint x: 607, startPoint y: 777, endPoint x: 492, endPoint y: 571, distance: 235.9
click at [492, 571] on quentale-workspace at bounding box center [728, 409] width 1456 height 819
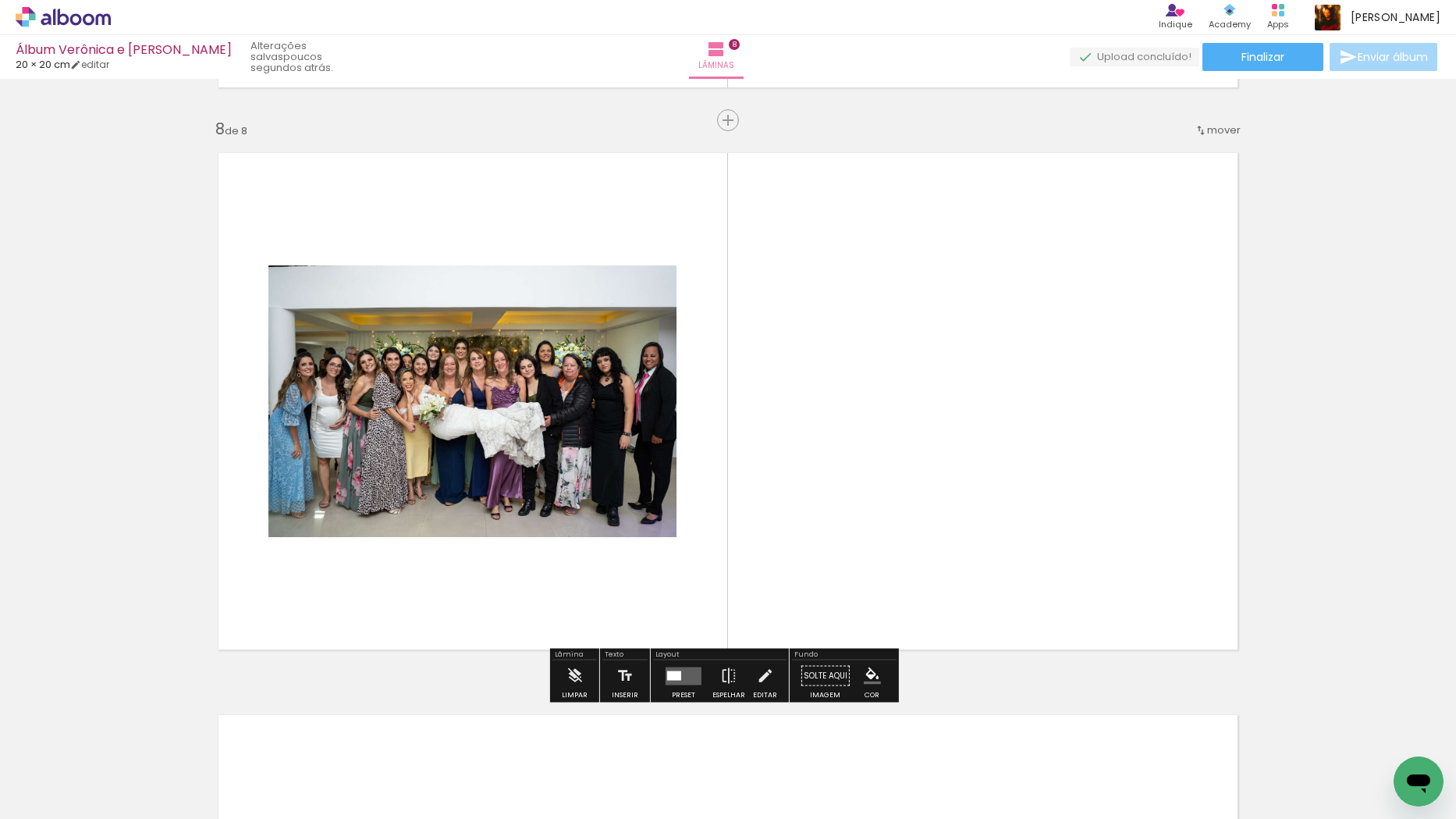
scroll to position [3920, 0]
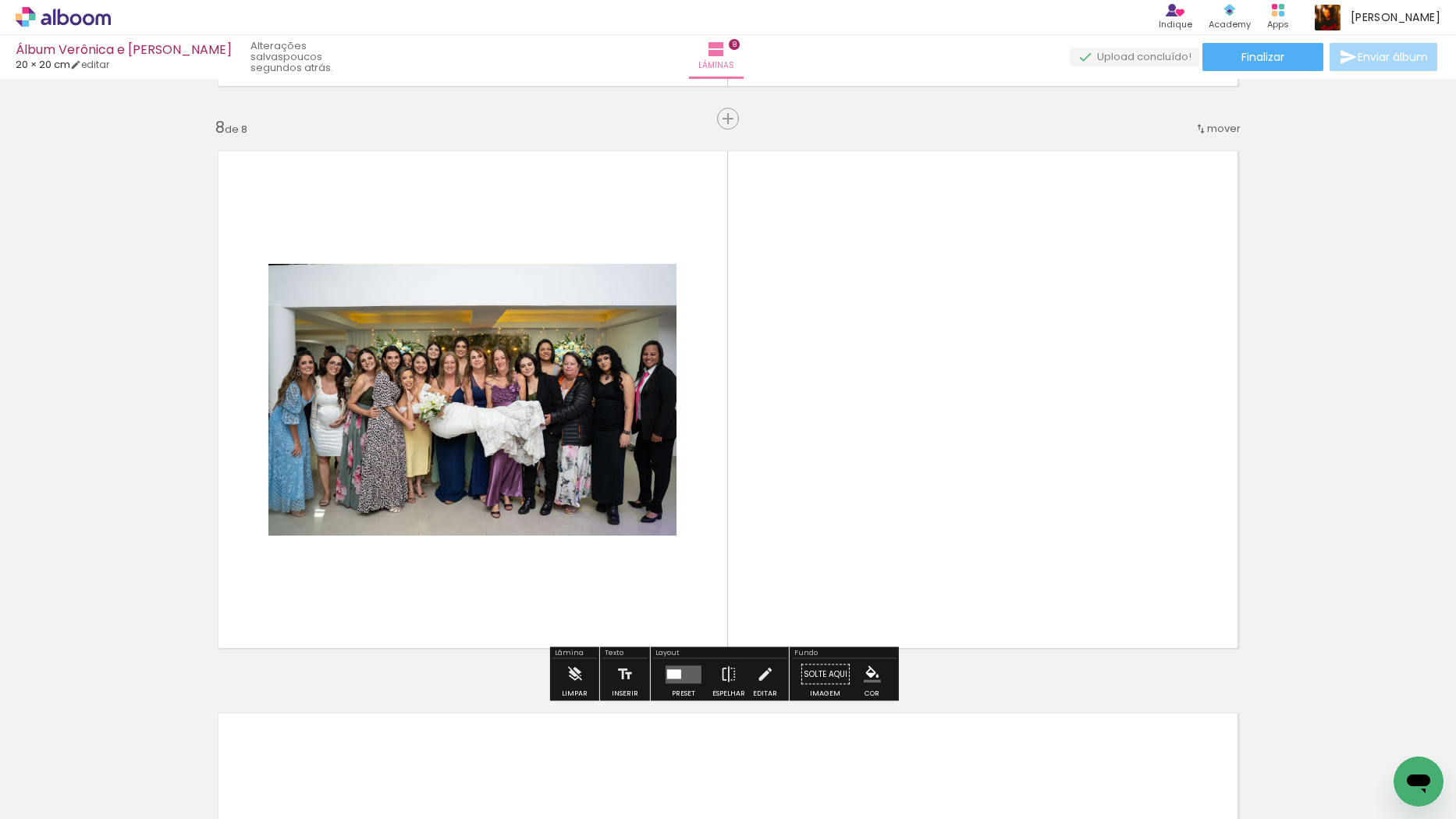
drag, startPoint x: 735, startPoint y: 535, endPoint x: 784, endPoint y: 451, distance: 97.2
click at [784, 451] on quentale-workspace at bounding box center [728, 409] width 1456 height 819
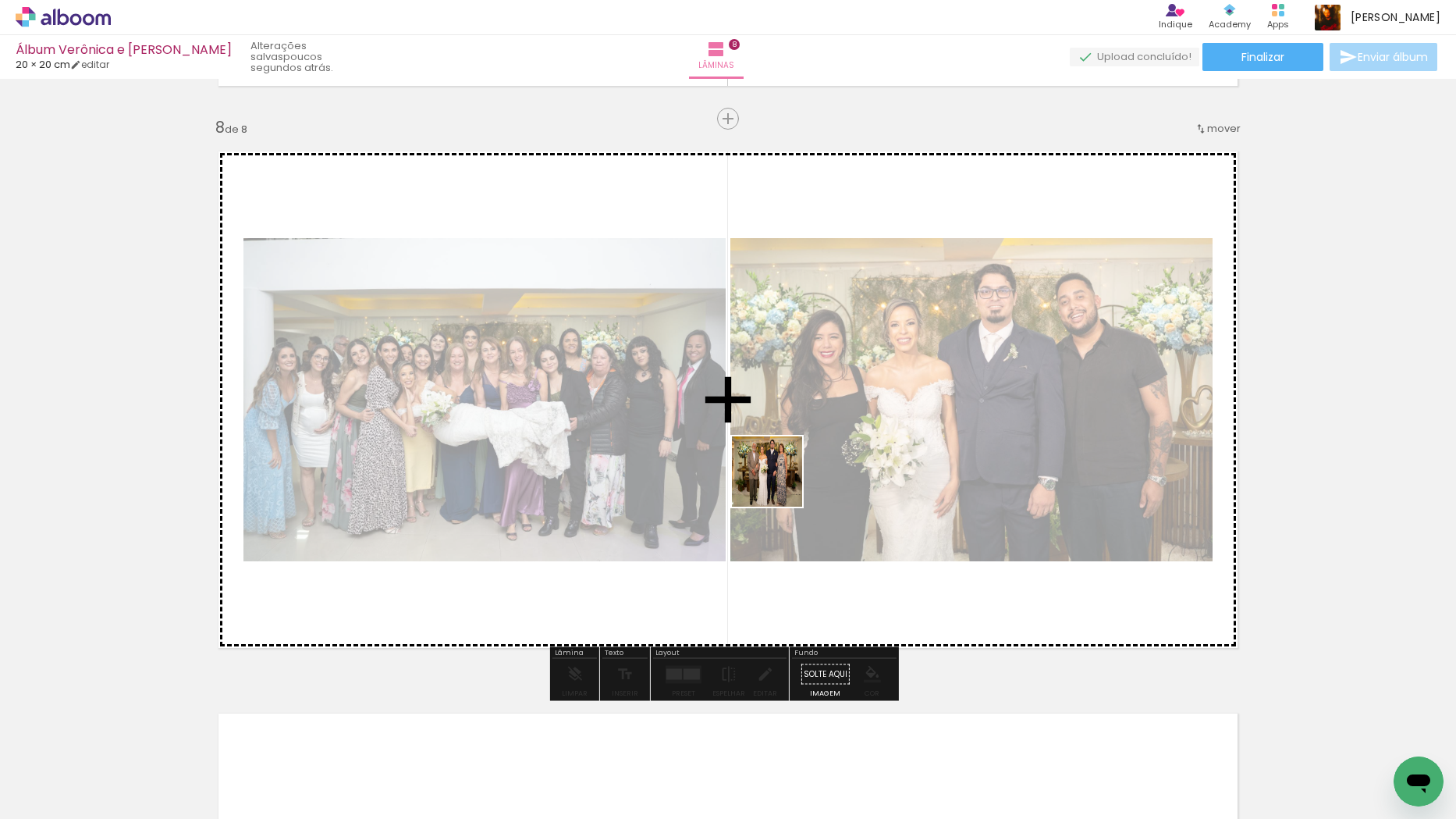
drag, startPoint x: 738, startPoint y: 766, endPoint x: 805, endPoint y: 611, distance: 168.9
click at [779, 468] on quentale-workspace at bounding box center [728, 409] width 1456 height 819
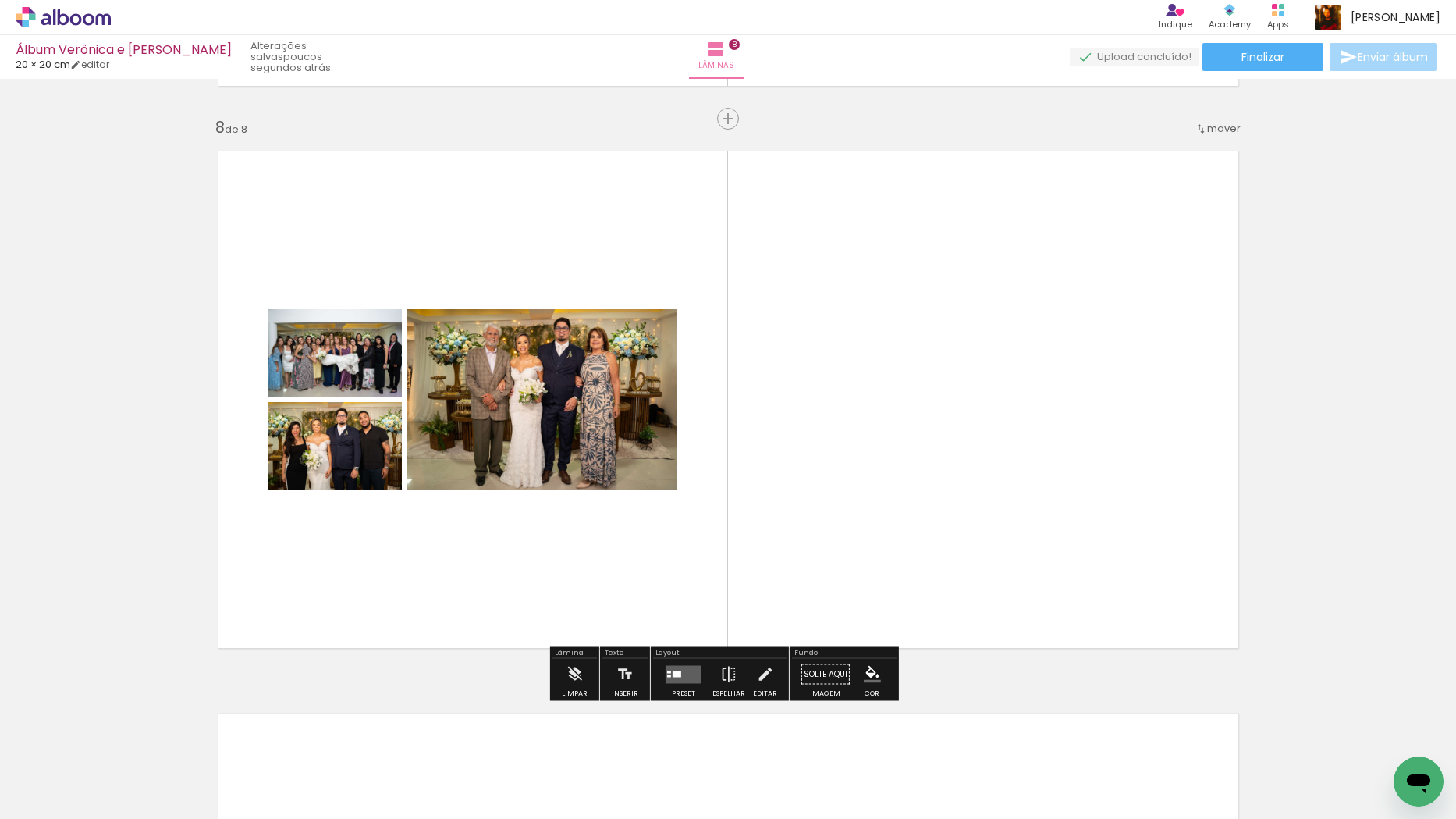
drag, startPoint x: 829, startPoint y: 762, endPoint x: 743, endPoint y: 490, distance: 285.3
click at [741, 487] on quentale-workspace at bounding box center [728, 409] width 1456 height 819
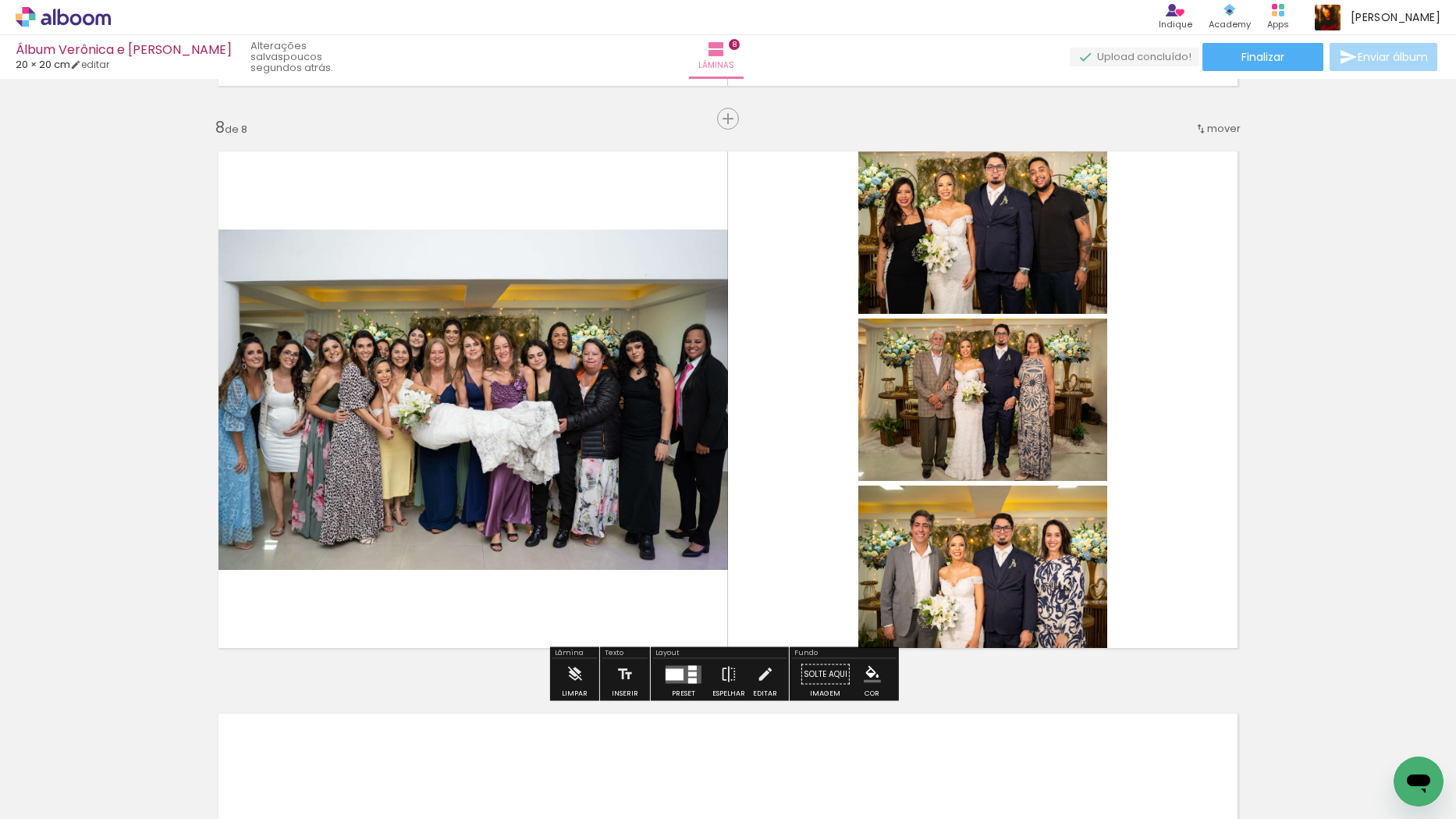
drag, startPoint x: 906, startPoint y: 772, endPoint x: 970, endPoint y: 546, distance: 234.9
click at [969, 549] on quentale-workspace at bounding box center [728, 409] width 1456 height 819
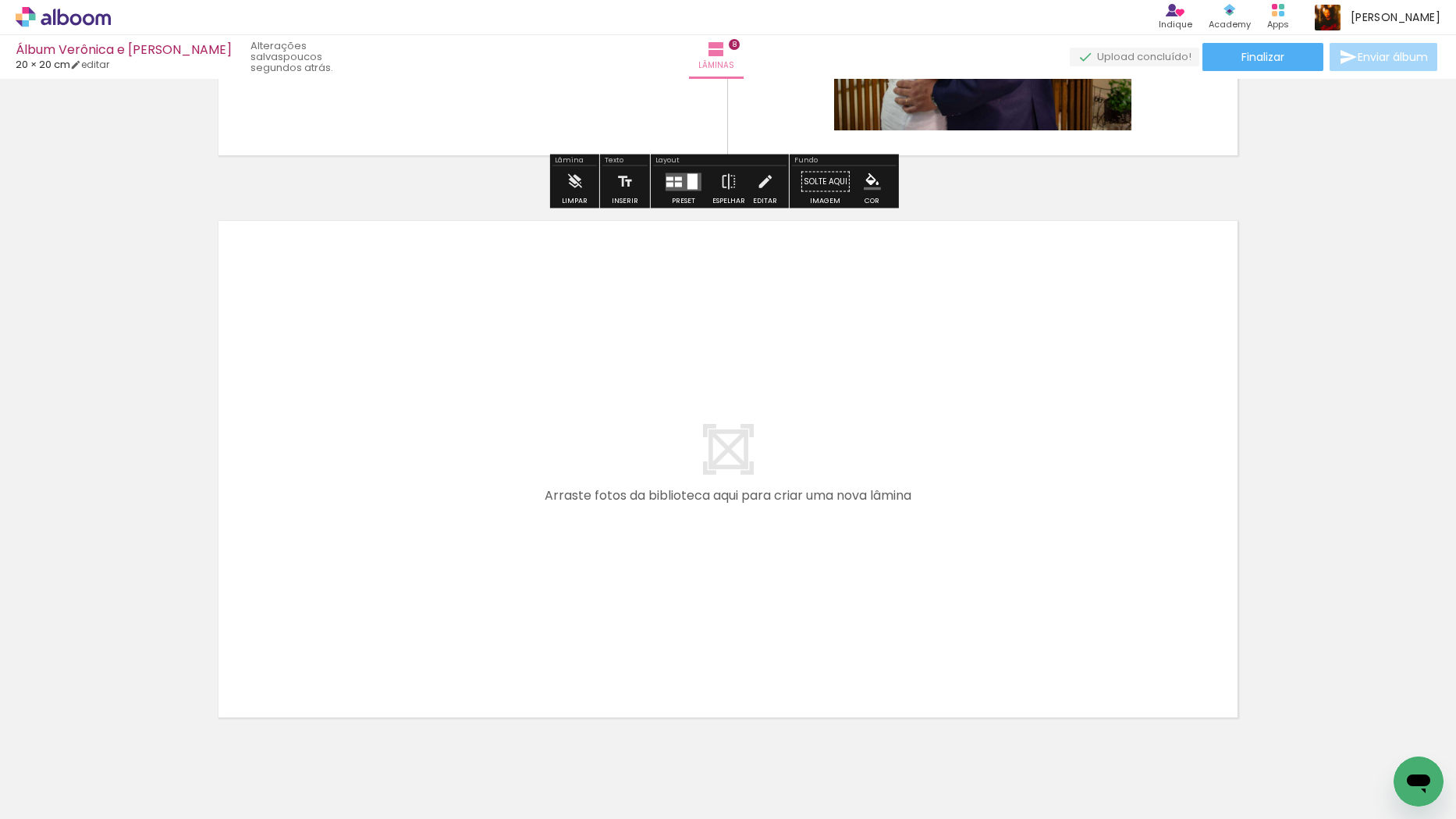
scroll to position [4413, 0]
drag, startPoint x: 435, startPoint y: 767, endPoint x: 395, endPoint y: 528, distance: 242.3
click at [395, 528] on quentale-workspace at bounding box center [728, 409] width 1456 height 819
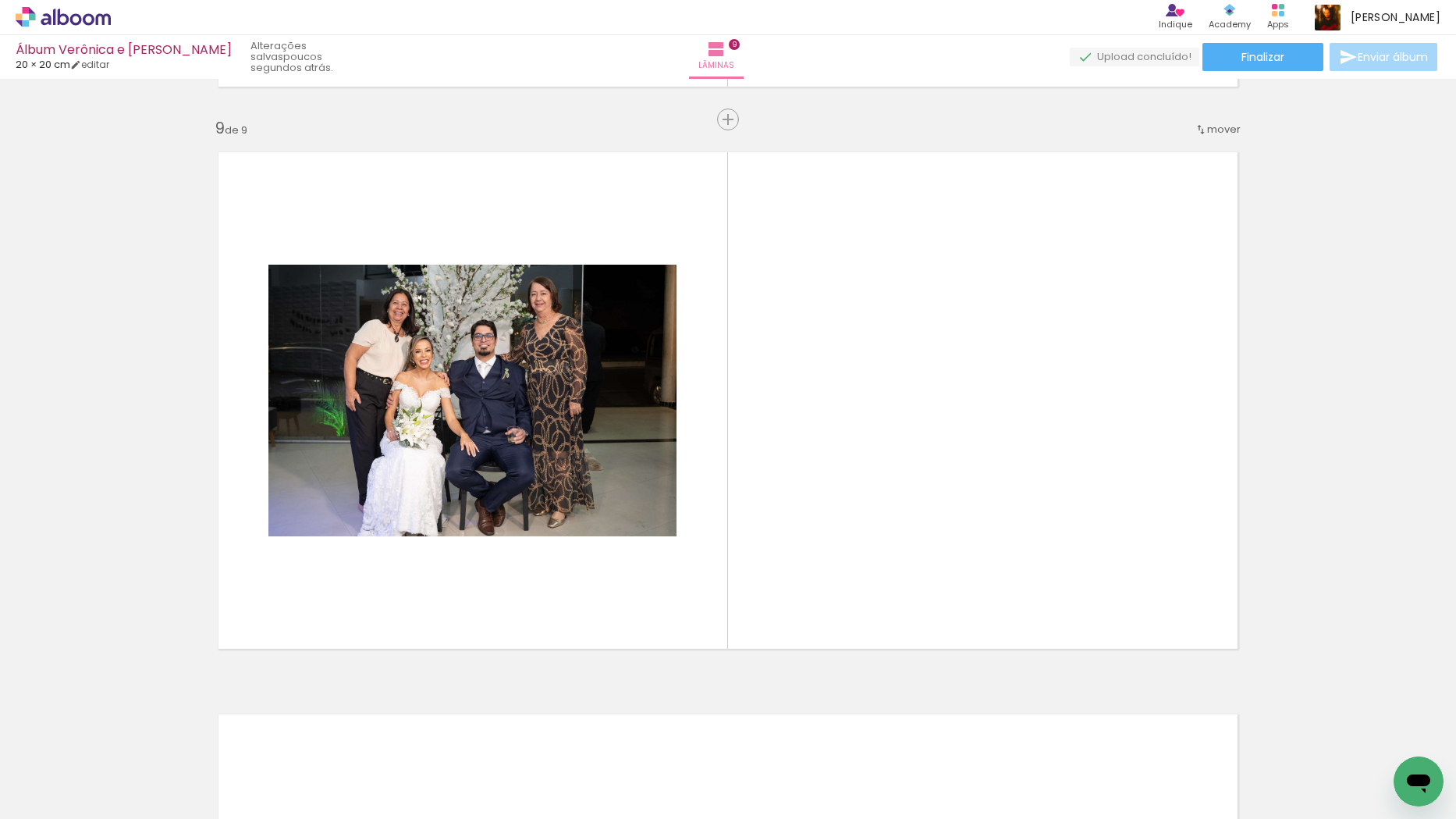
scroll to position [4482, 0]
drag, startPoint x: 495, startPoint y: 772, endPoint x: 595, endPoint y: 568, distance: 227.2
click at [552, 439] on quentale-workspace at bounding box center [728, 409] width 1456 height 819
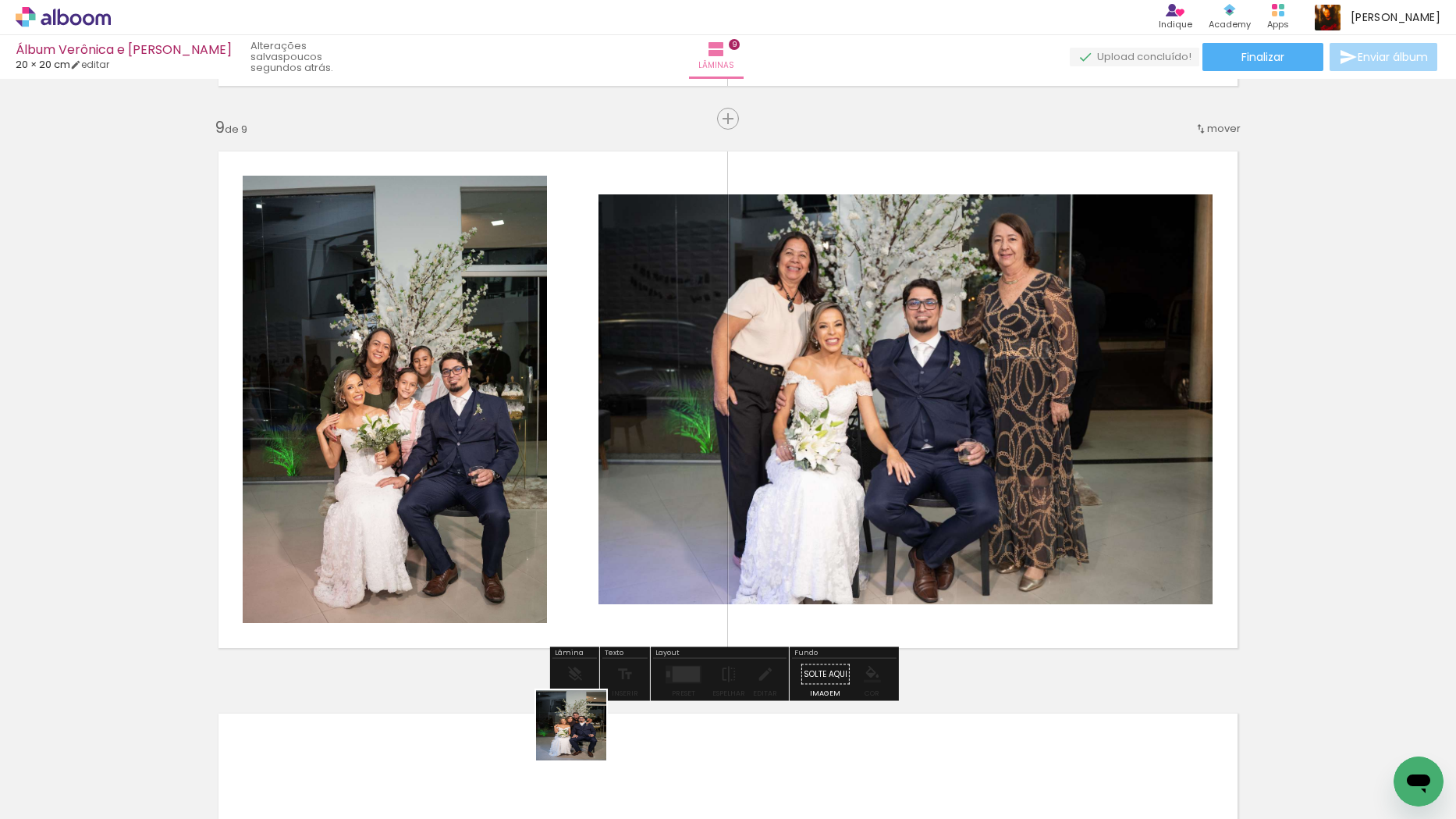
drag, startPoint x: 583, startPoint y: 737, endPoint x: 619, endPoint y: 532, distance: 208.1
click at [619, 526] on quentale-workspace at bounding box center [728, 409] width 1456 height 819
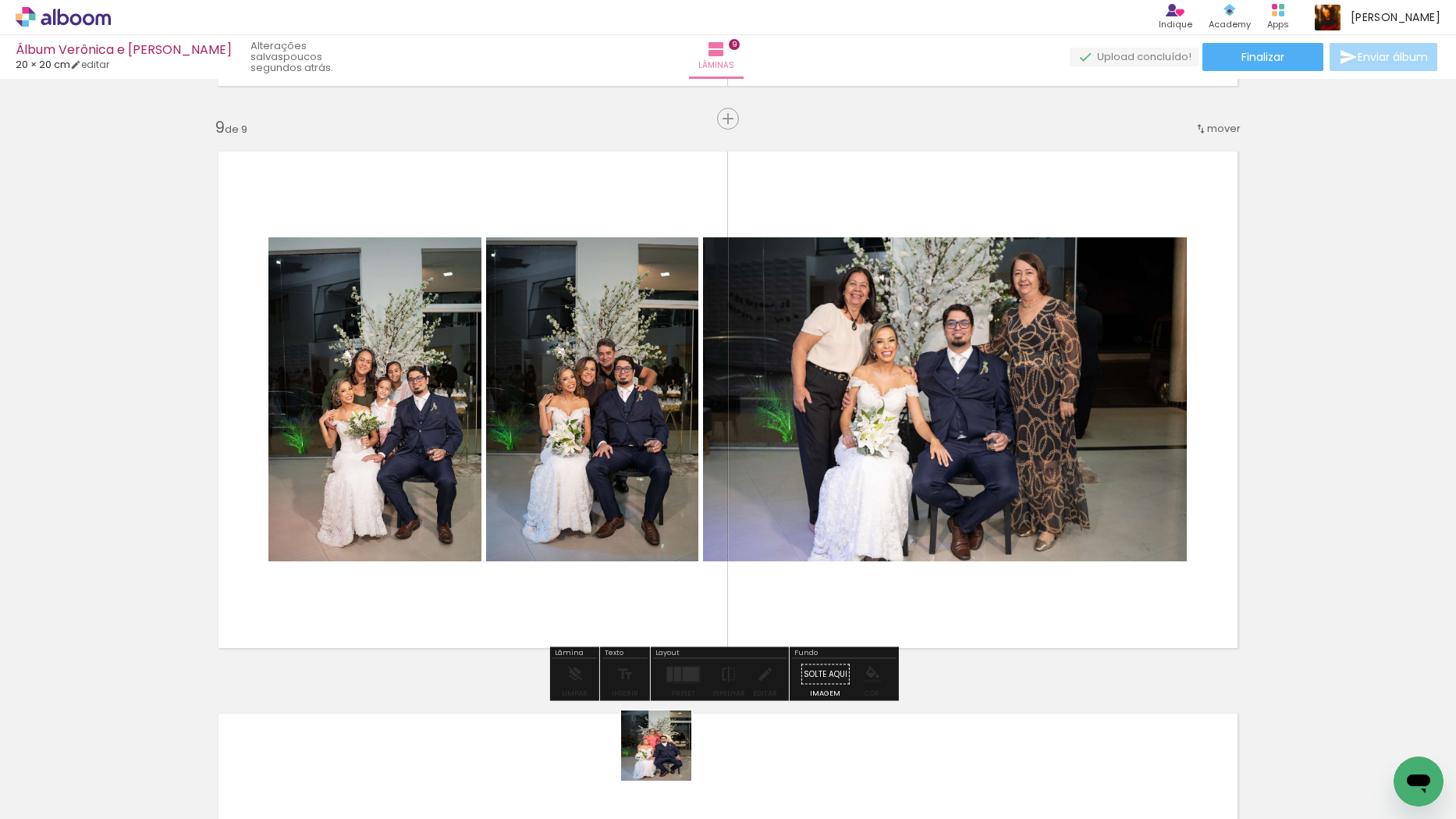
drag, startPoint x: 667, startPoint y: 782, endPoint x: 724, endPoint y: 506, distance: 281.8
click at [688, 430] on quentale-workspace at bounding box center [728, 409] width 1456 height 819
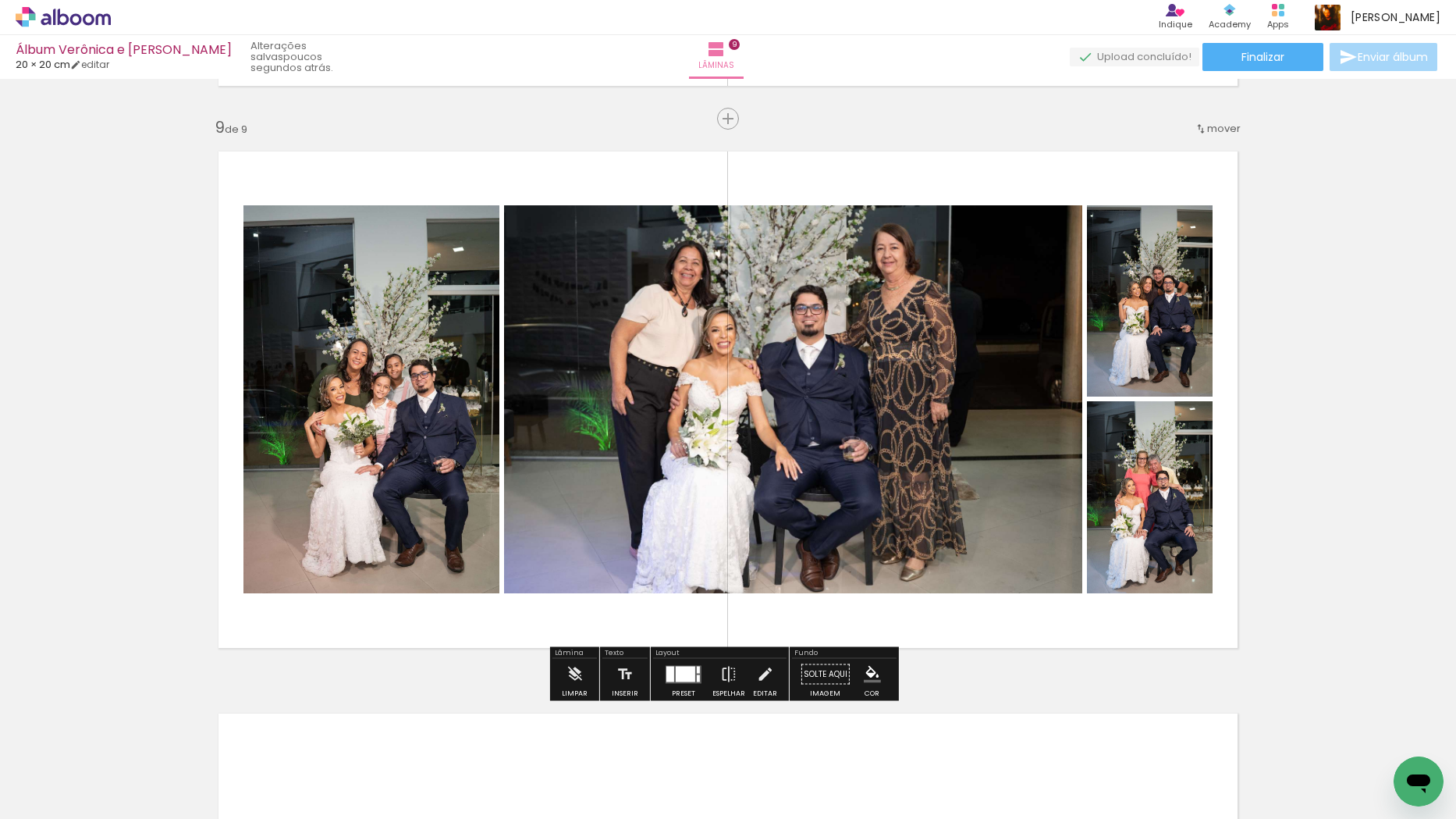
drag, startPoint x: 767, startPoint y: 763, endPoint x: 809, endPoint y: 591, distance: 177.1
click at [786, 514] on quentale-workspace at bounding box center [728, 409] width 1456 height 819
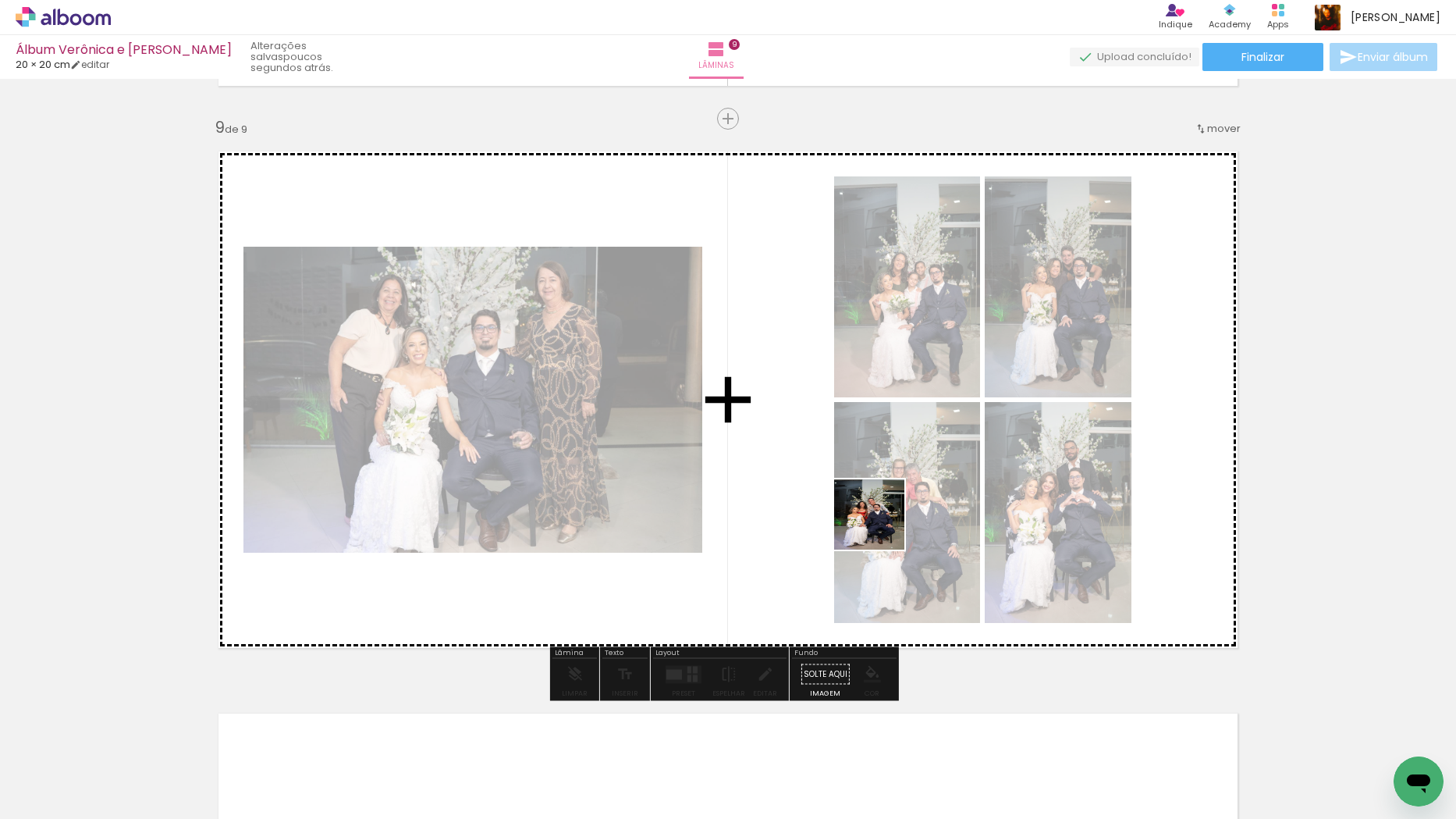
drag, startPoint x: 836, startPoint y: 764, endPoint x: 881, endPoint y: 526, distance: 242.2
click at [881, 526] on quentale-workspace at bounding box center [728, 409] width 1456 height 819
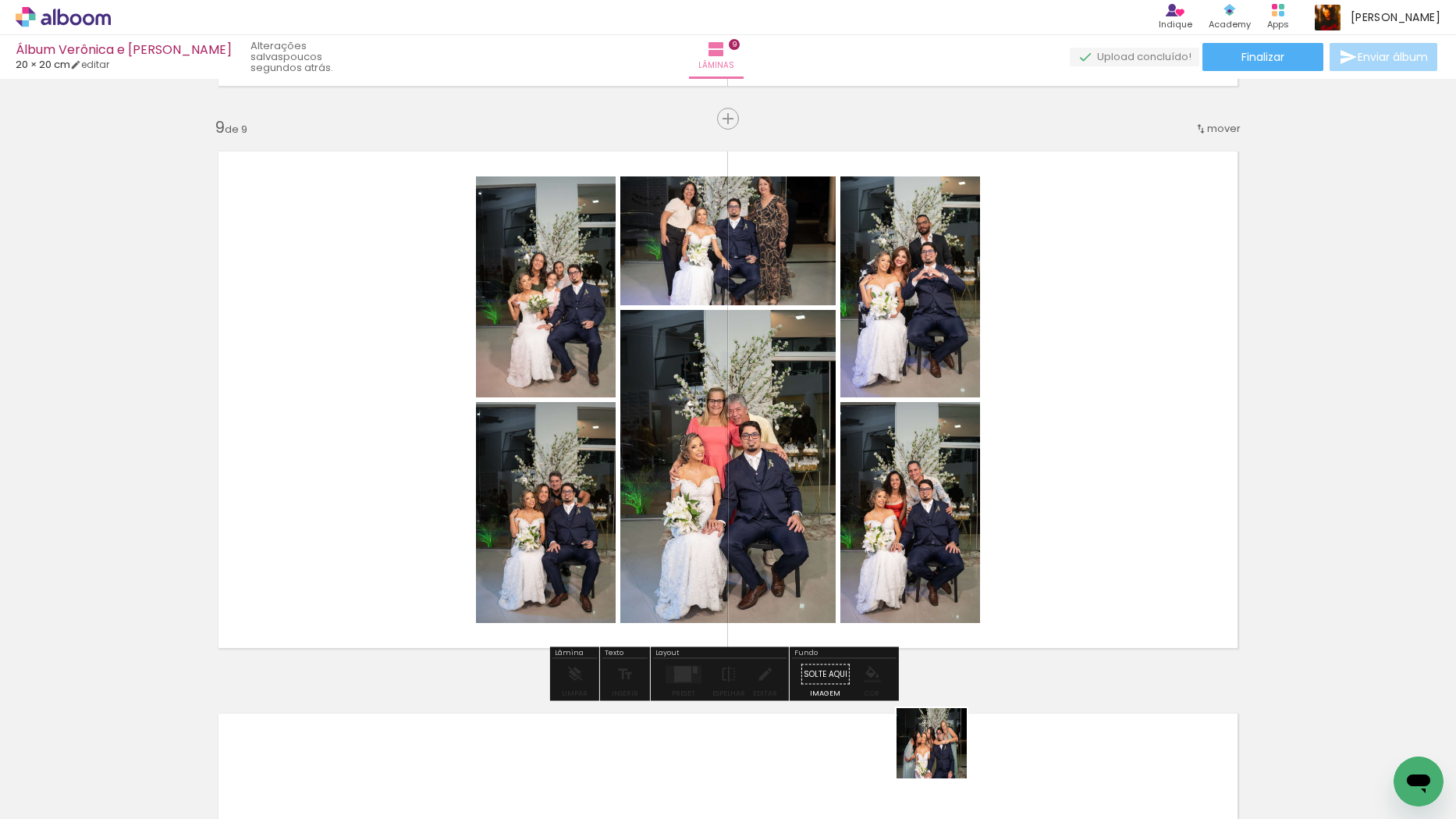
drag, startPoint x: 939, startPoint y: 773, endPoint x: 1003, endPoint y: 509, distance: 271.6
click at [992, 527] on quentale-workspace at bounding box center [728, 409] width 1456 height 819
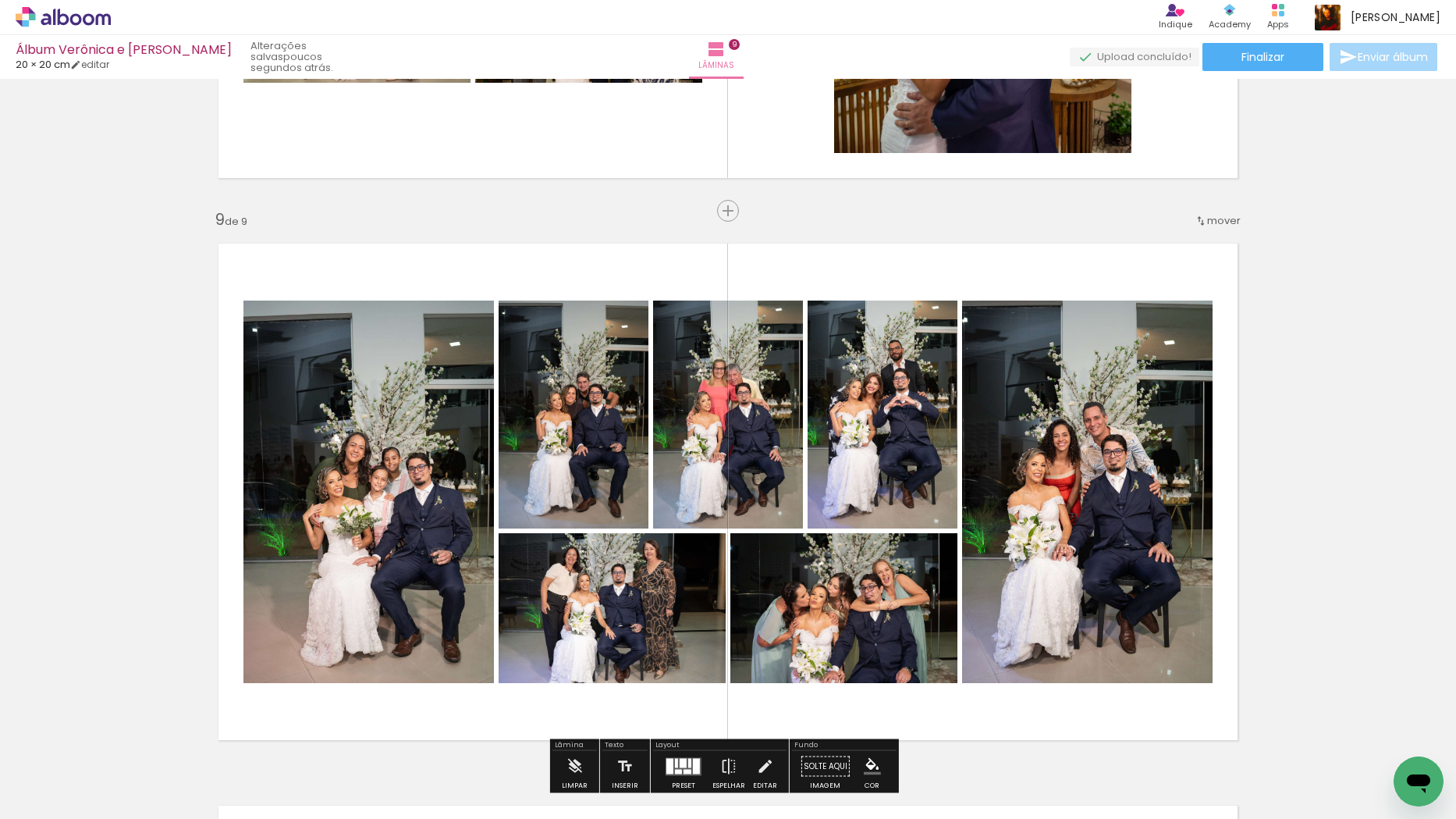
scroll to position [4444, 0]
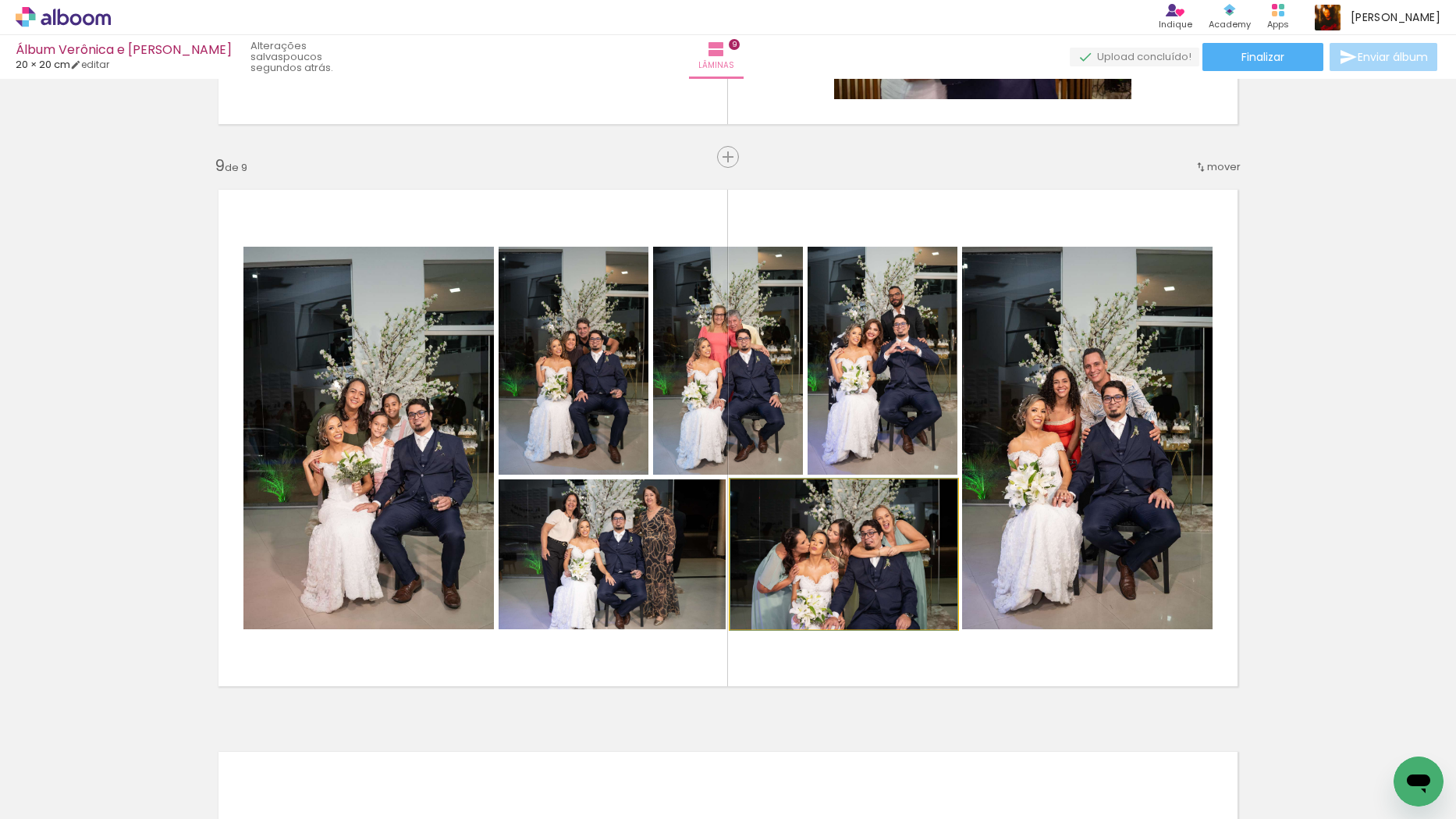
click at [856, 564] on quentale-photo at bounding box center [843, 554] width 227 height 150
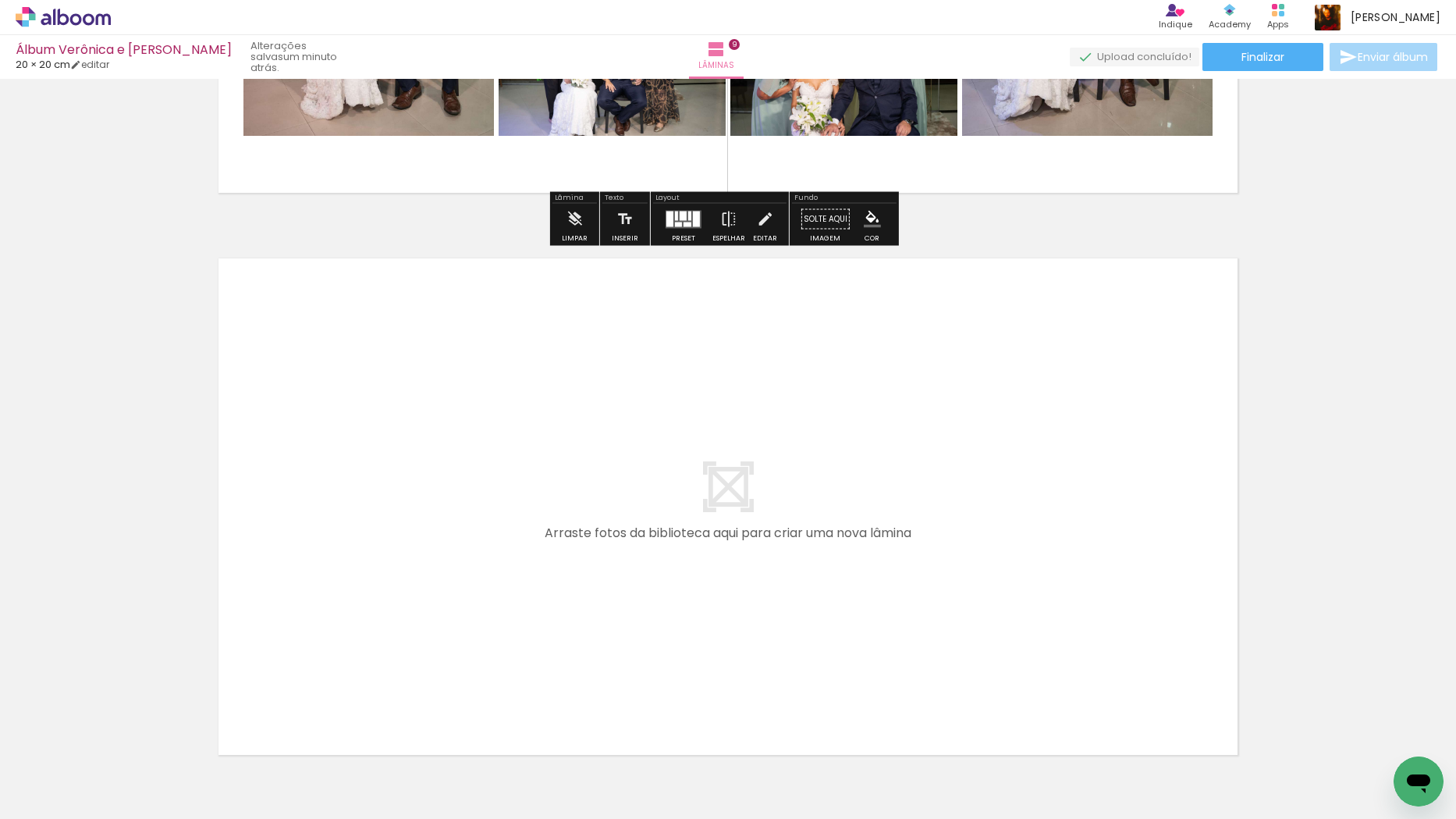
scroll to position [4954, 0]
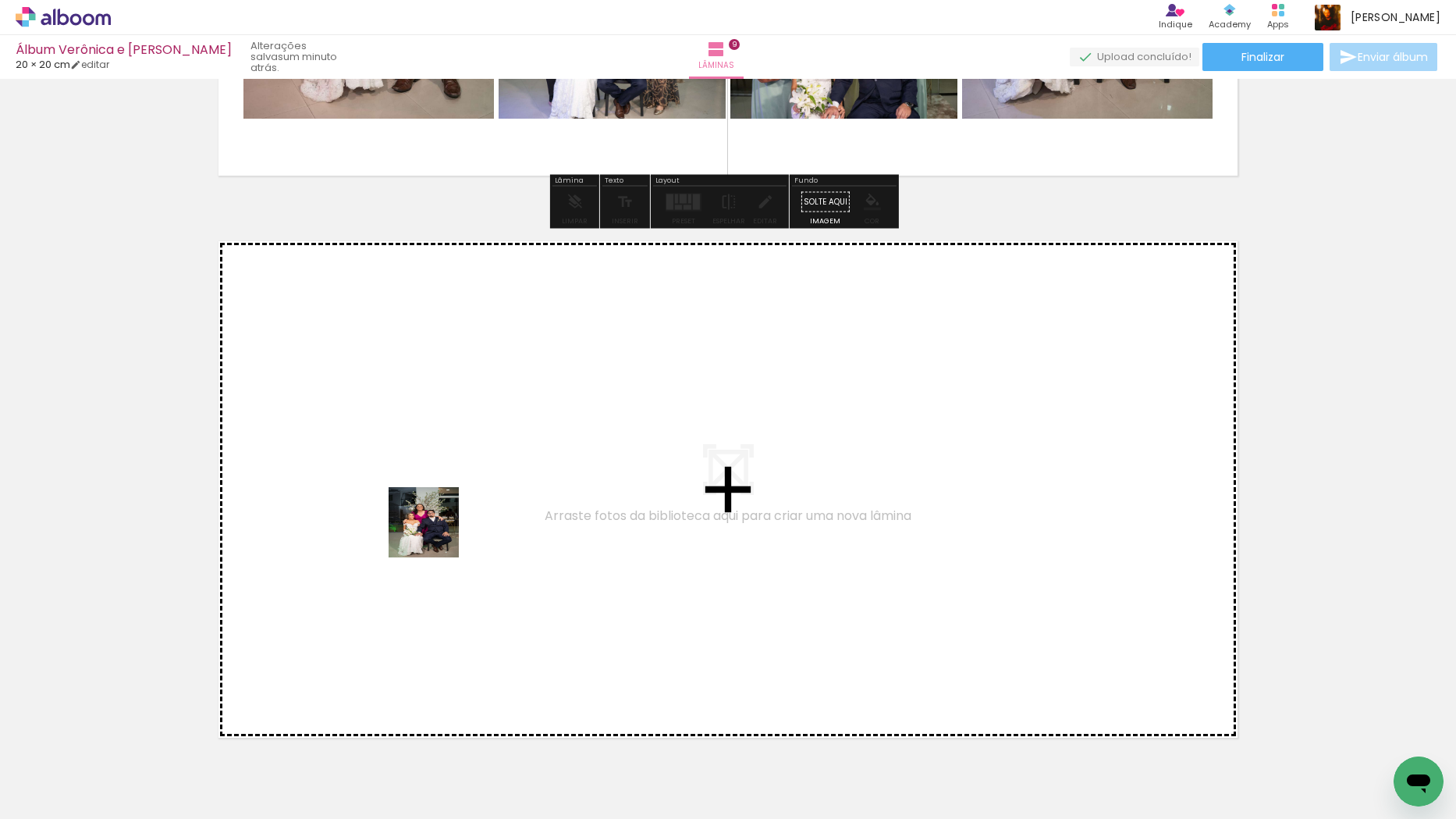
drag, startPoint x: 528, startPoint y: 751, endPoint x: 402, endPoint y: 492, distance: 288.0
click at [402, 492] on quentale-workspace at bounding box center [728, 409] width 1456 height 819
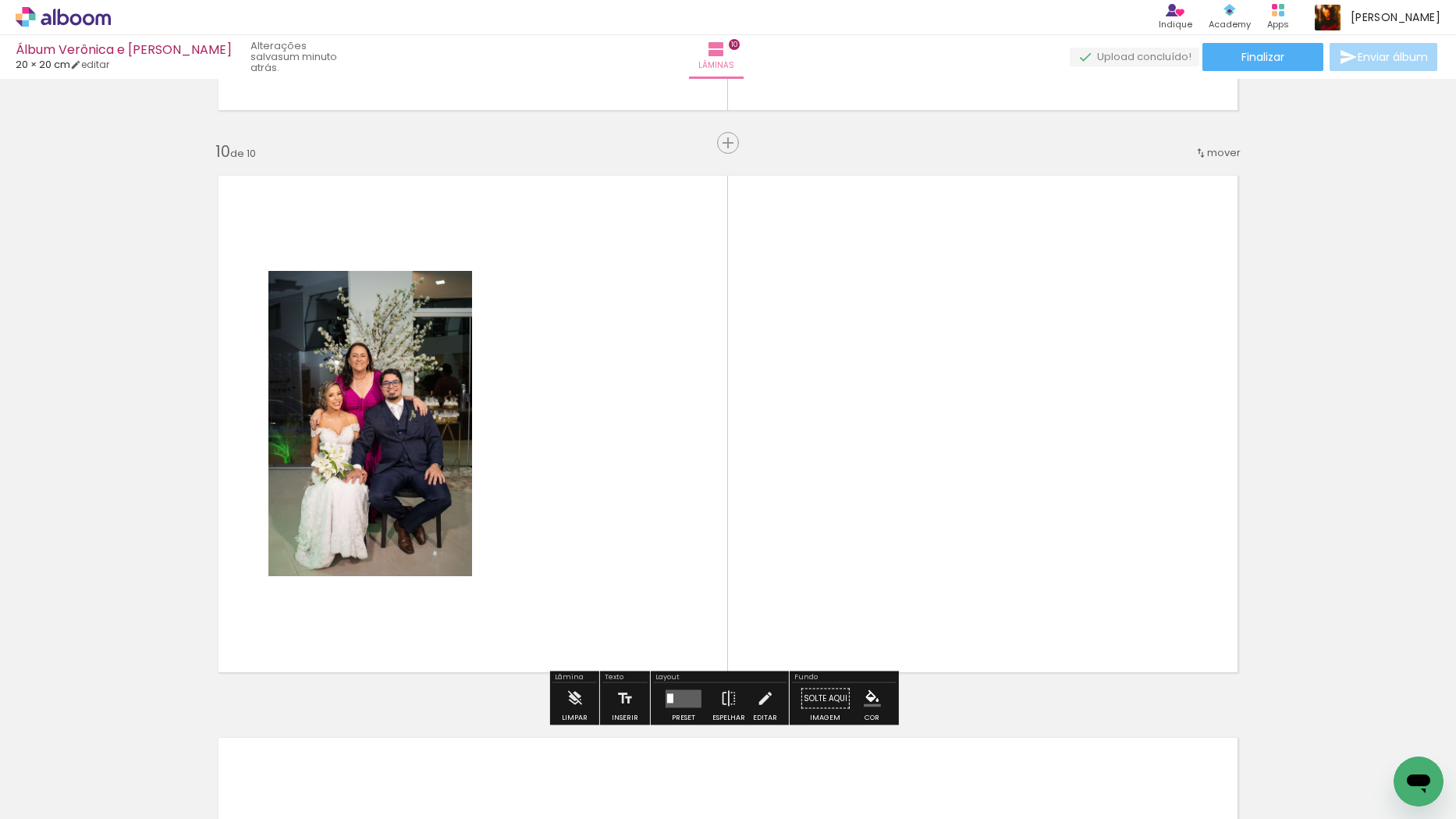
scroll to position [5044, 0]
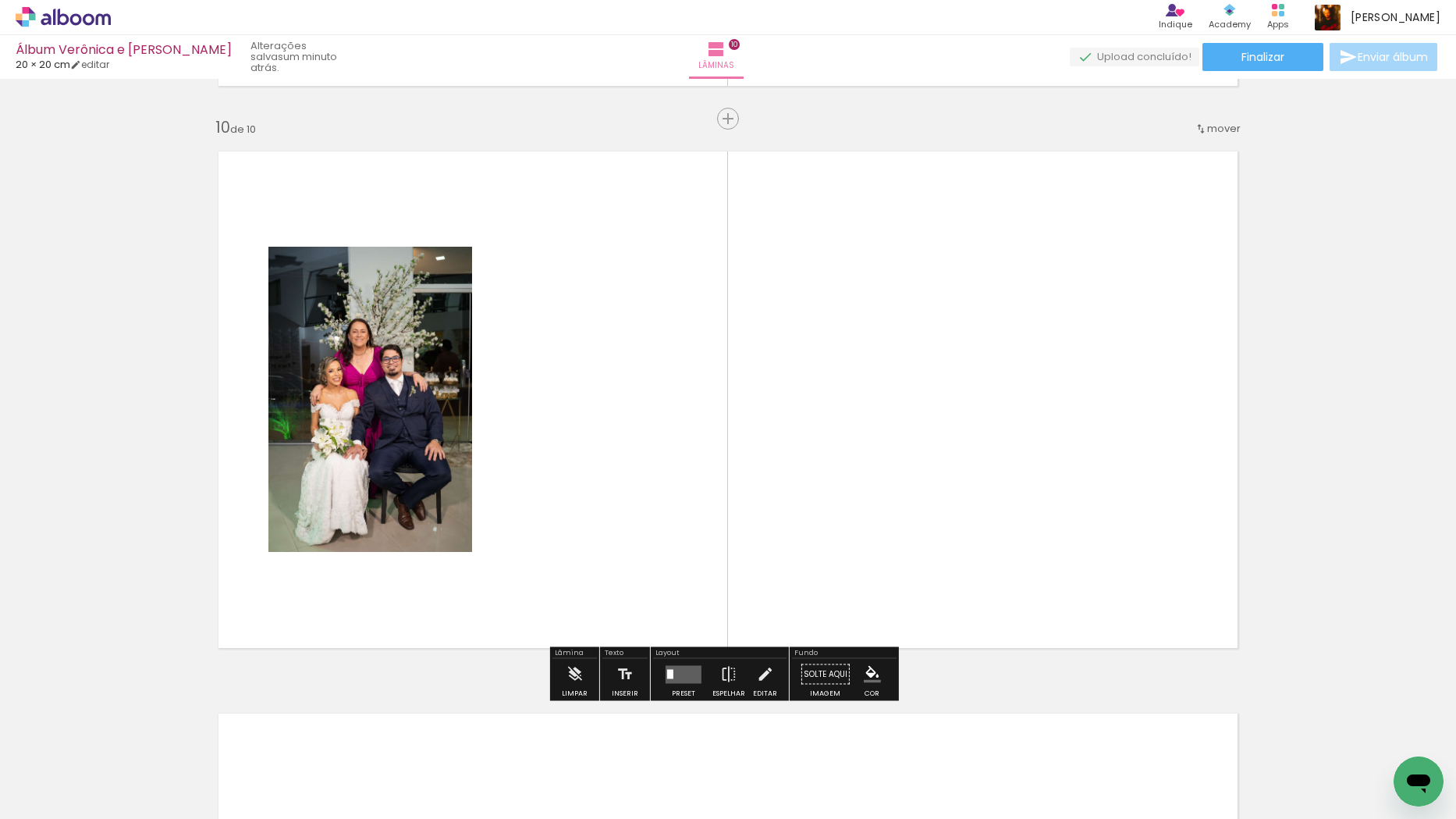
drag, startPoint x: 625, startPoint y: 760, endPoint x: 646, endPoint y: 573, distance: 188.2
click at [565, 458] on quentale-workspace at bounding box center [728, 409] width 1456 height 819
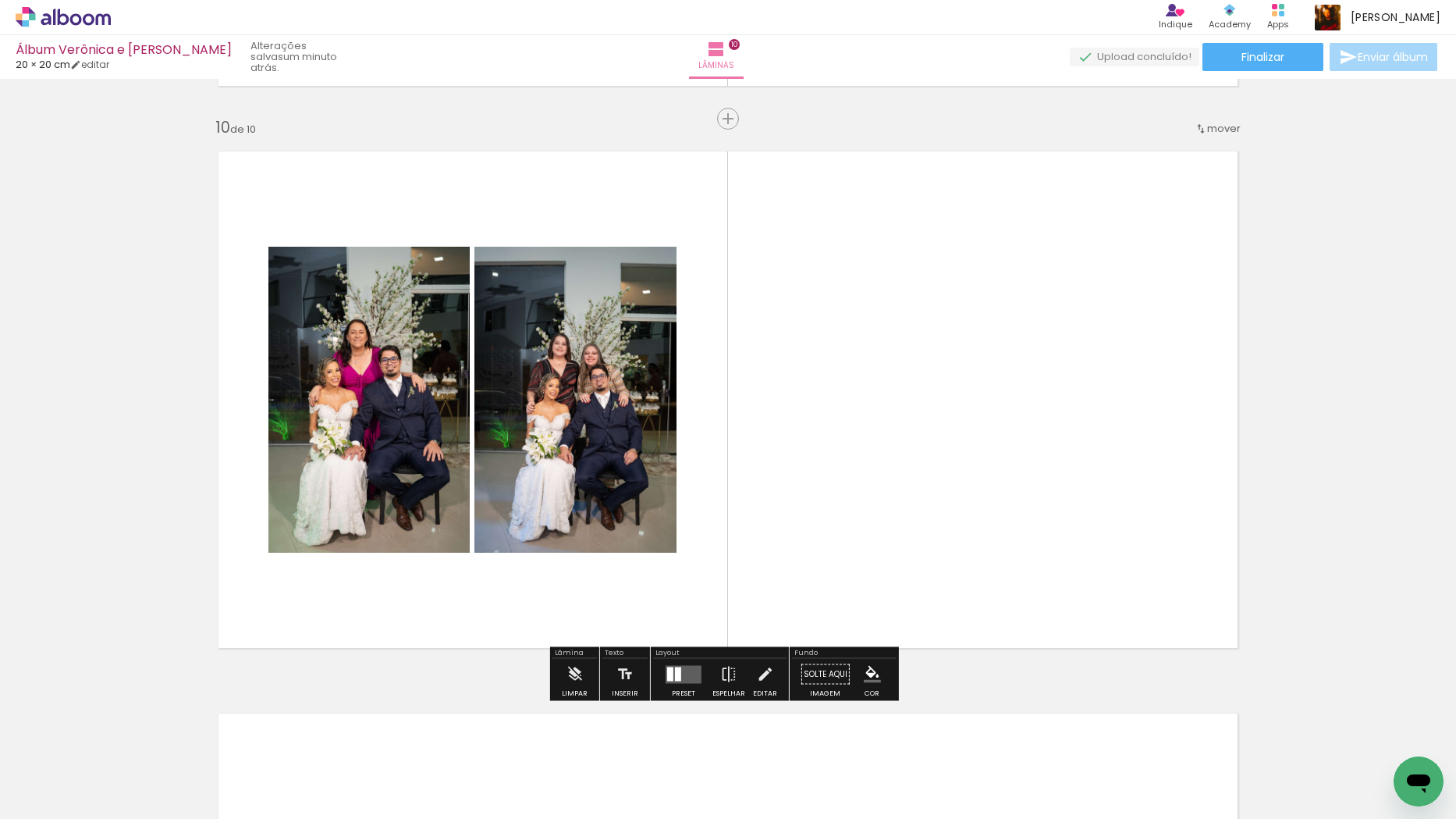
drag, startPoint x: 721, startPoint y: 769, endPoint x: 821, endPoint y: 460, distance: 324.8
click at [821, 460] on quentale-workspace at bounding box center [728, 409] width 1456 height 819
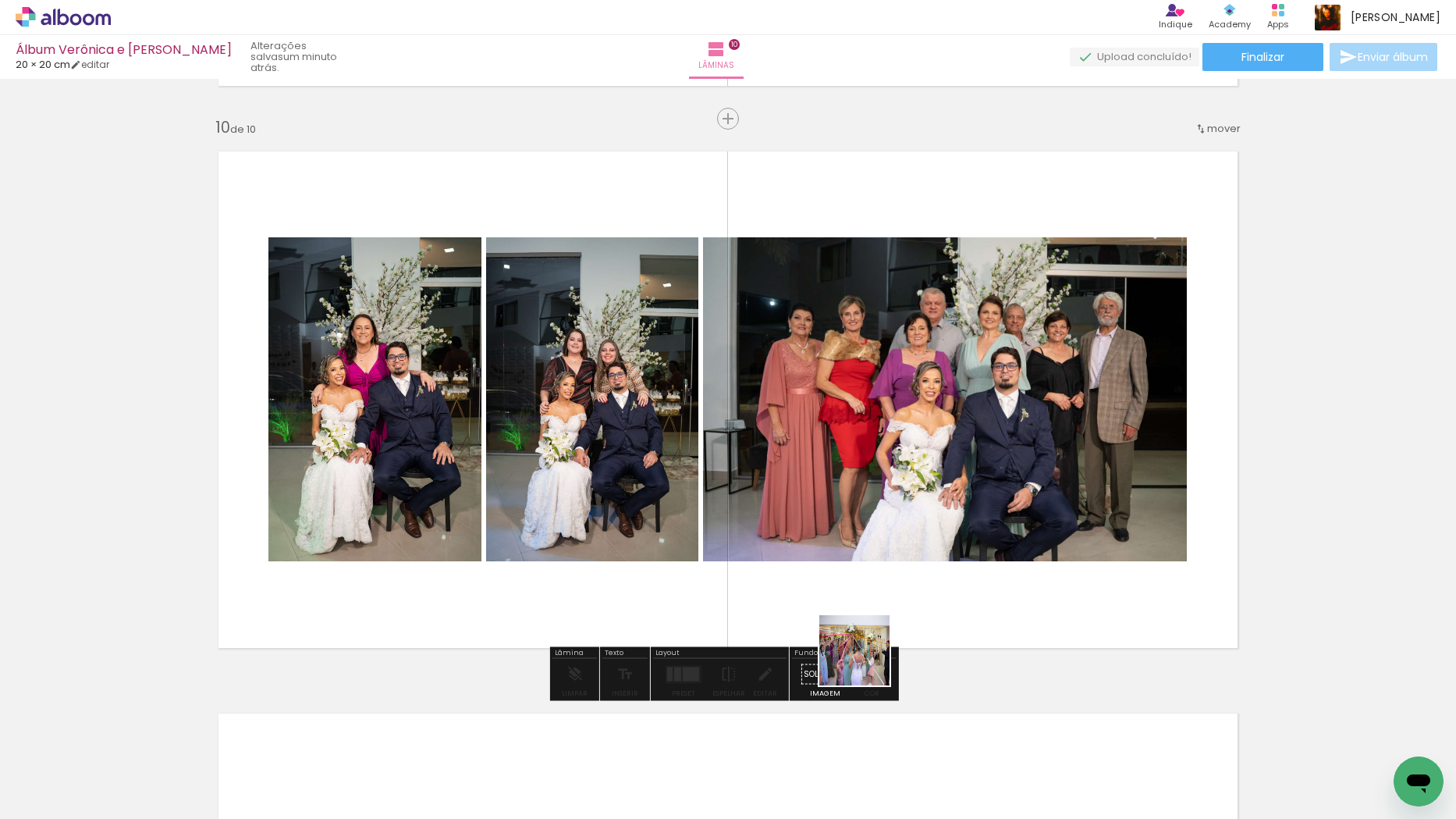
drag, startPoint x: 815, startPoint y: 769, endPoint x: 926, endPoint y: 518, distance: 274.4
click at [926, 518] on quentale-workspace at bounding box center [728, 409] width 1456 height 819
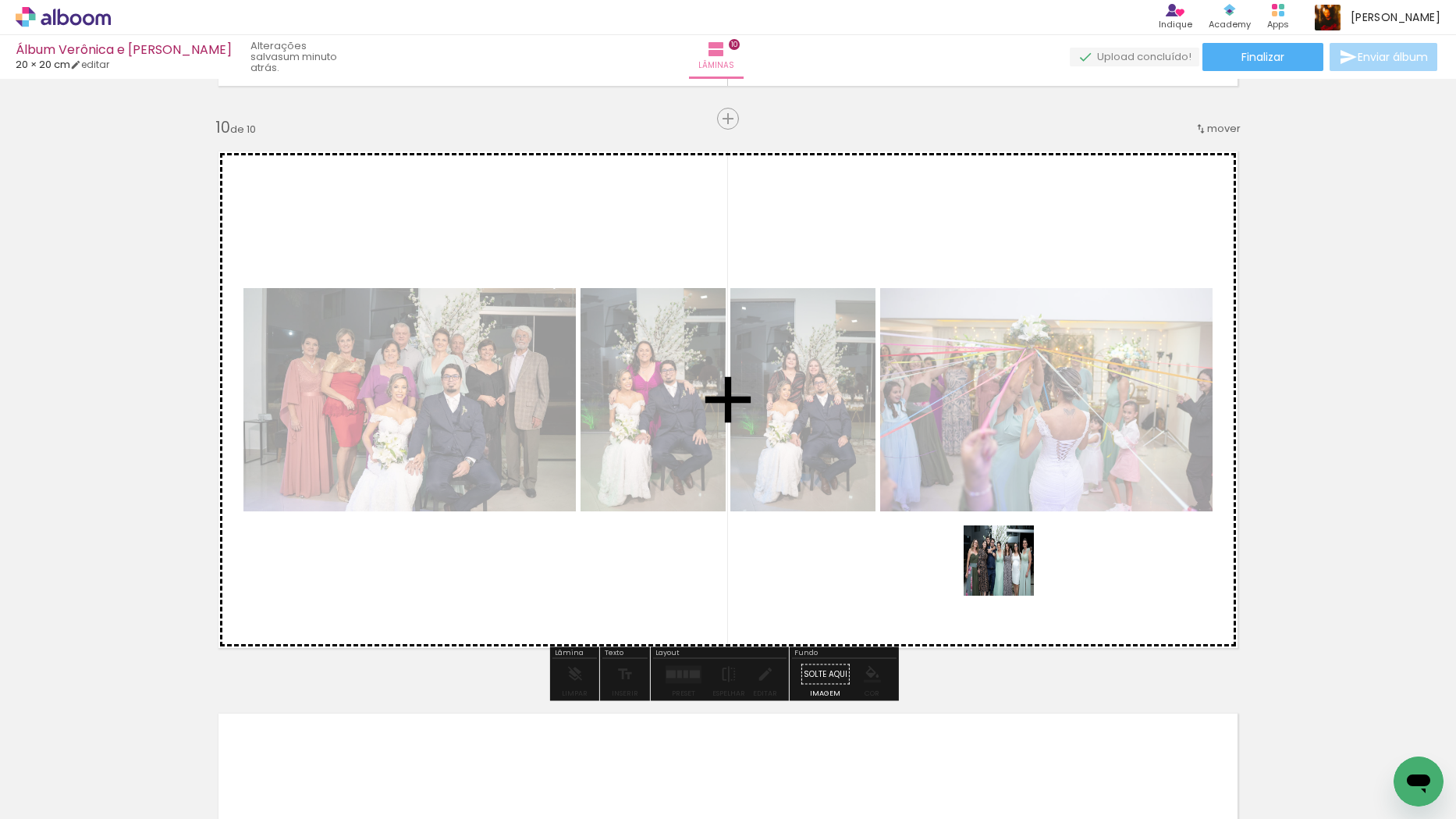
drag, startPoint x: 996, startPoint y: 694, endPoint x: 1011, endPoint y: 536, distance: 158.7
click at [1011, 536] on quentale-workspace at bounding box center [728, 409] width 1456 height 819
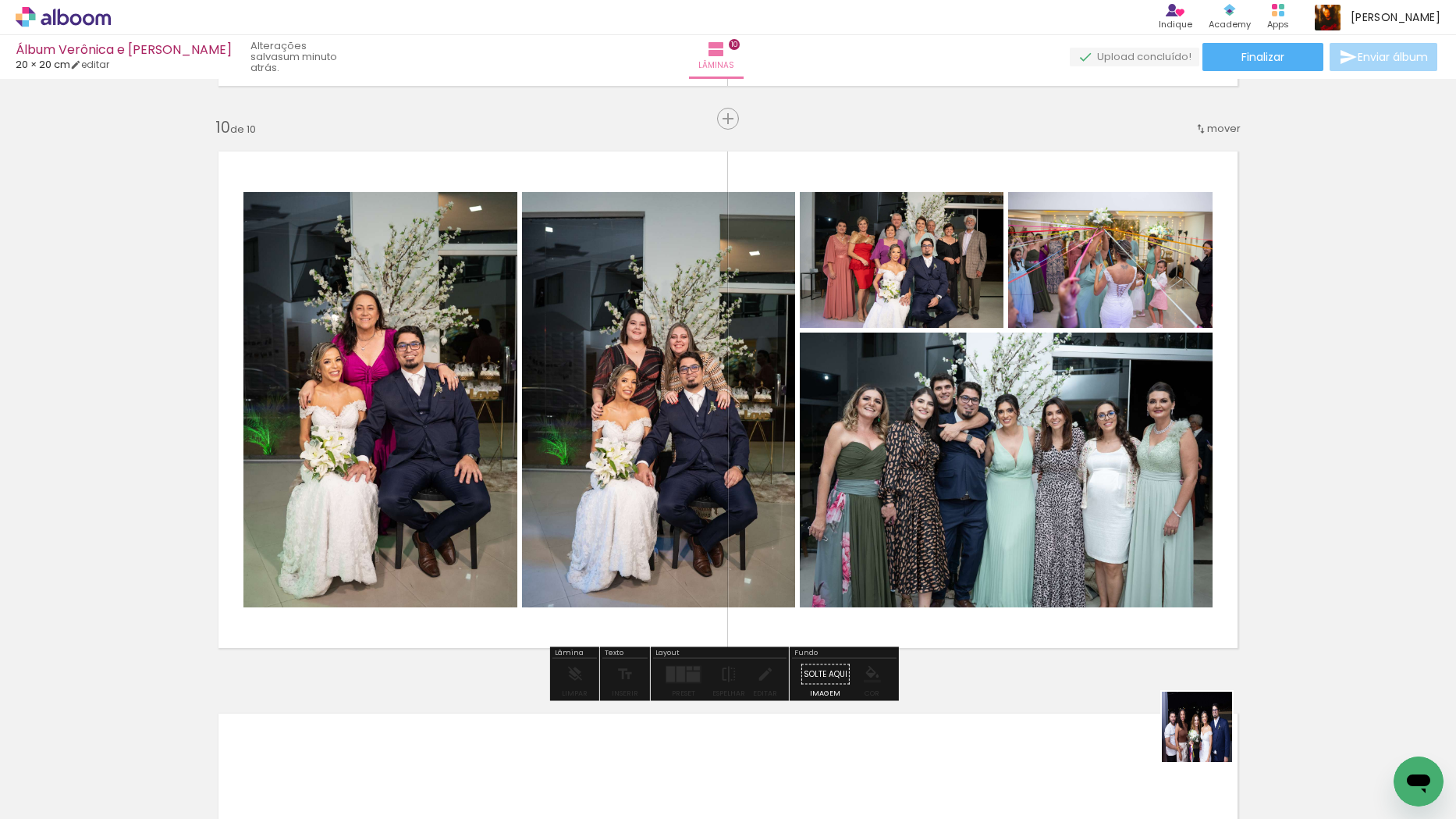
drag, startPoint x: 1216, startPoint y: 768, endPoint x: 1341, endPoint y: 751, distance: 126.2
click at [1033, 519] on quentale-workspace at bounding box center [728, 409] width 1456 height 819
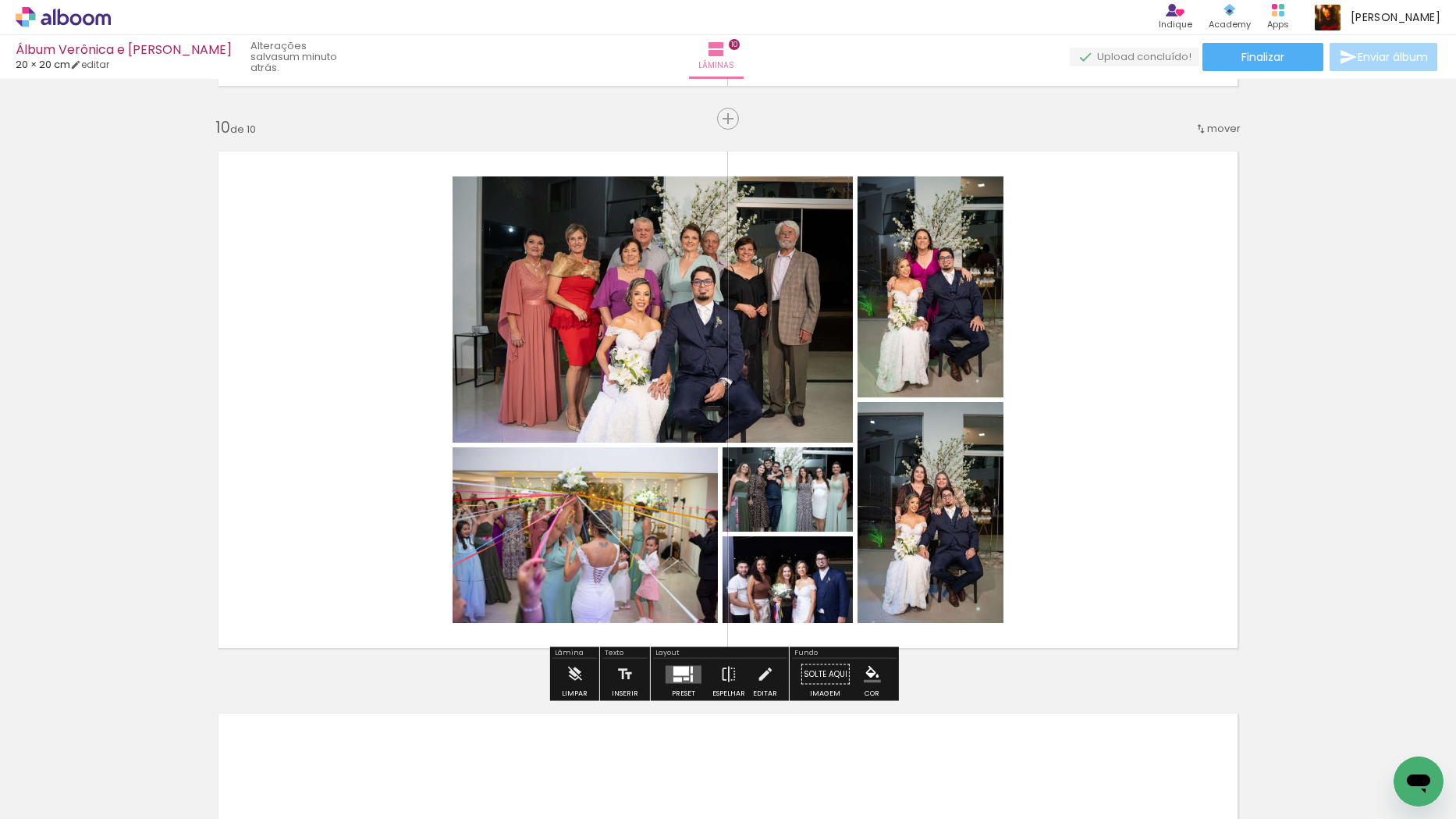
drag, startPoint x: 1310, startPoint y: 778, endPoint x: 1215, endPoint y: 579, distance: 220.5
click at [1067, 495] on quentale-workspace at bounding box center [728, 409] width 1456 height 819
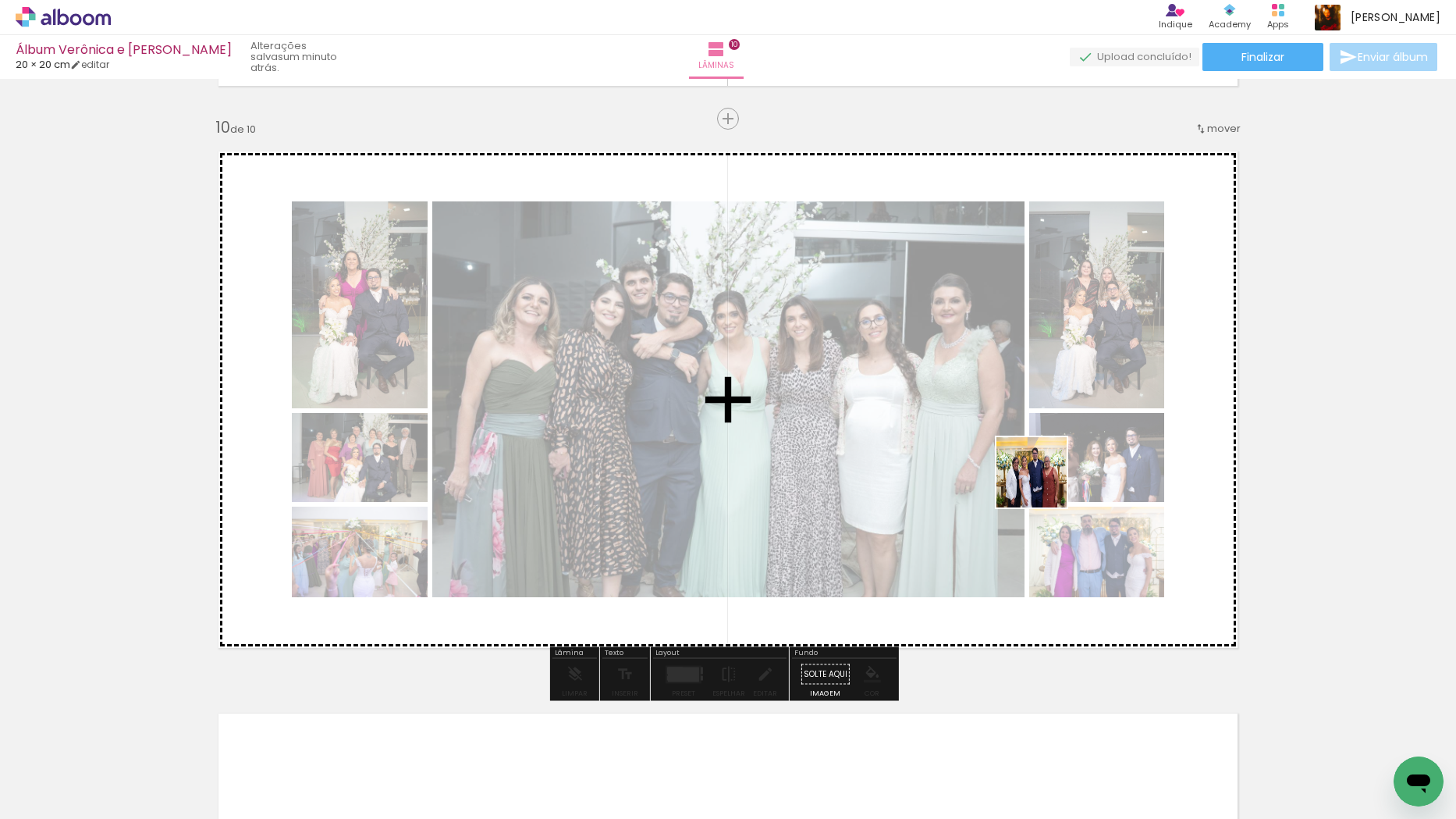
drag, startPoint x: 1372, startPoint y: 752, endPoint x: 1011, endPoint y: 466, distance: 460.6
click at [1008, 465] on quentale-workspace at bounding box center [728, 409] width 1456 height 819
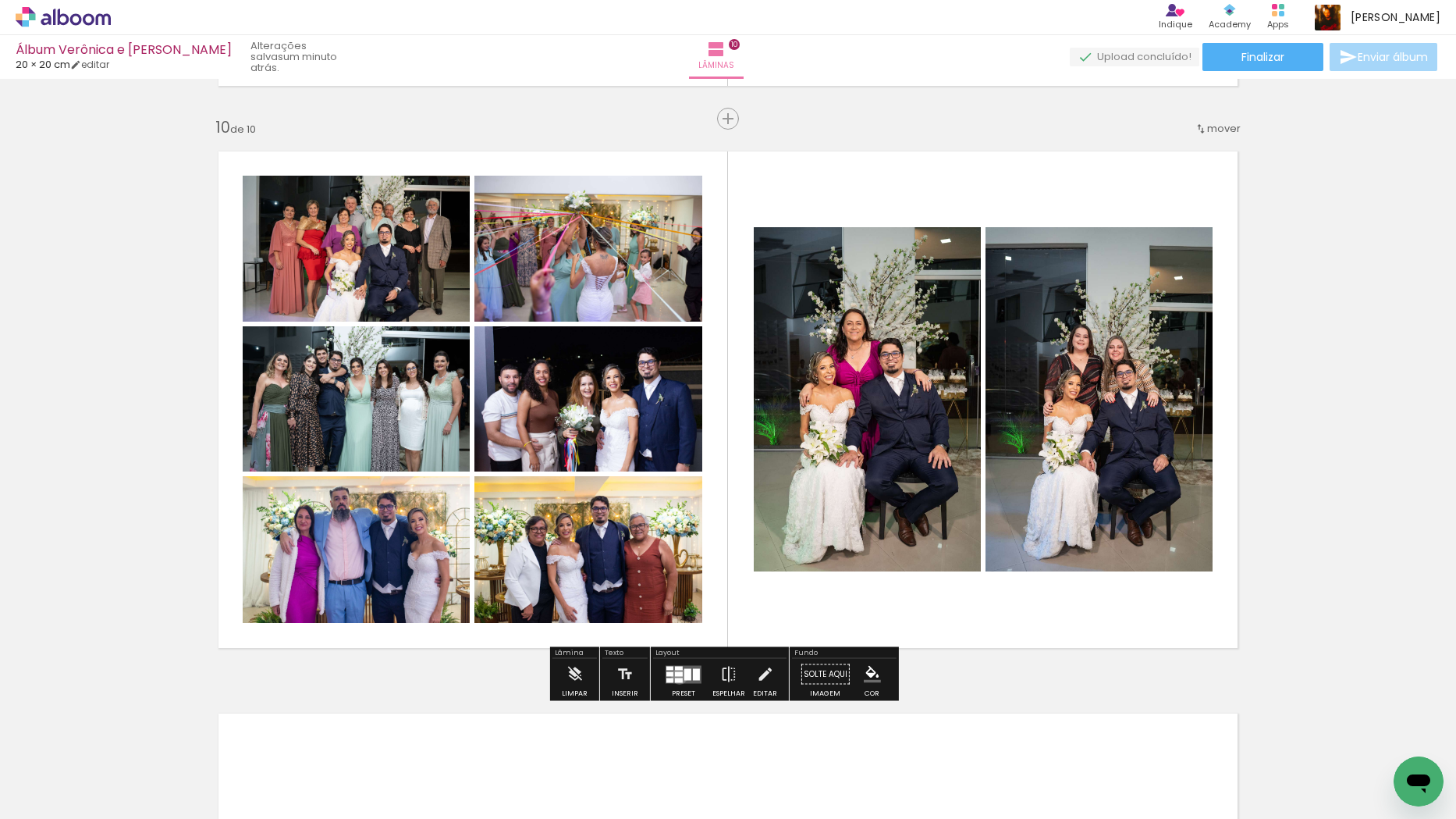
click at [676, 675] on quentale-layouter at bounding box center [684, 674] width 36 height 18
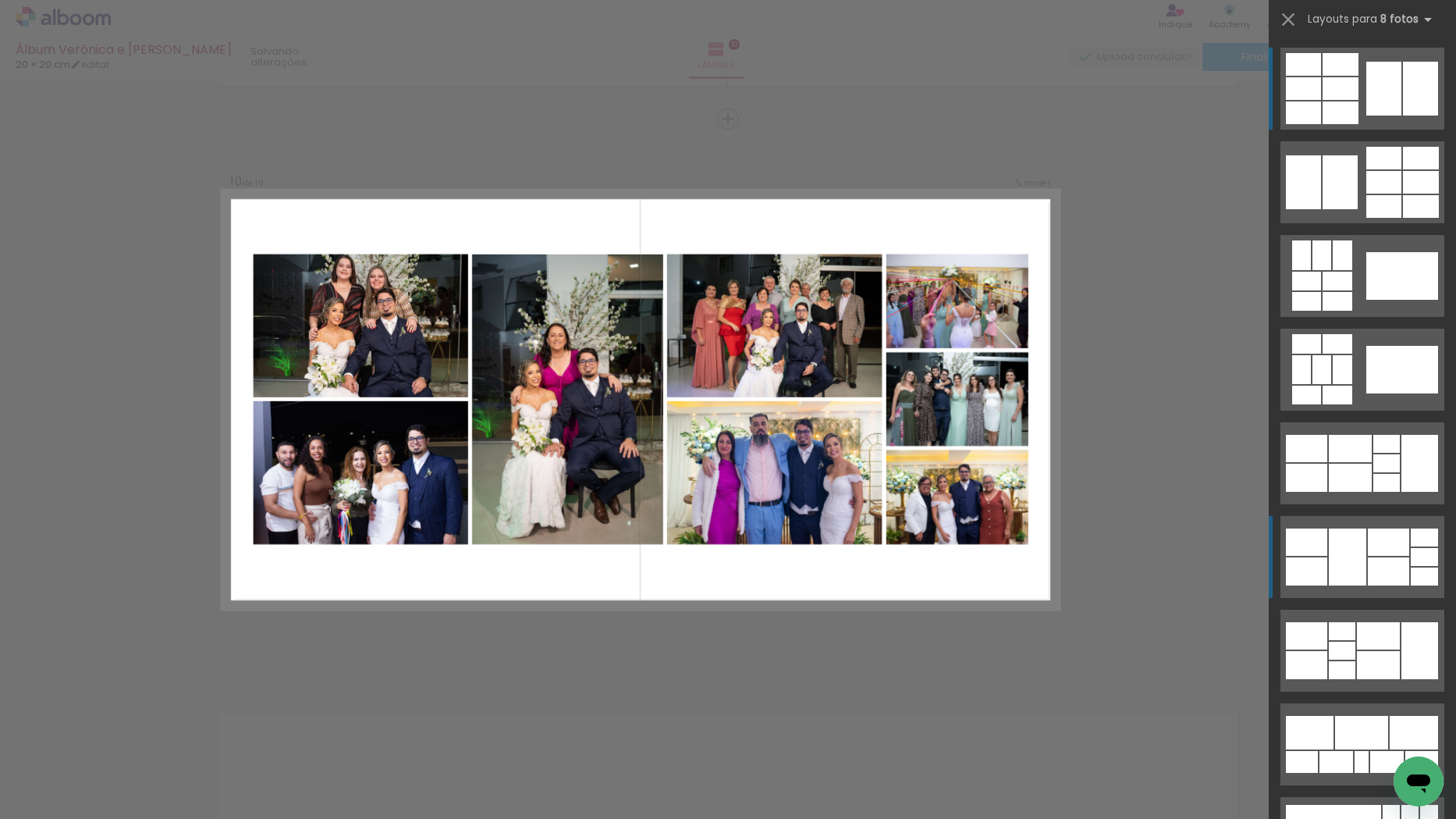
click at [1372, 558] on div at bounding box center [1388, 571] width 41 height 28
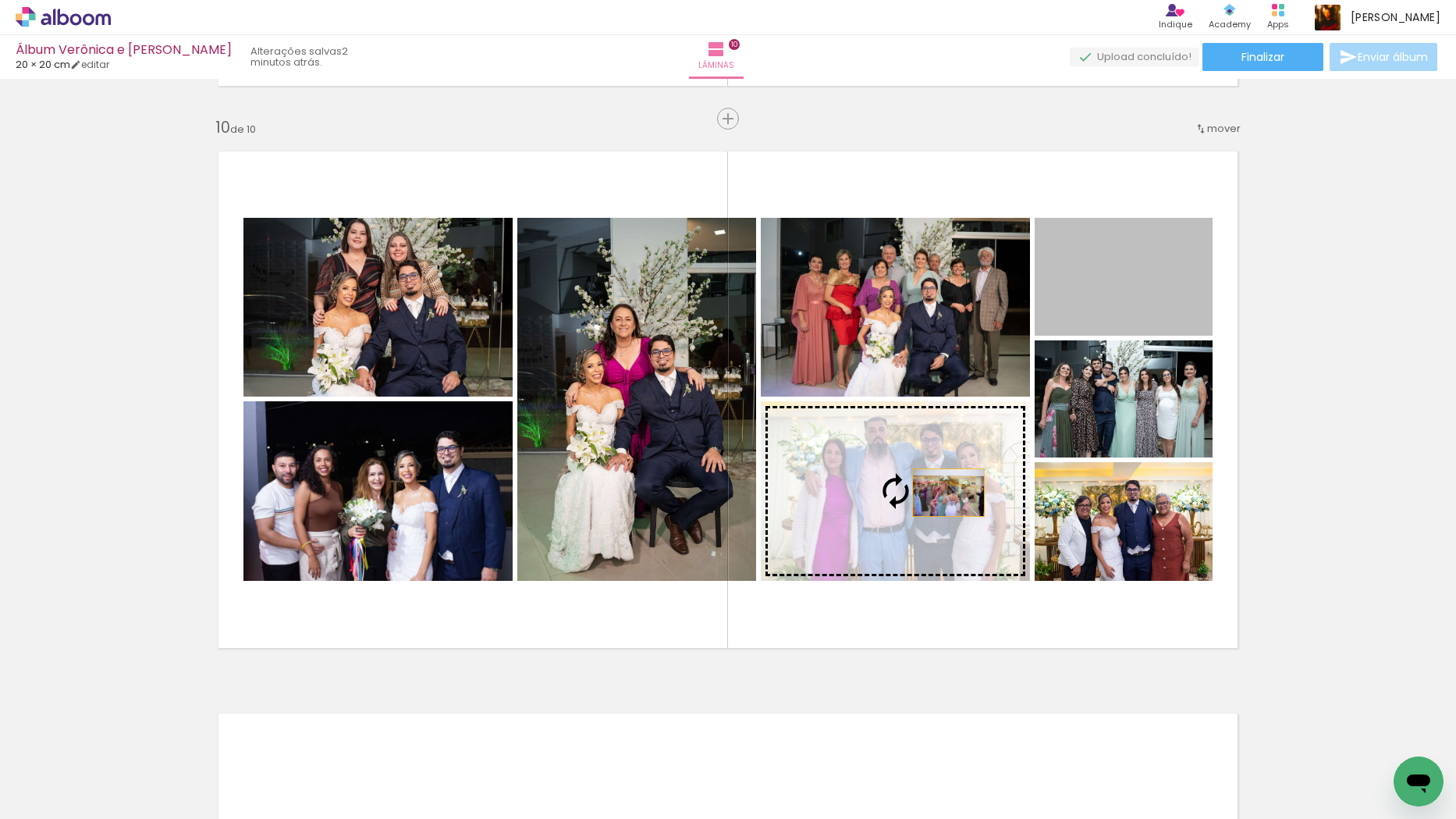
drag, startPoint x: 1119, startPoint y: 288, endPoint x: 939, endPoint y: 493, distance: 272.8
click at [0, 0] on slot at bounding box center [0, 0] width 0 height 0
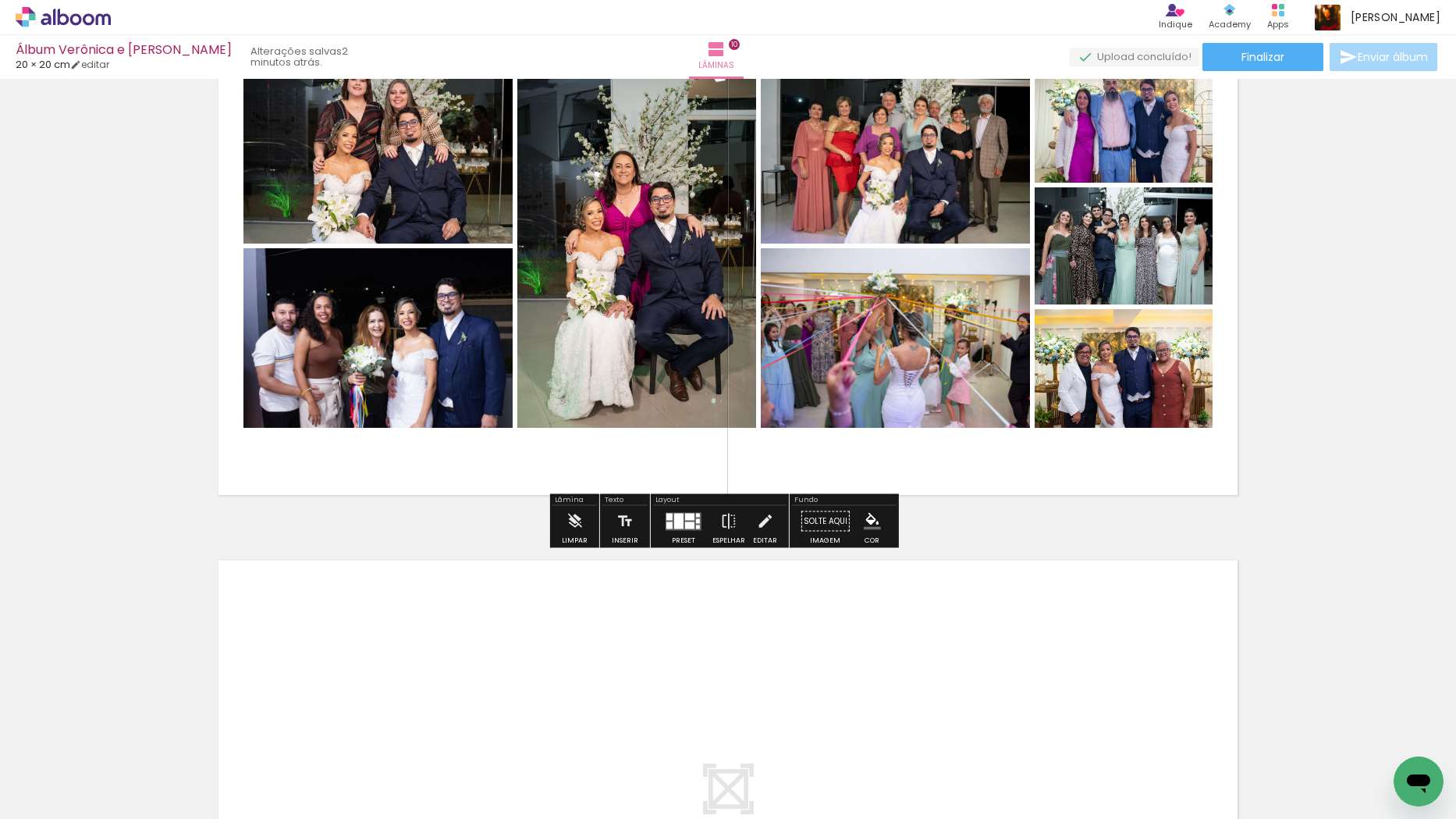
scroll to position [5535, 0]
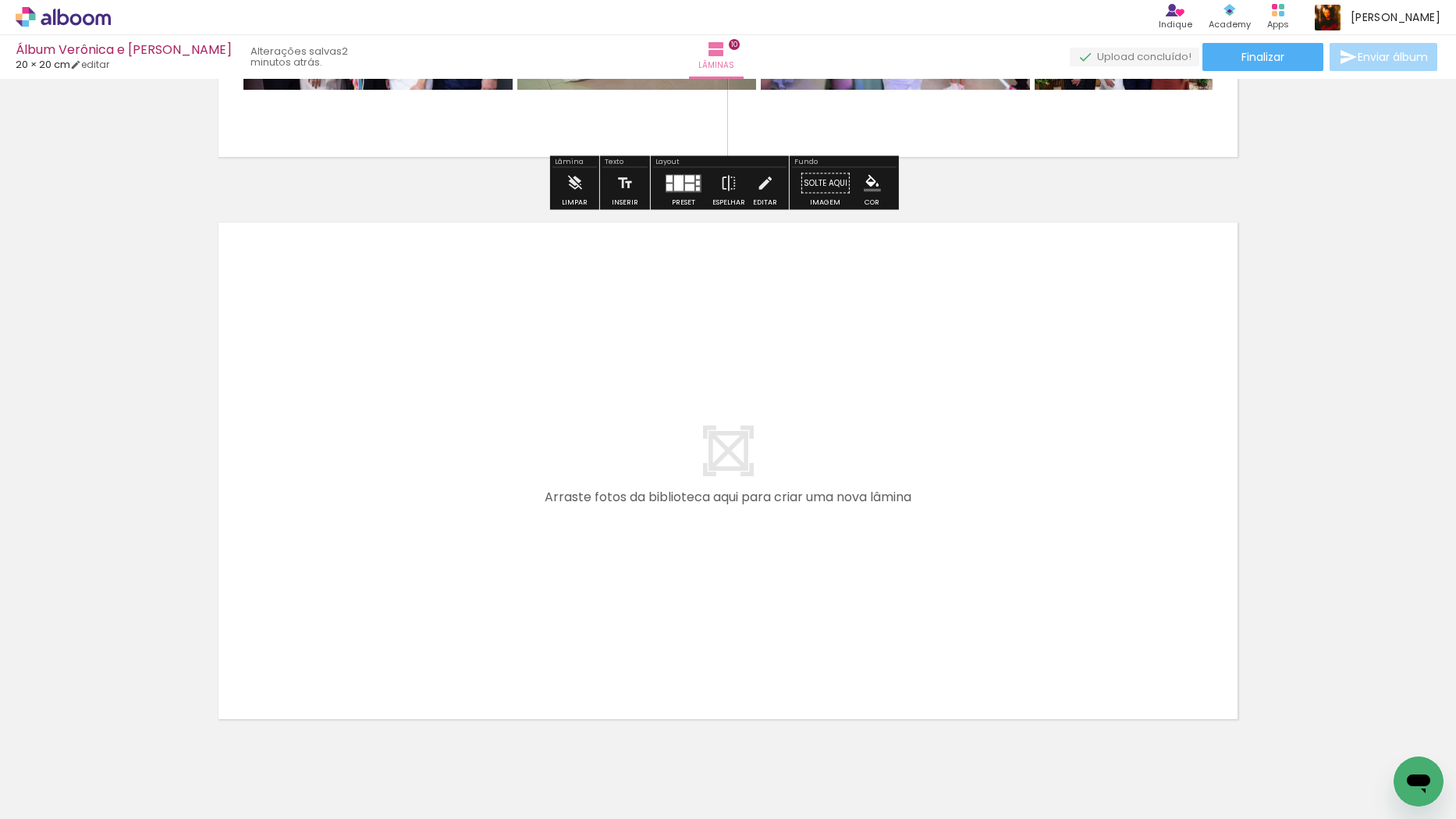
drag, startPoint x: 1048, startPoint y: 783, endPoint x: 590, endPoint y: 537, distance: 519.9
click at [590, 537] on quentale-workspace at bounding box center [728, 409] width 1456 height 819
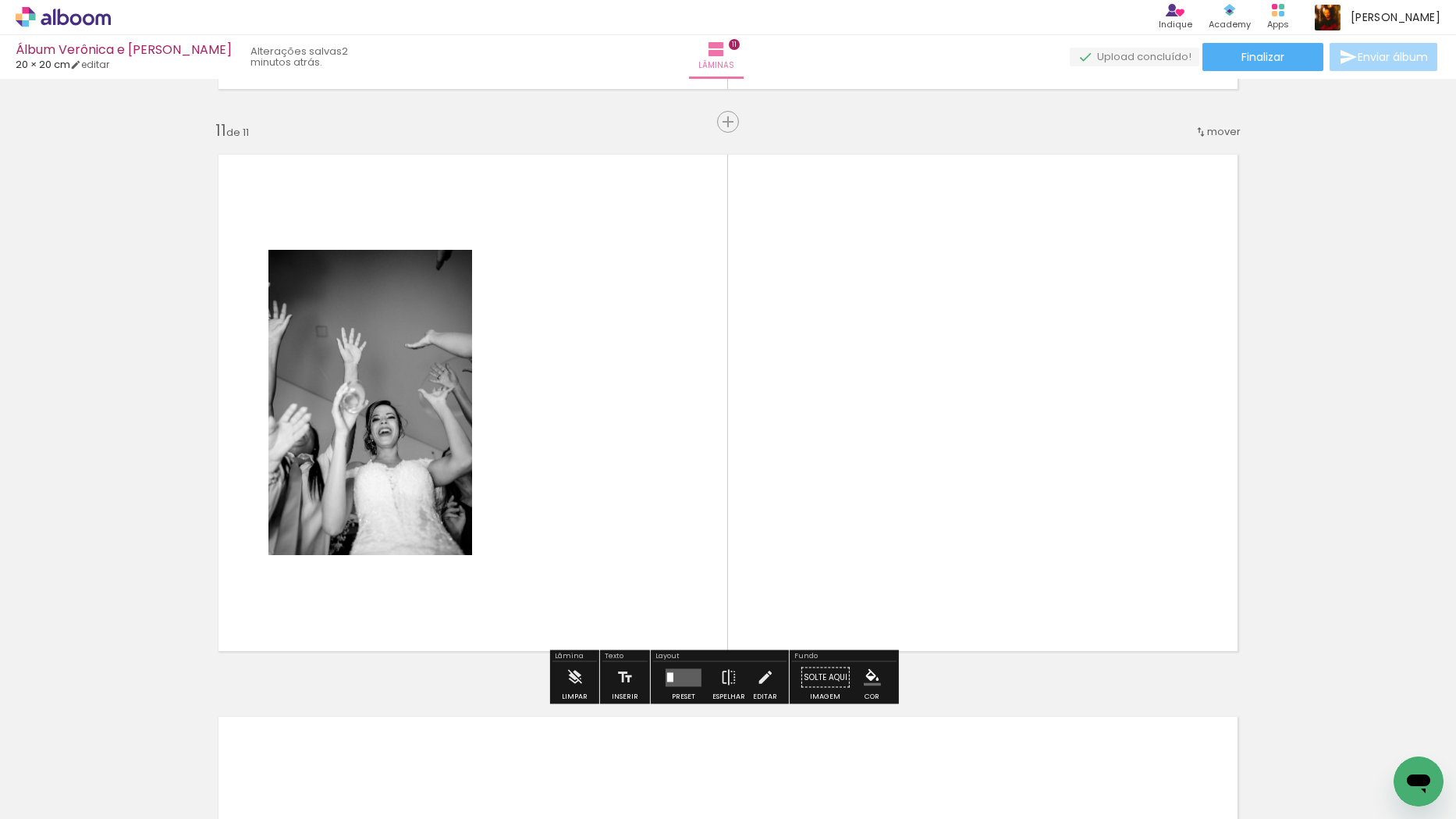
scroll to position [5606, 0]
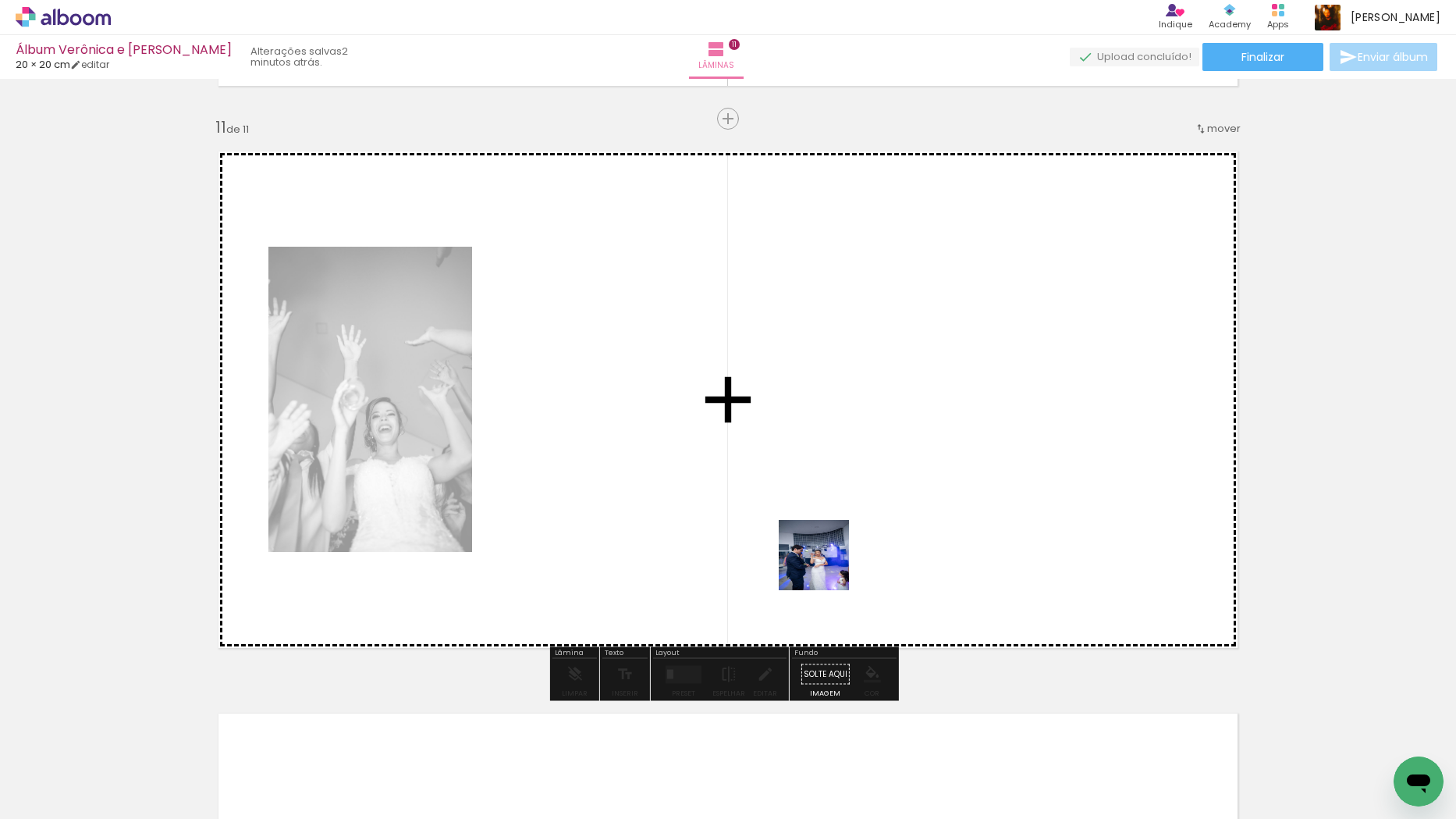
drag, startPoint x: 1128, startPoint y: 767, endPoint x: 567, endPoint y: 463, distance: 638.1
click at [567, 463] on quentale-workspace at bounding box center [728, 409] width 1456 height 819
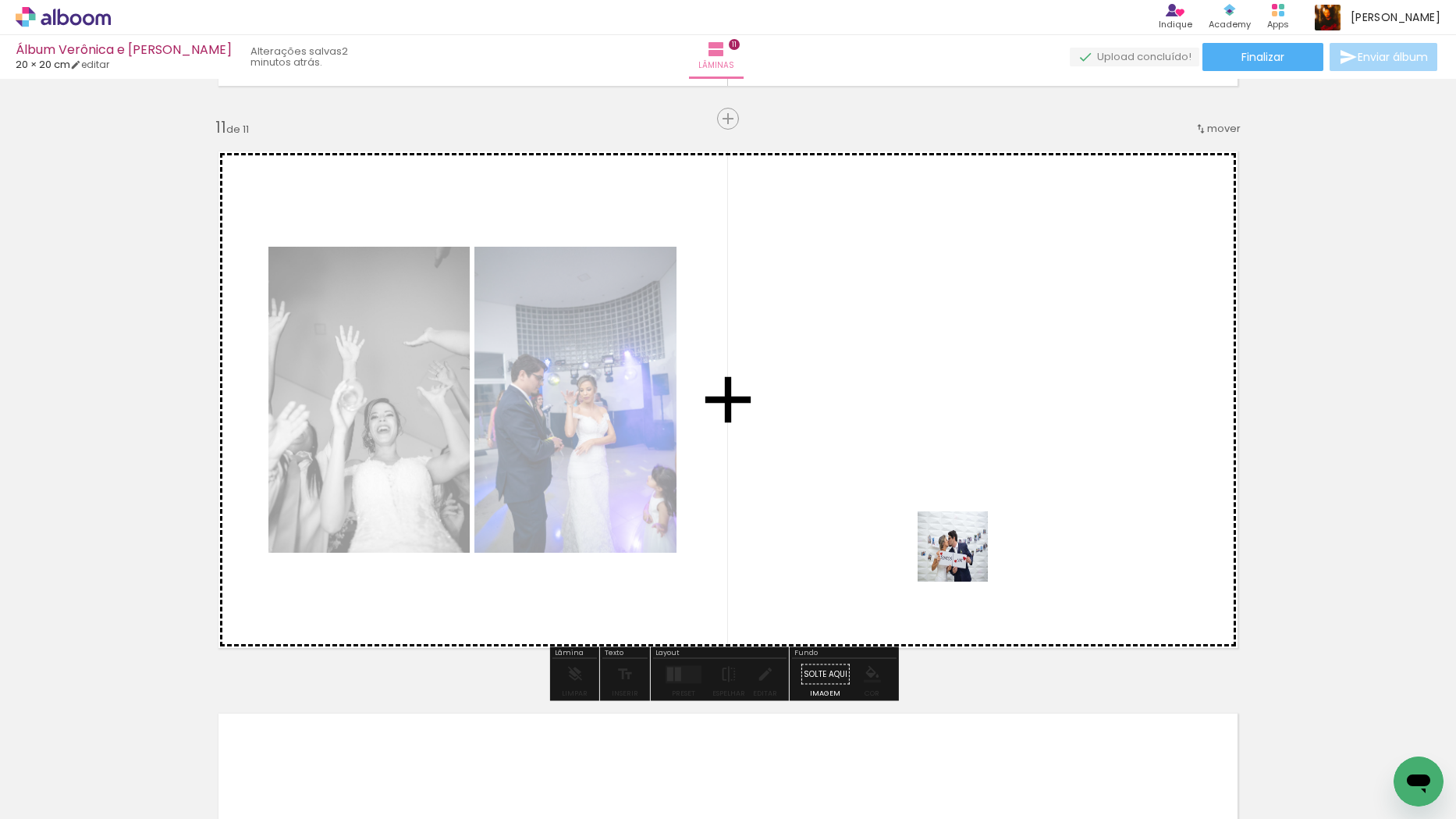
drag, startPoint x: 873, startPoint y: 765, endPoint x: 1016, endPoint y: 448, distance: 347.8
click at [1016, 448] on quentale-workspace at bounding box center [728, 409] width 1456 height 819
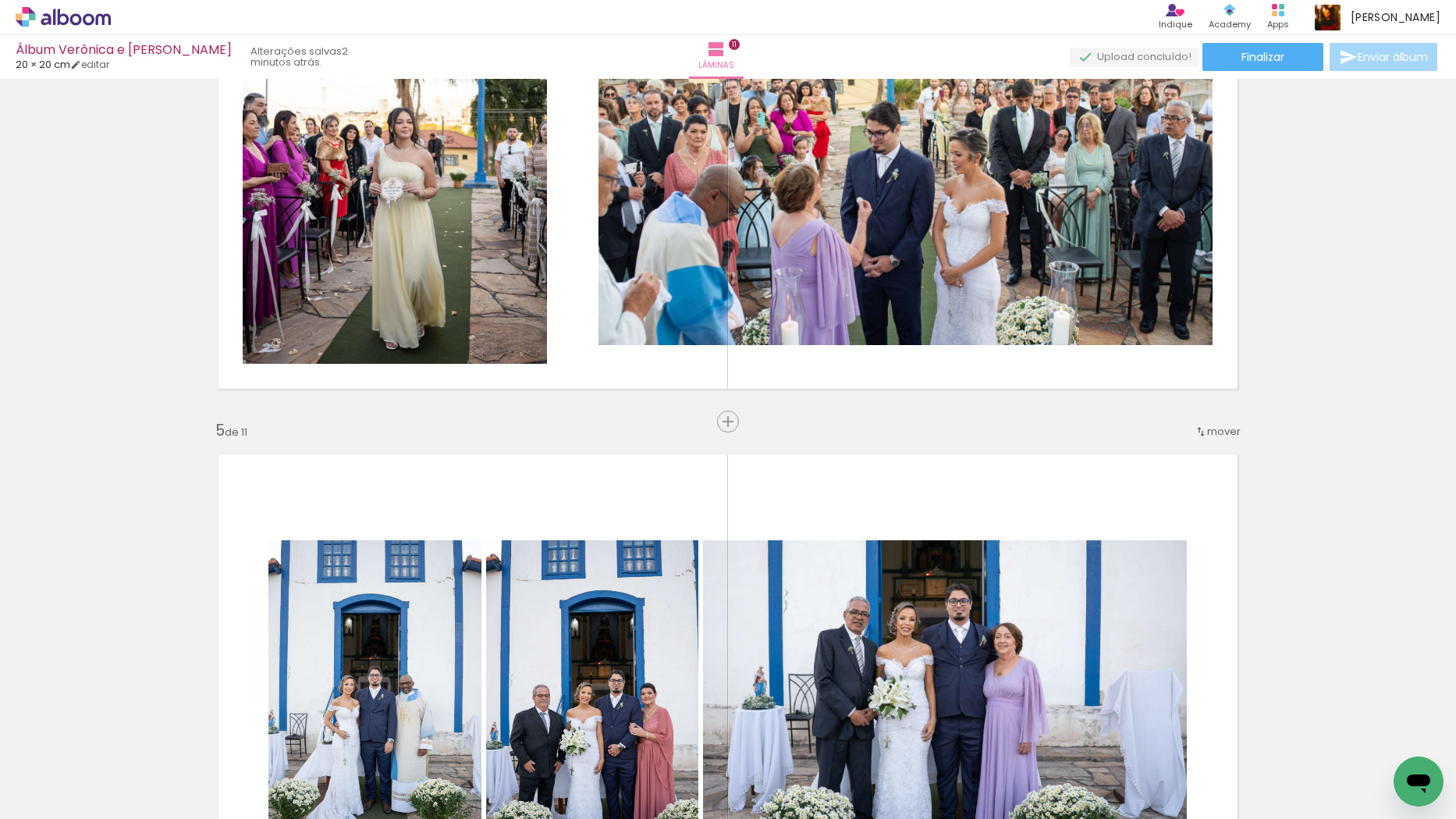
scroll to position [0, 0]
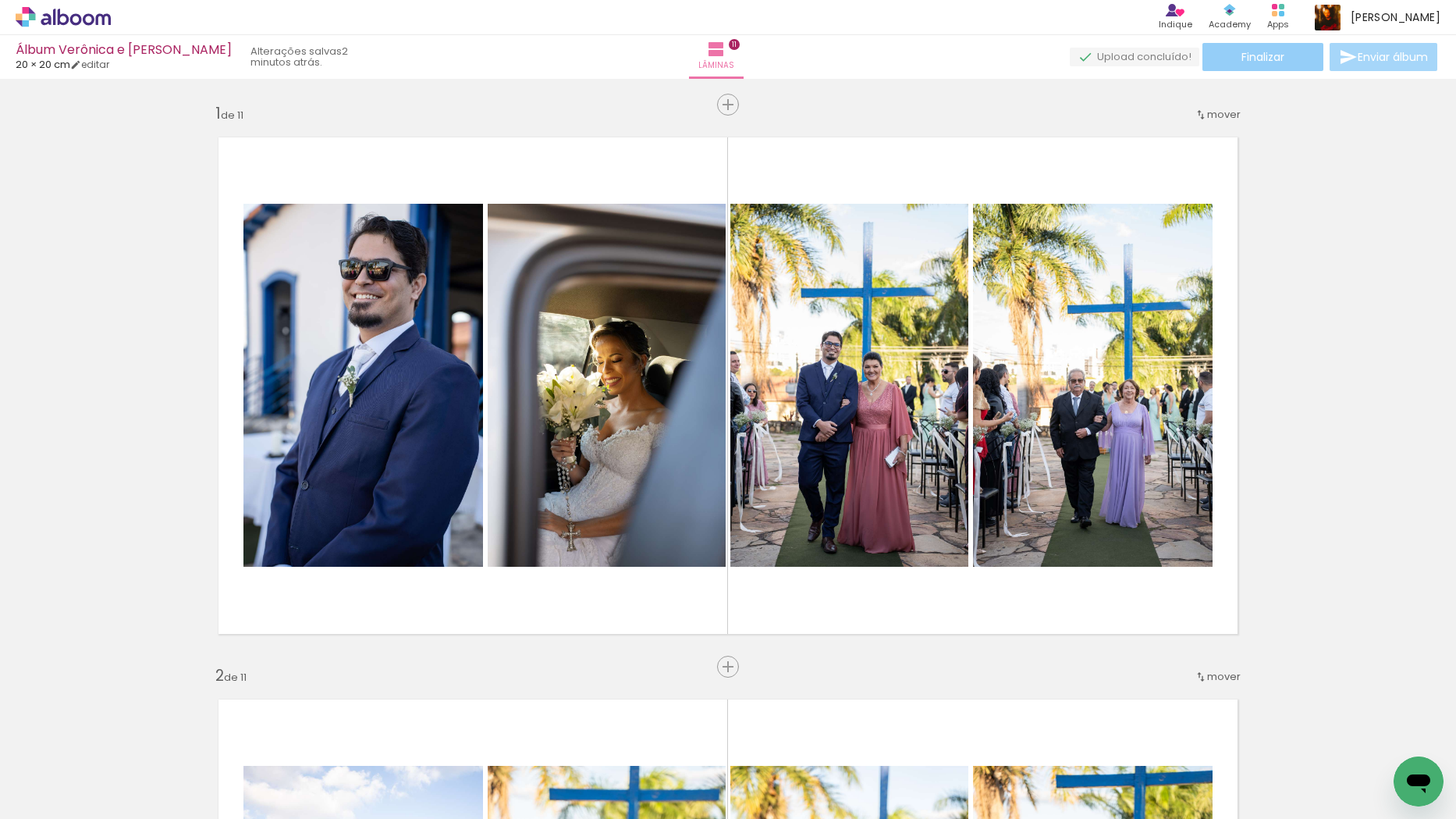
click at [1264, 58] on span "Finalizar" at bounding box center [1263, 56] width 43 height 11
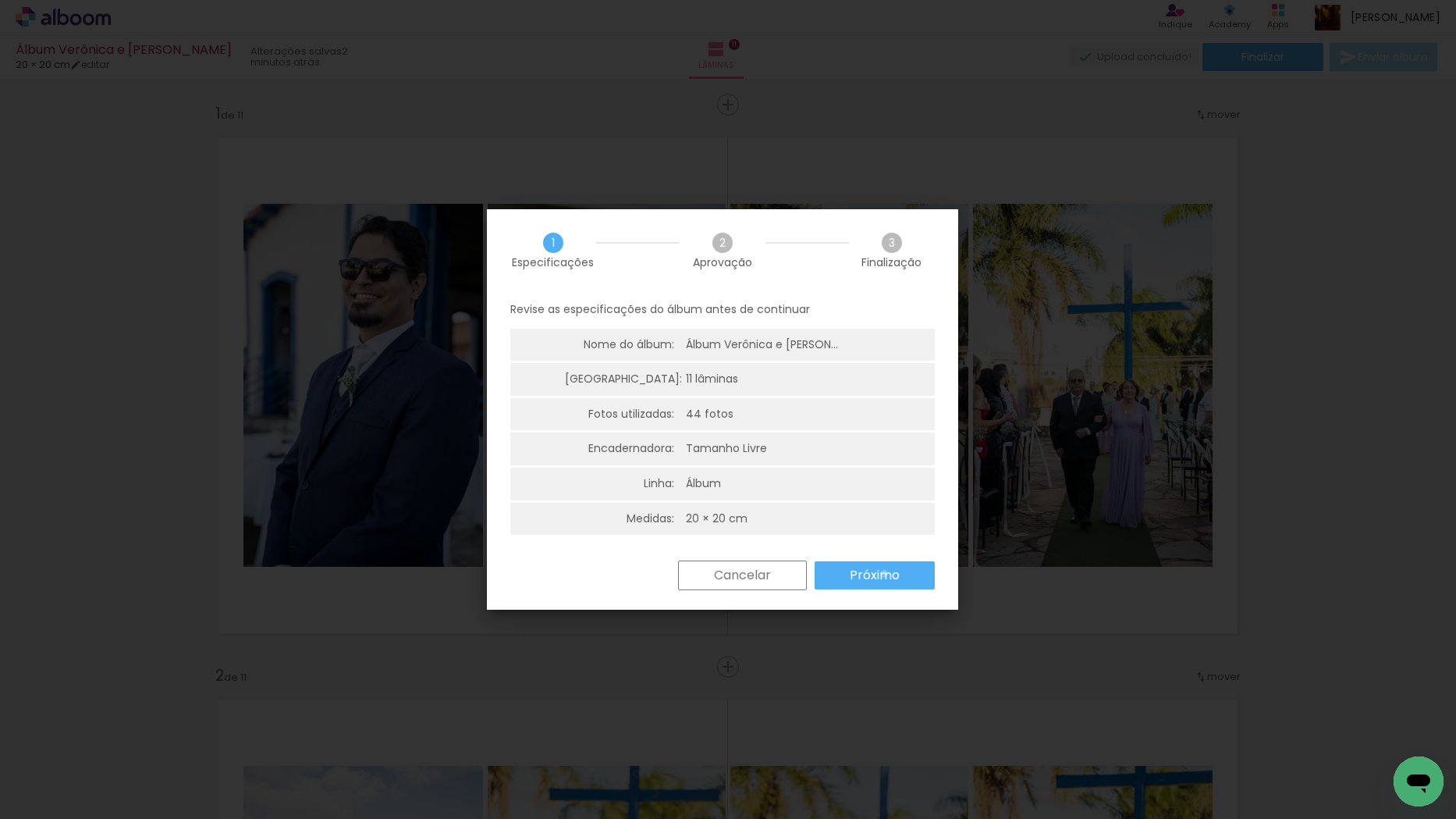
click at [0, 0] on slot "Próximo" at bounding box center [0, 0] width 0 height 0
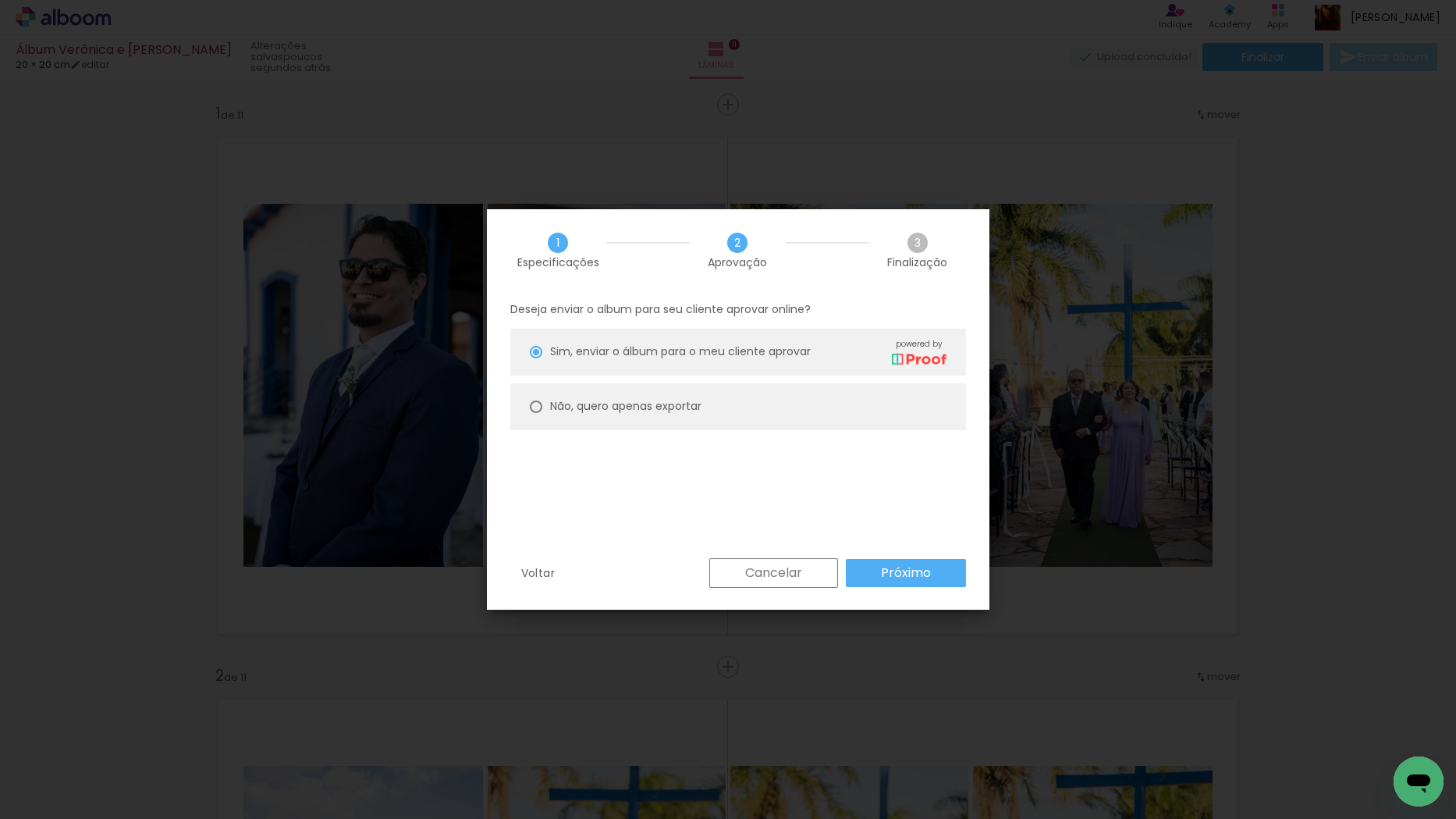
click at [0, 0] on slot "Próximo" at bounding box center [0, 0] width 0 height 0
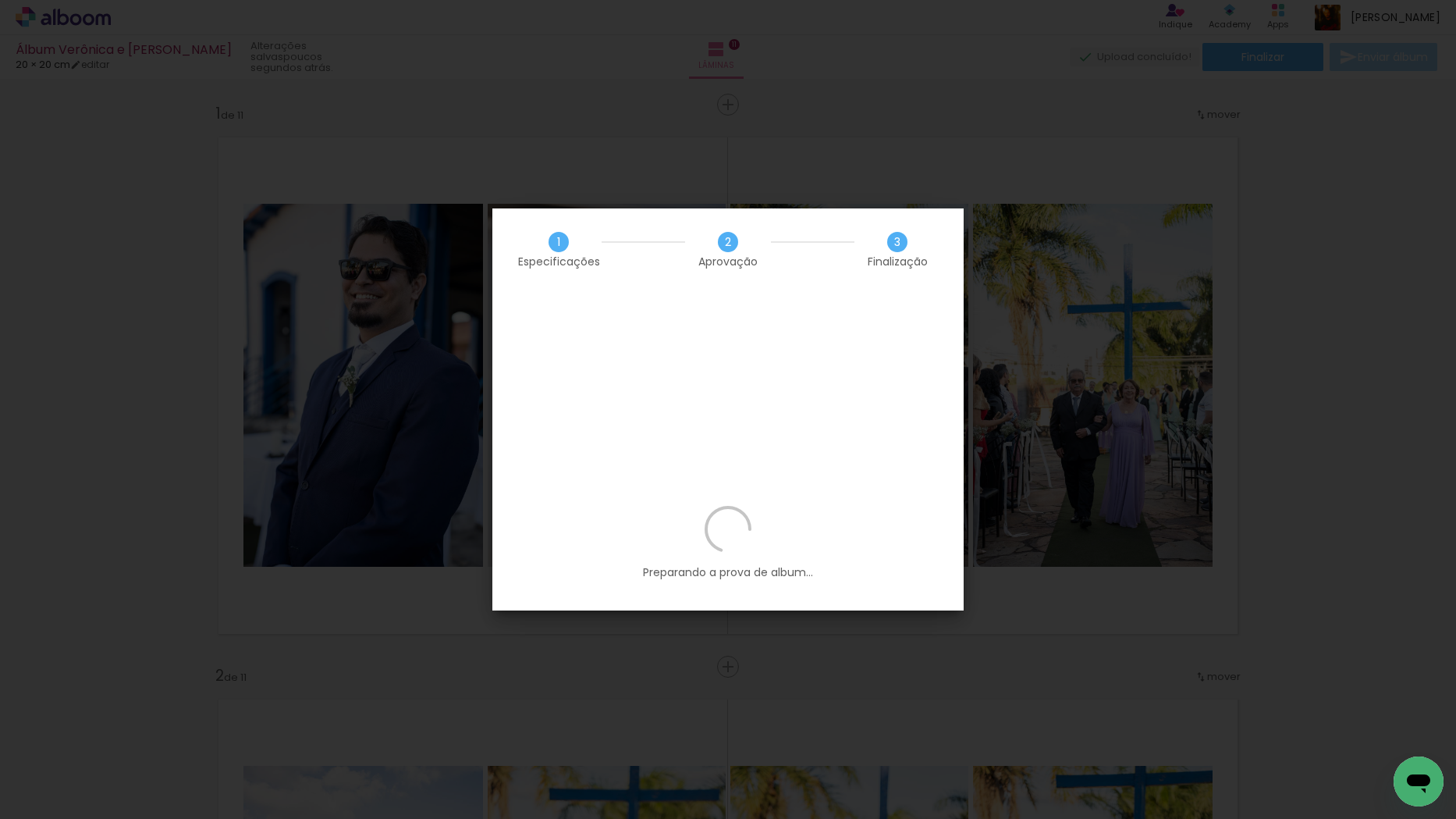
scroll to position [0, 2522]
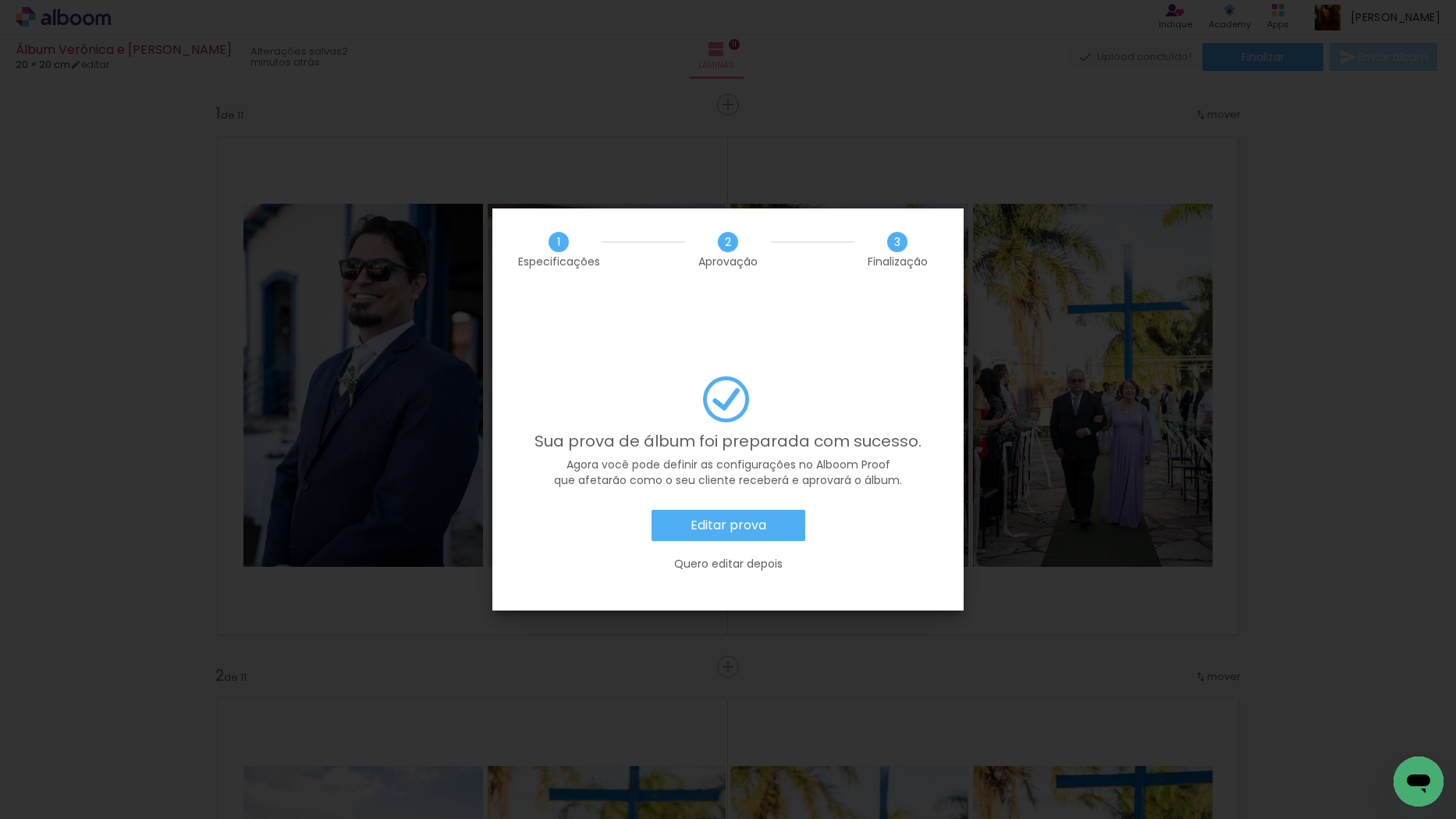
click at [0, 0] on slot "Quero editar depois" at bounding box center [0, 0] width 0 height 0
